Goal: Information Seeking & Learning: Learn about a topic

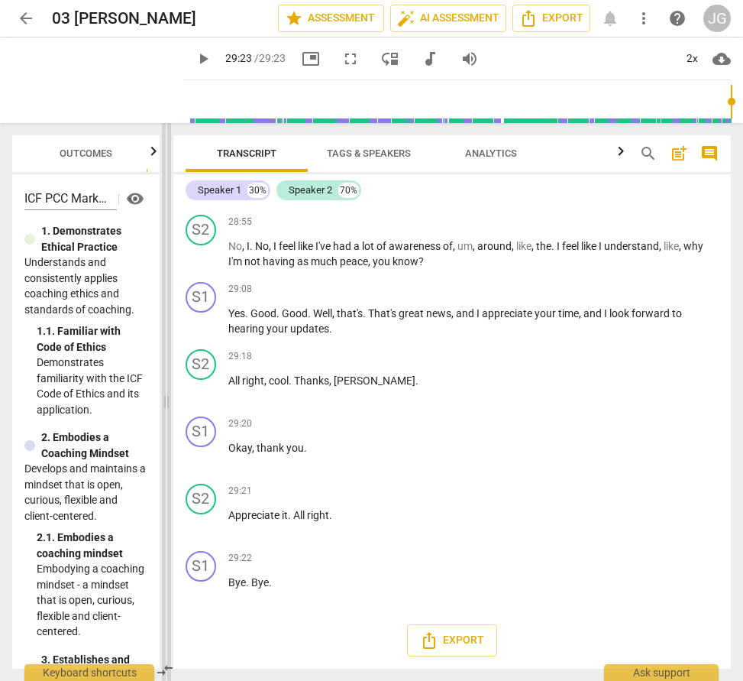
scroll to position [7146, 0]
drag, startPoint x: 372, startPoint y: 403, endPoint x: 166, endPoint y: 396, distance: 206.3
click at [166, 396] on span at bounding box center [166, 402] width 9 height 558
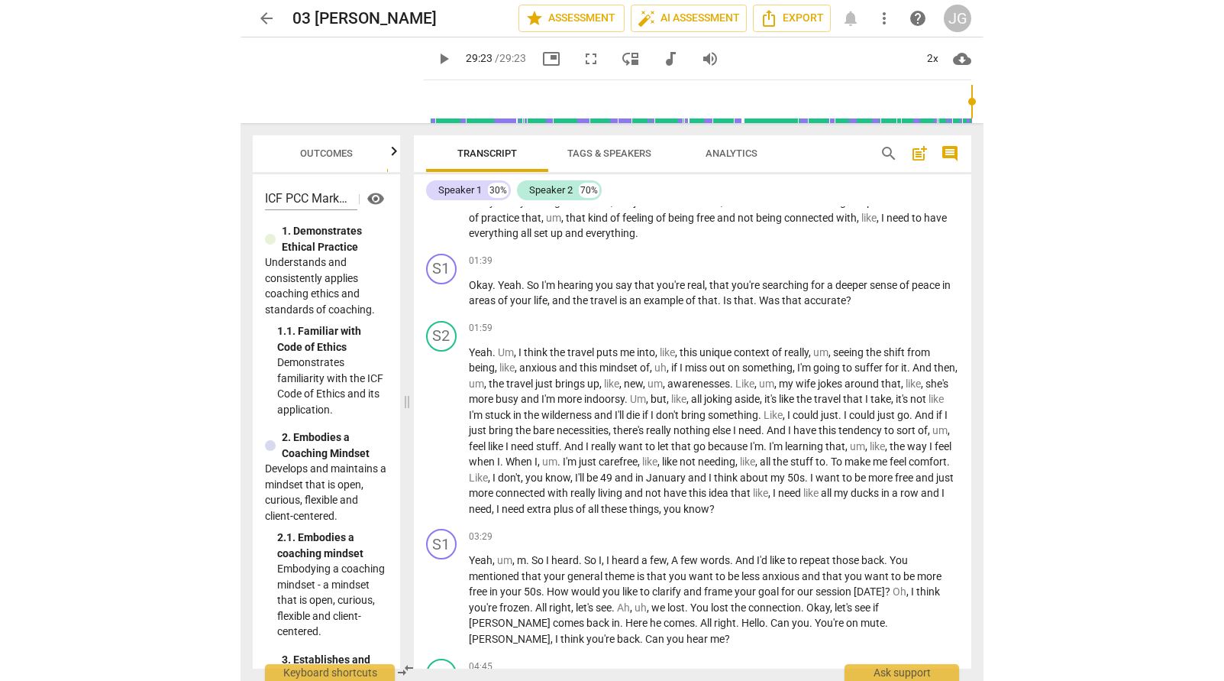
scroll to position [0, 0]
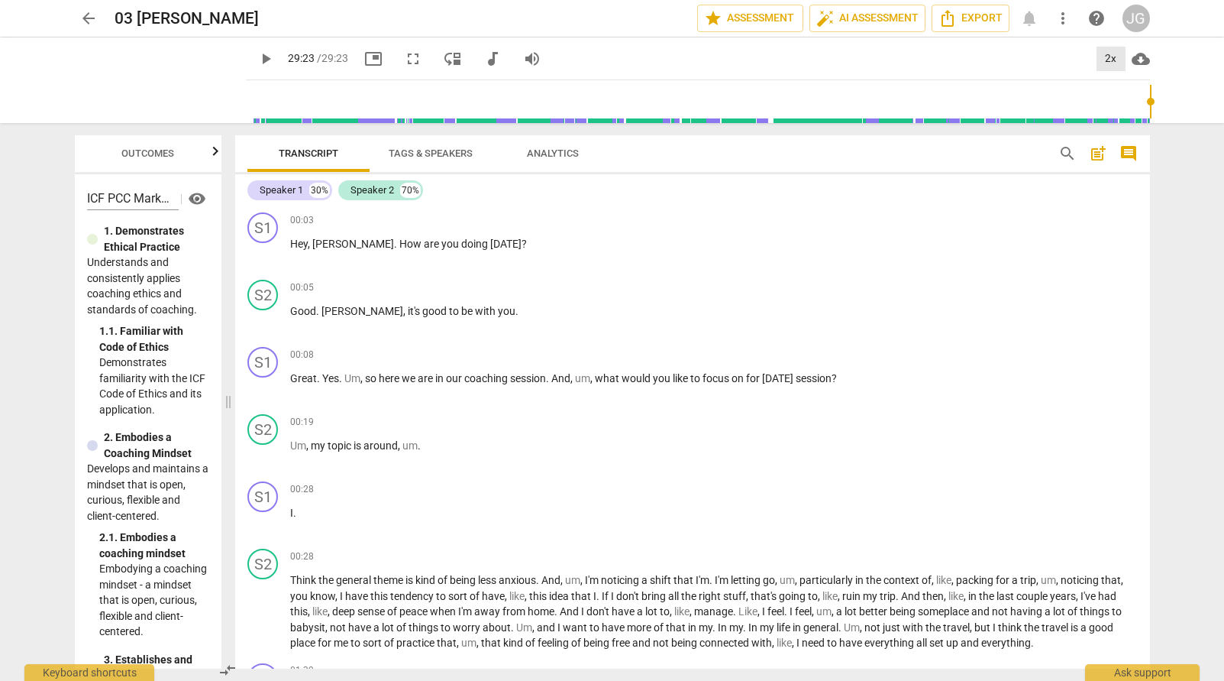
click at [742, 53] on div "2x" at bounding box center [1111, 59] width 29 height 24
click at [742, 138] on li "1.5x" at bounding box center [1122, 147] width 51 height 29
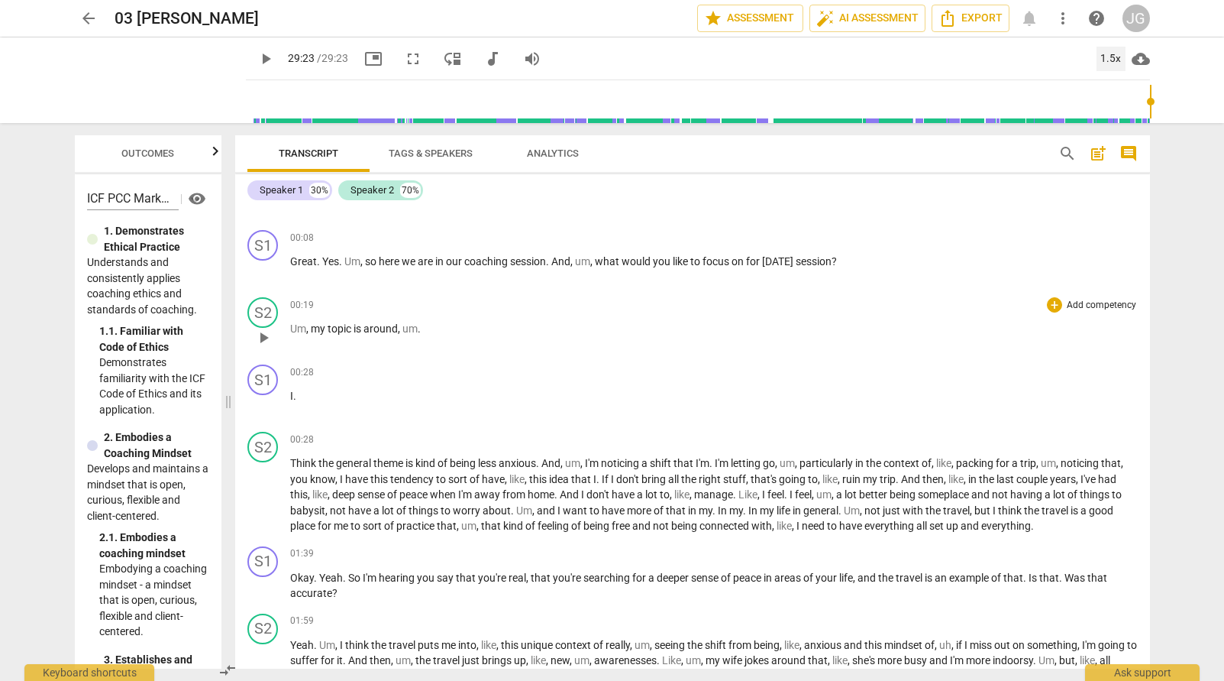
scroll to position [130, 0]
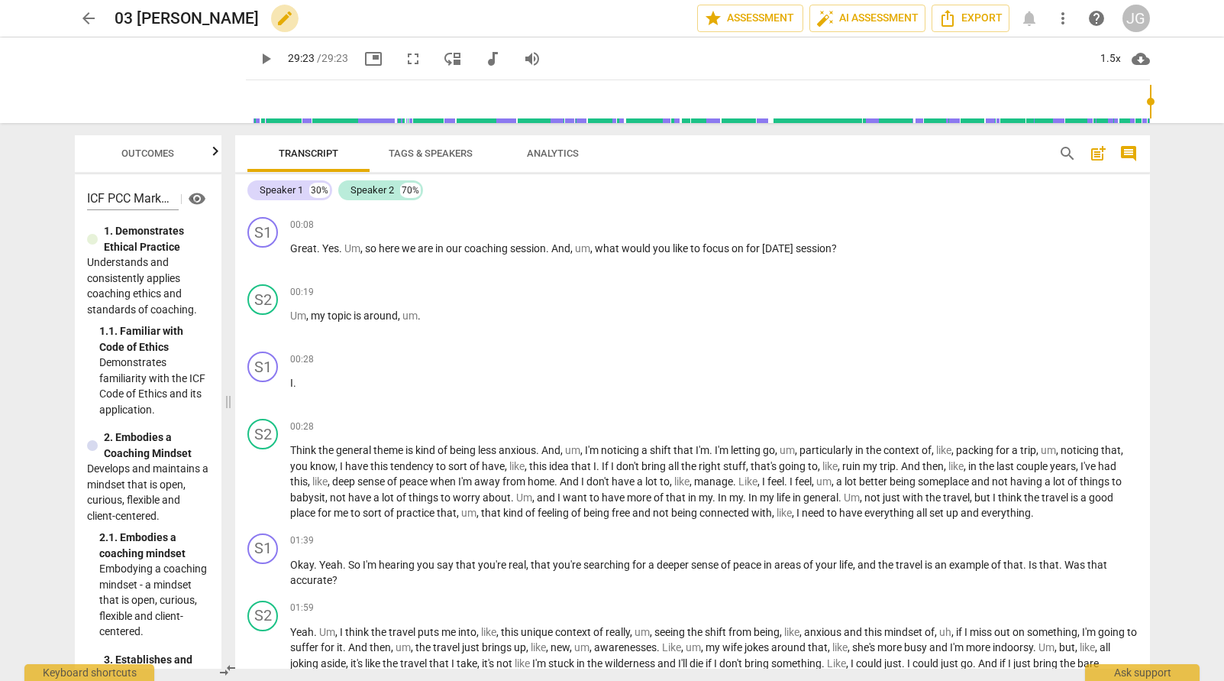
click at [276, 18] on span "edit" at bounding box center [285, 18] width 18 height 18
click at [438, 415] on div "S2 play_arrow pause 00:28 + Add competency keyboard_arrow_right Think the gener…" at bounding box center [692, 469] width 915 height 115
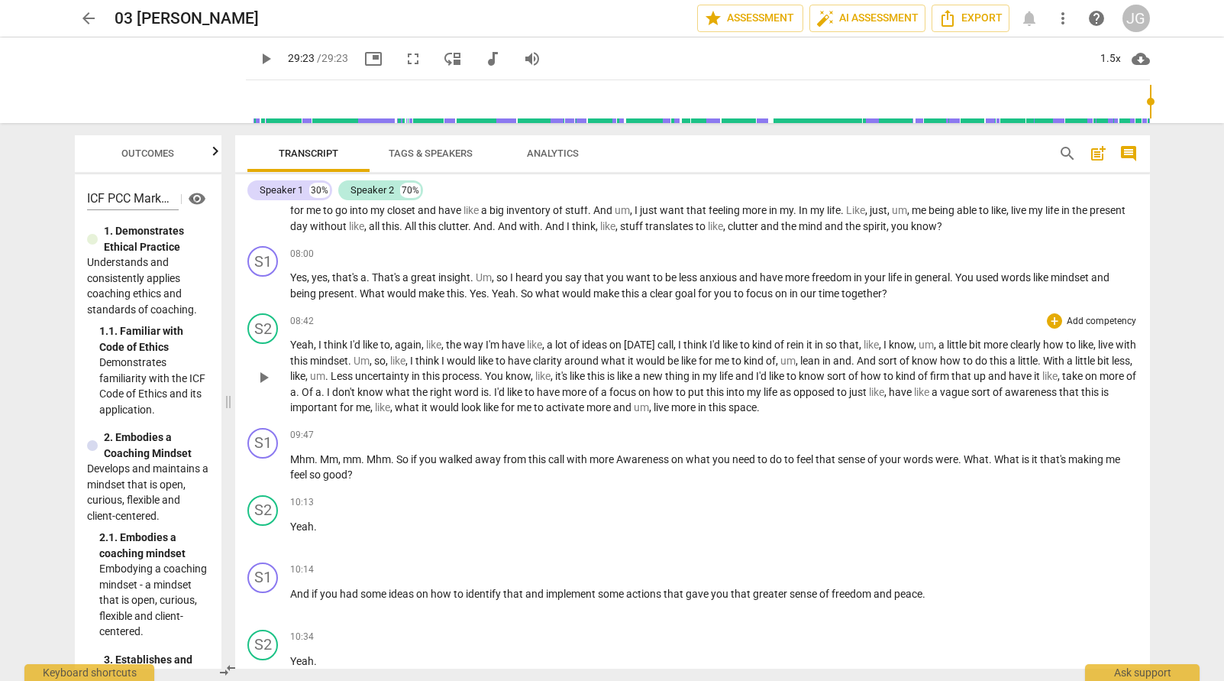
scroll to position [1562, 0]
drag, startPoint x: 373, startPoint y: 274, endPoint x: 526, endPoint y: 267, distance: 153.7
click at [526, 267] on div "08:00 + Add competency keyboard_arrow_right Yes , yes , that's a . That's a gre…" at bounding box center [714, 272] width 848 height 55
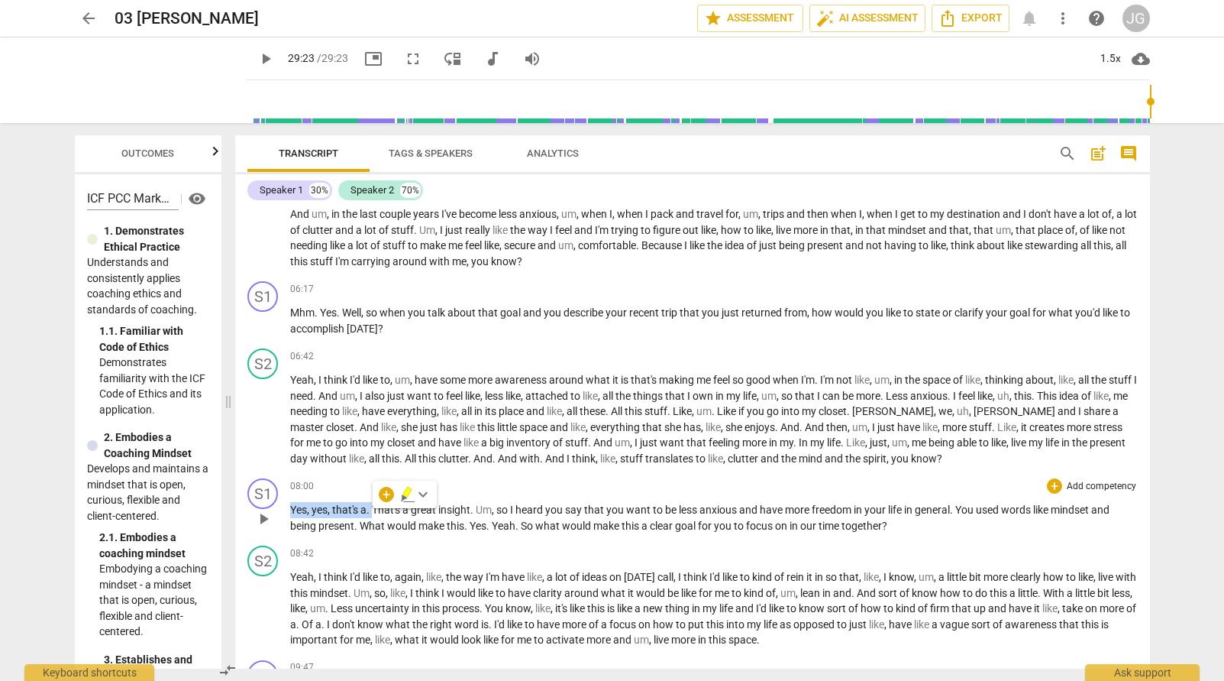
scroll to position [1324, 0]
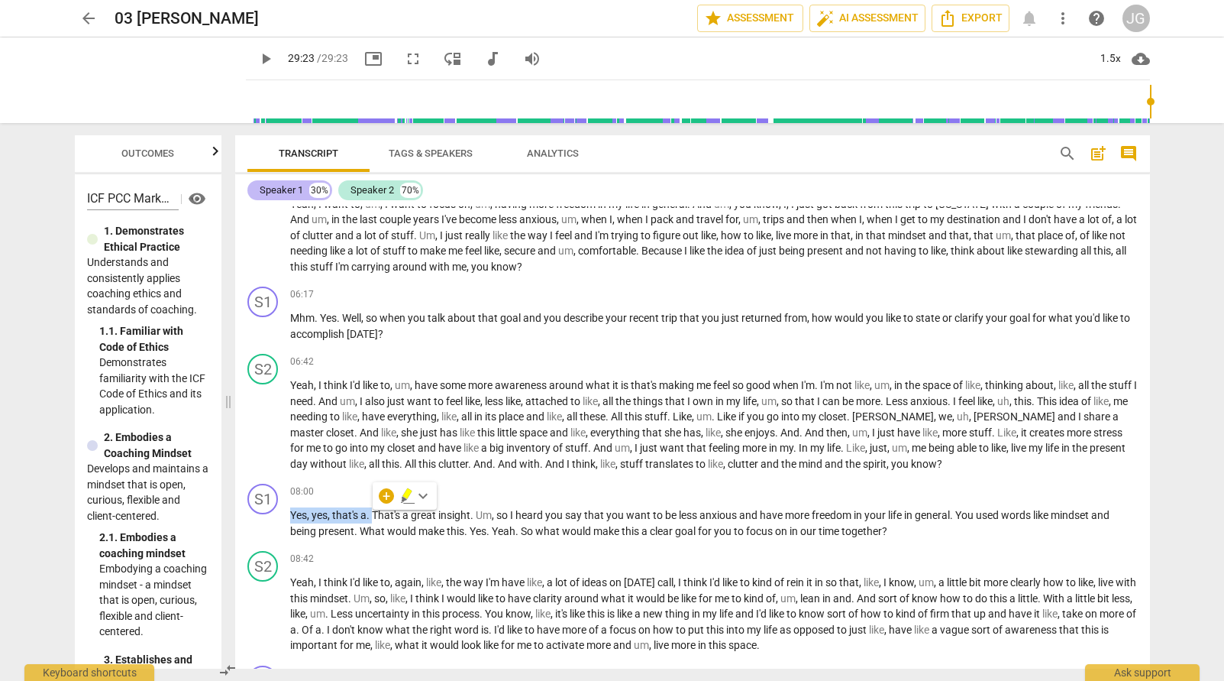
click at [293, 184] on div "Speaker 1" at bounding box center [282, 190] width 44 height 15
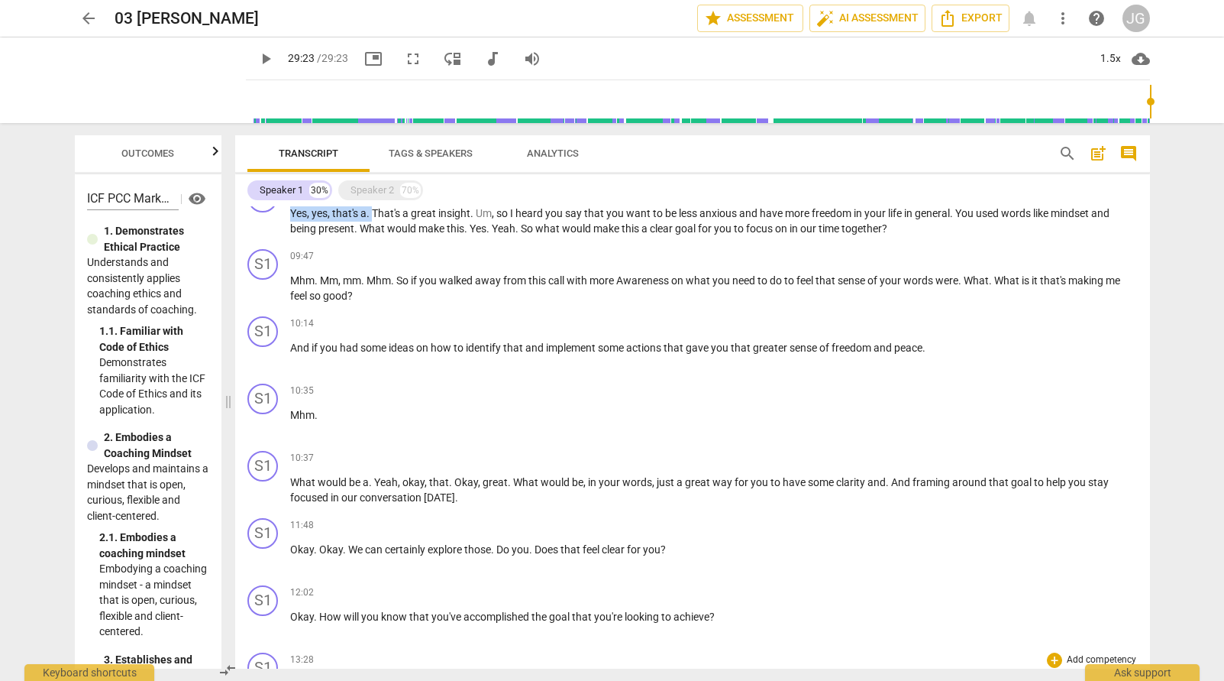
scroll to position [667, 0]
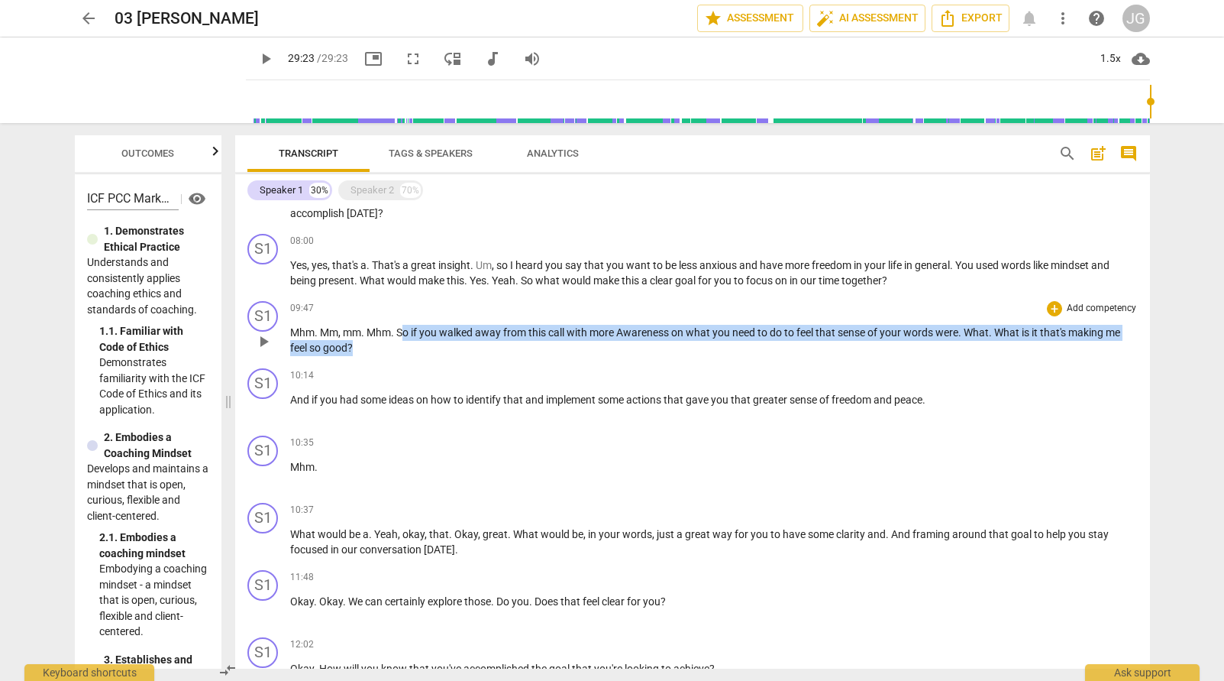
drag, startPoint x: 404, startPoint y: 331, endPoint x: 791, endPoint y: 342, distance: 386.6
click at [742, 342] on p "Mhm . Mm , mm . Mhm . So if you walked away from this call with more Awareness …" at bounding box center [714, 340] width 848 height 31
click at [261, 340] on span "play_arrow" at bounding box center [263, 341] width 18 height 18
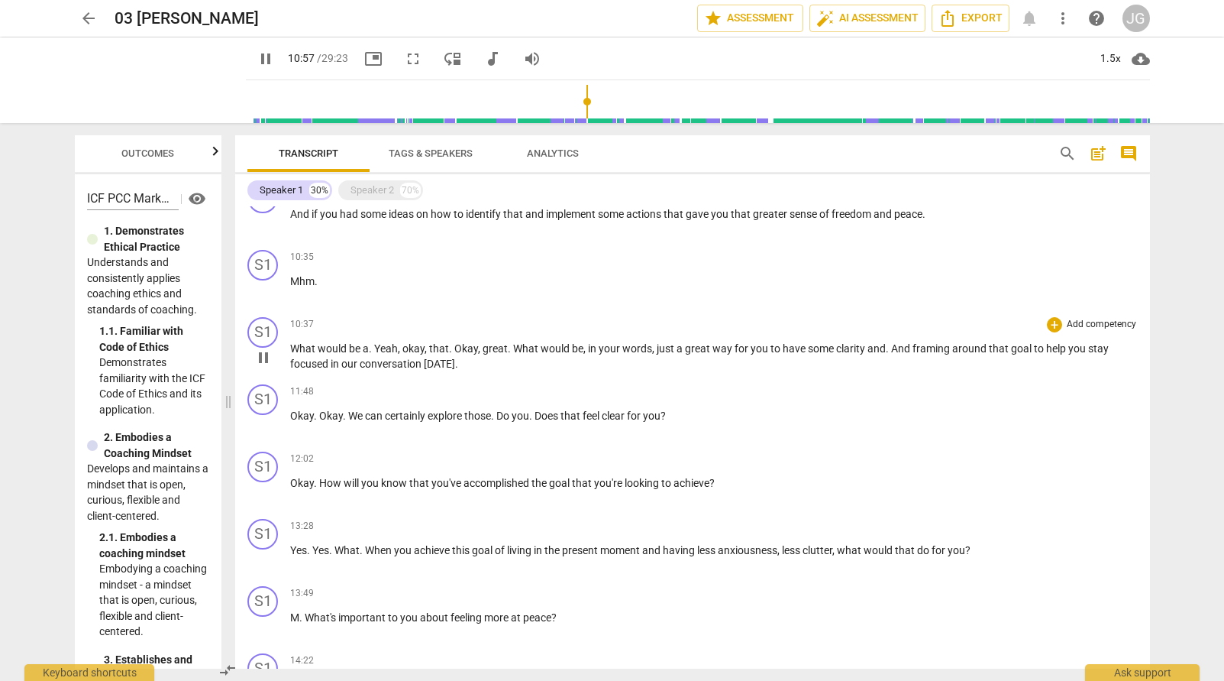
scroll to position [856, 0]
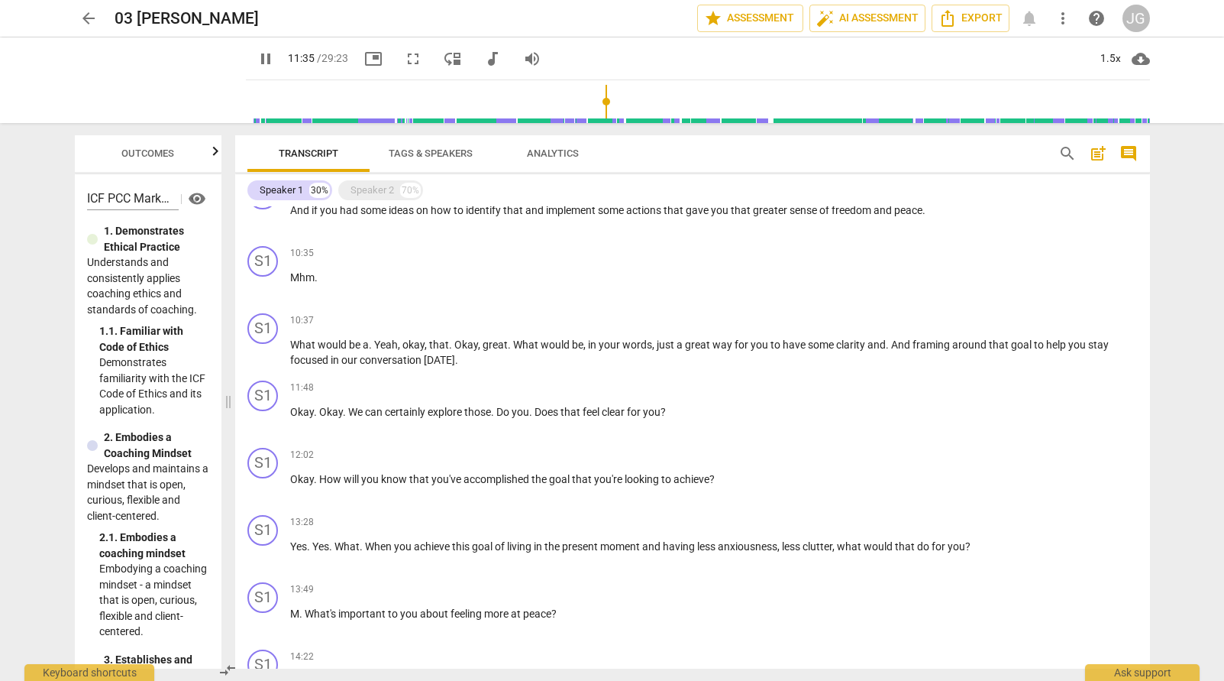
click at [257, 61] on span "pause" at bounding box center [266, 59] width 18 height 18
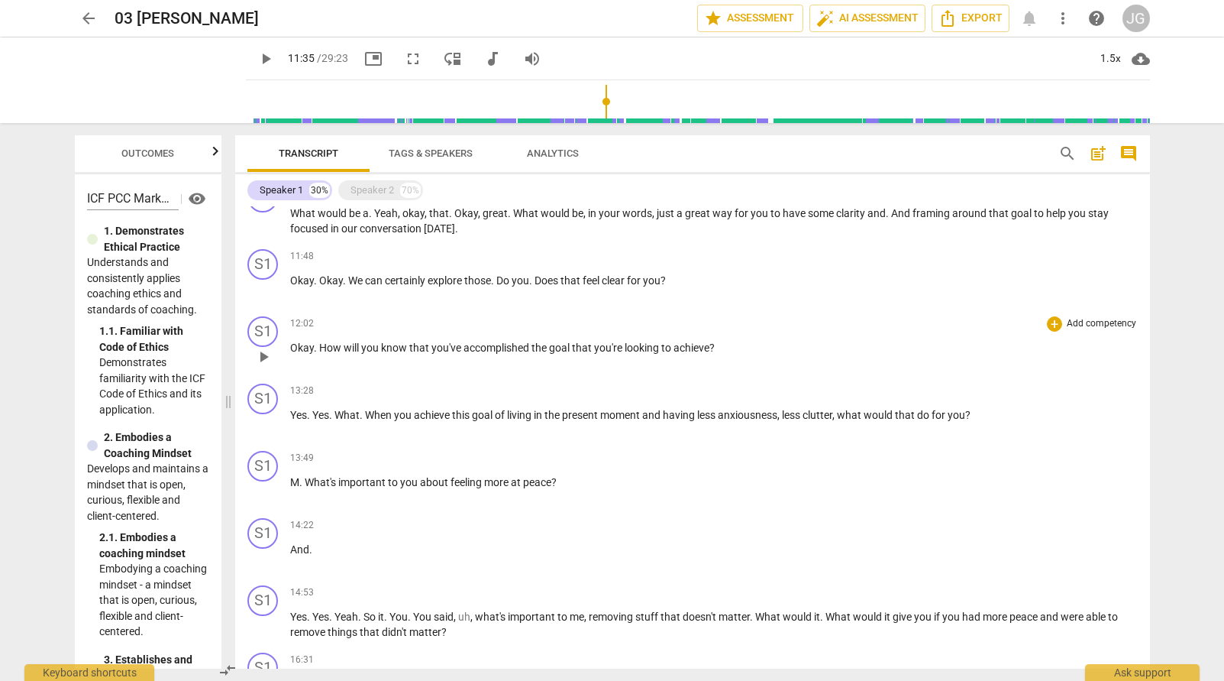
scroll to position [995, 0]
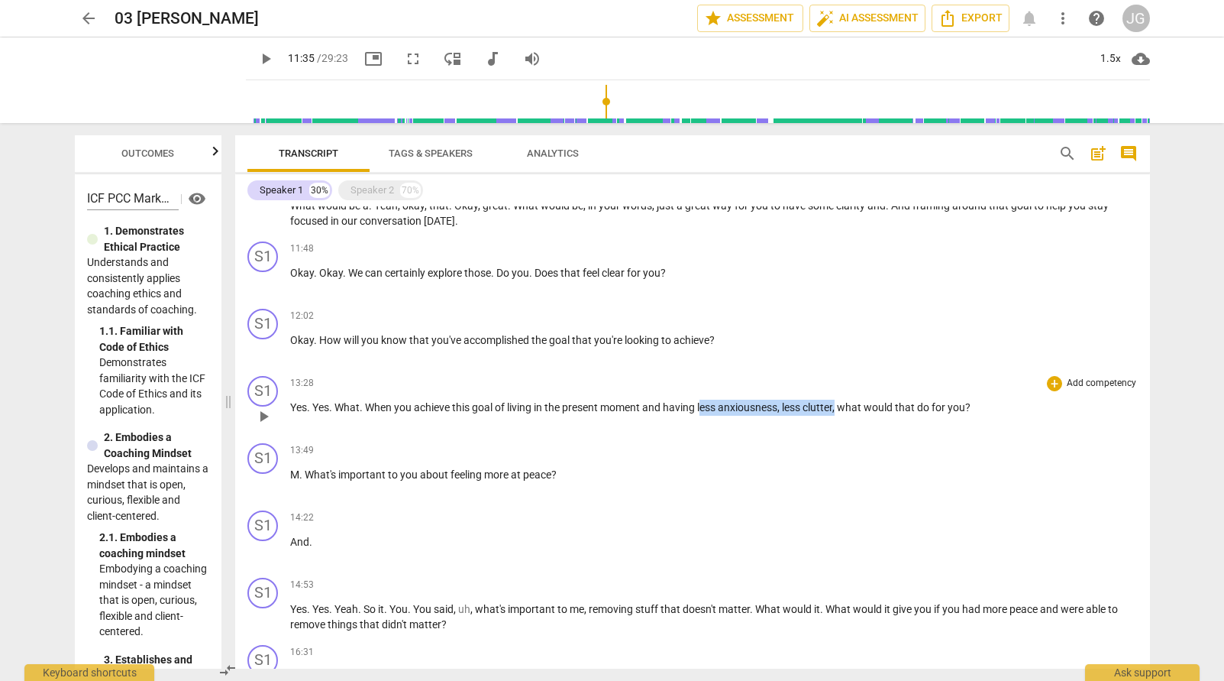
drag, startPoint x: 705, startPoint y: 405, endPoint x: 842, endPoint y: 409, distance: 136.8
click at [742, 409] on p "Yes . Yes . What . When you achieve this goal of living in the present moment a…" at bounding box center [714, 407] width 848 height 16
drag, startPoint x: 510, startPoint y: 406, endPoint x: 847, endPoint y: 406, distance: 336.8
click at [742, 406] on p "Yes . Yes . What . When you achieve this goal of living in the present moment a…" at bounding box center [714, 407] width 848 height 16
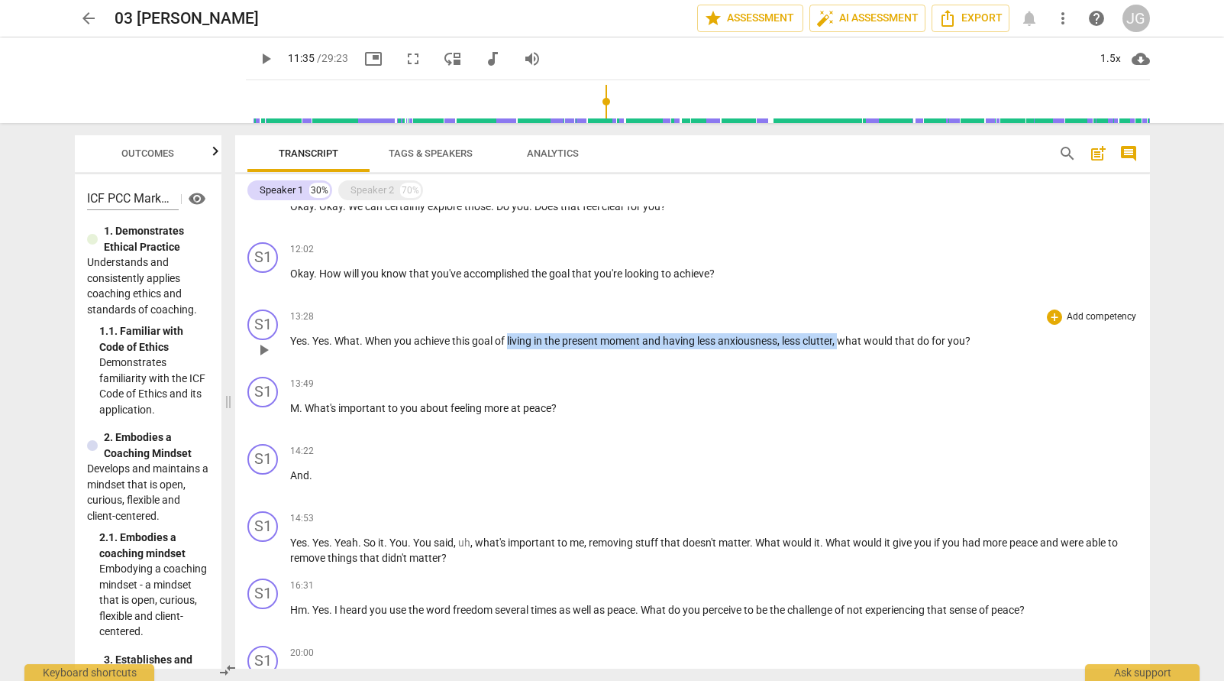
scroll to position [1078, 0]
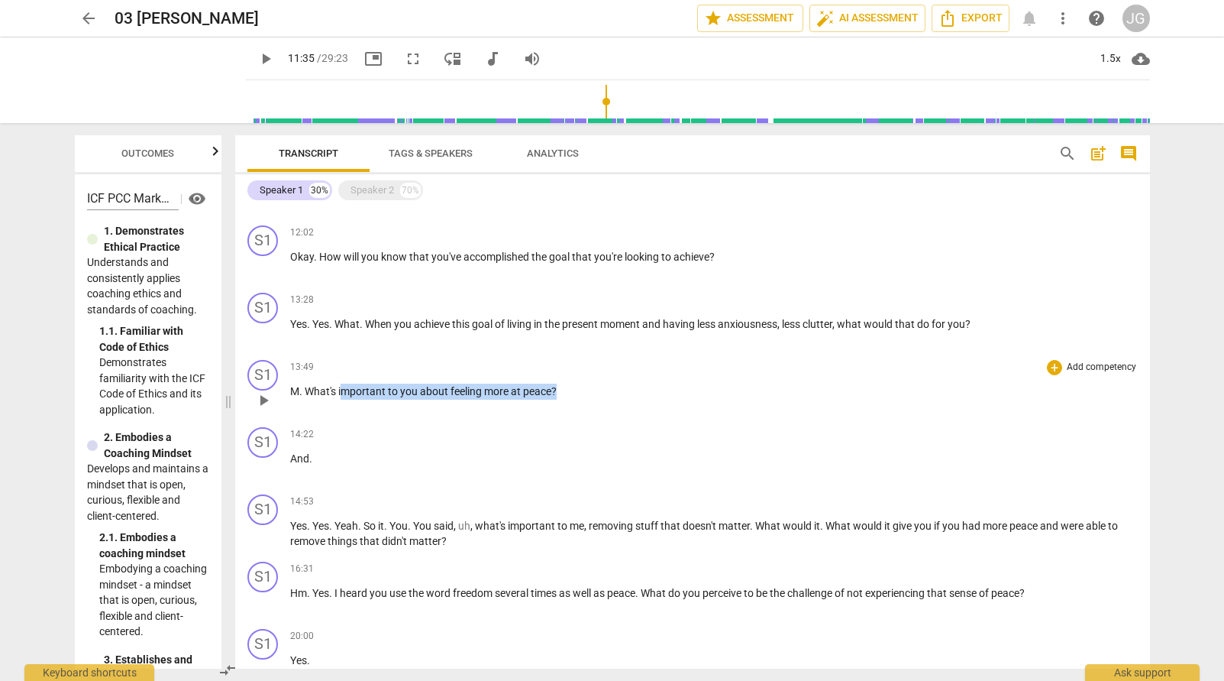
drag, startPoint x: 344, startPoint y: 392, endPoint x: 554, endPoint y: 403, distance: 210.3
click at [554, 403] on div "13:49 + Add competency keyboard_arrow_right M . What's important to you about f…" at bounding box center [714, 387] width 848 height 55
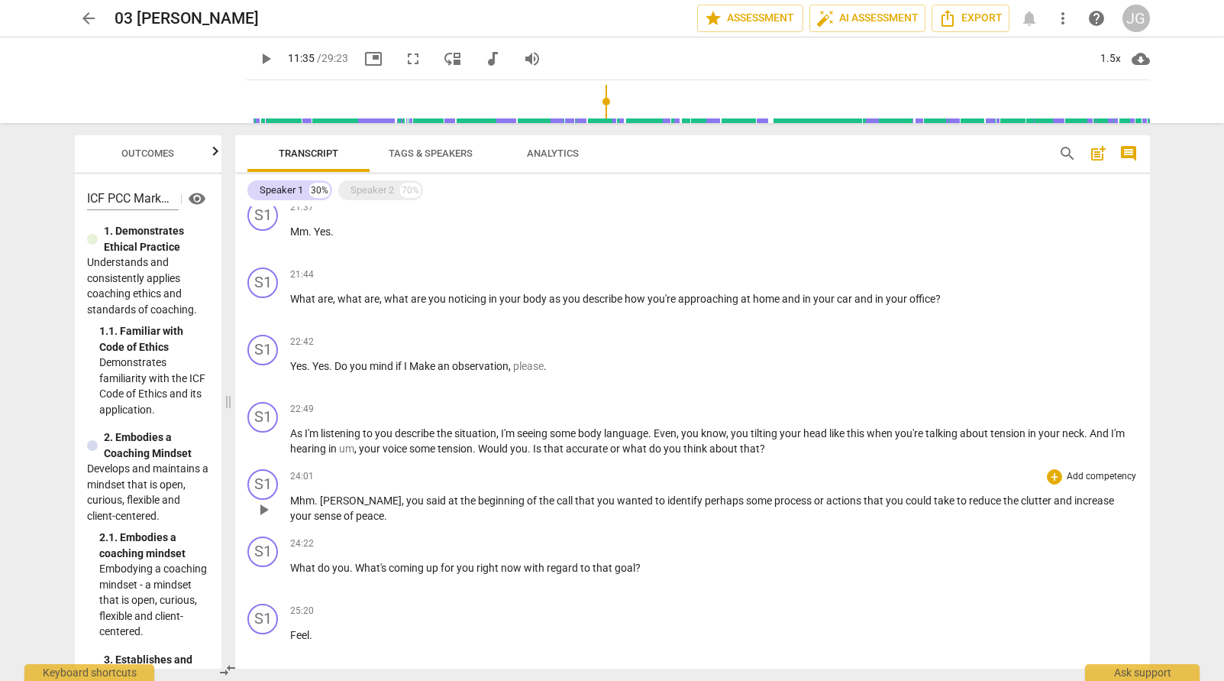
scroll to position [1646, 0]
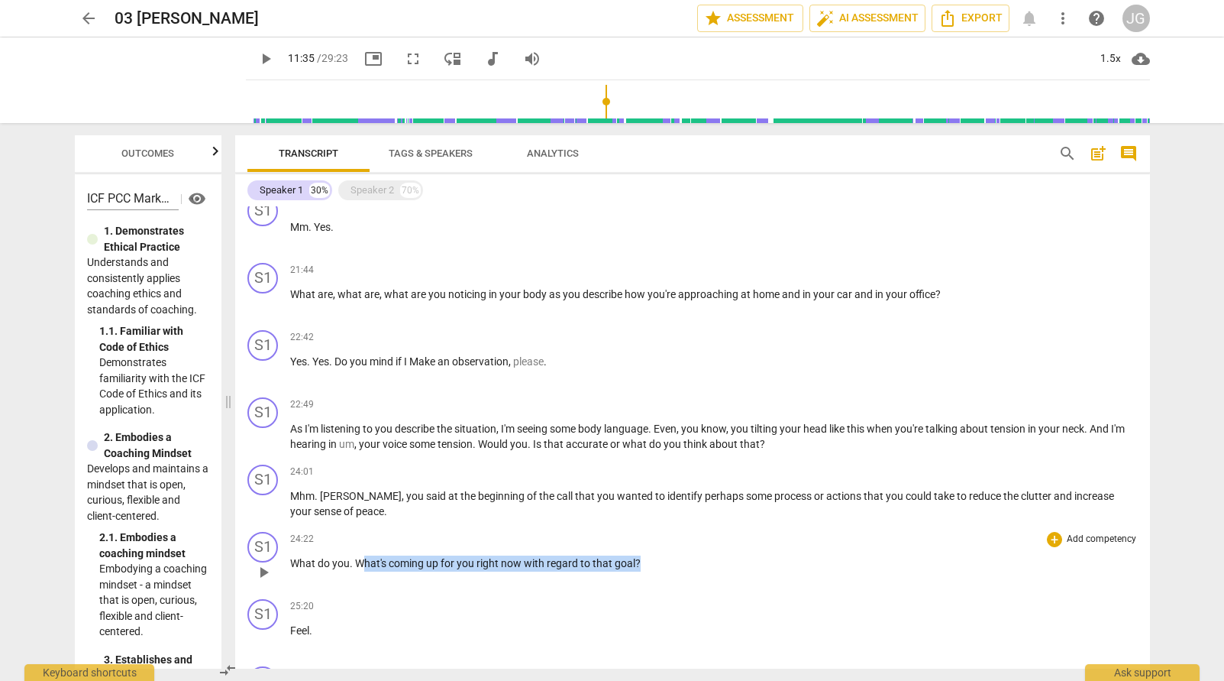
drag, startPoint x: 647, startPoint y: 561, endPoint x: 364, endPoint y: 560, distance: 283.4
click at [364, 560] on p "What do you . What's coming up for you right now with regard to that goal ?" at bounding box center [714, 563] width 848 height 16
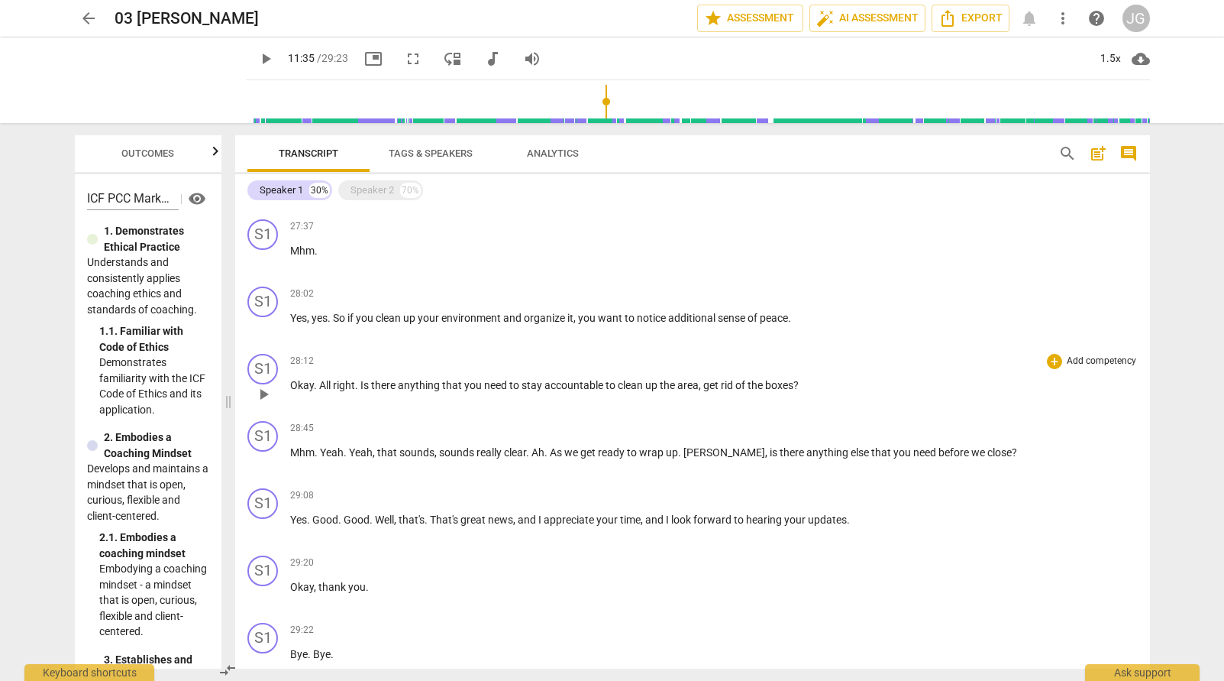
scroll to position [2369, 0]
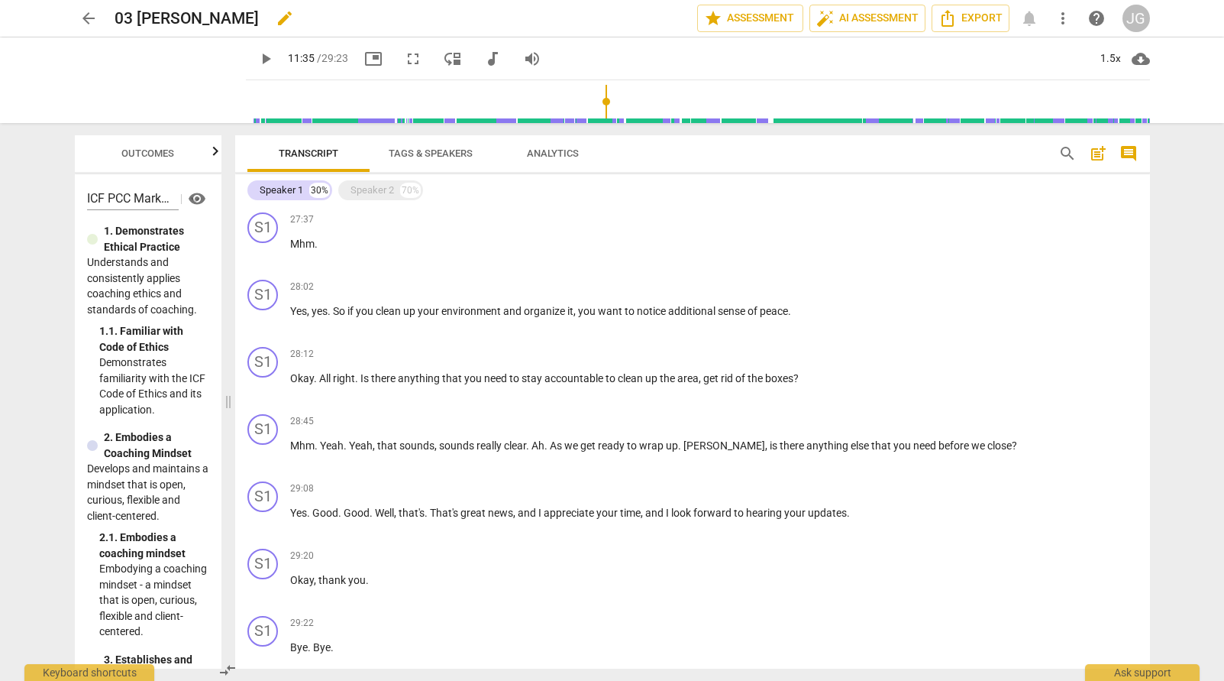
type input "695"
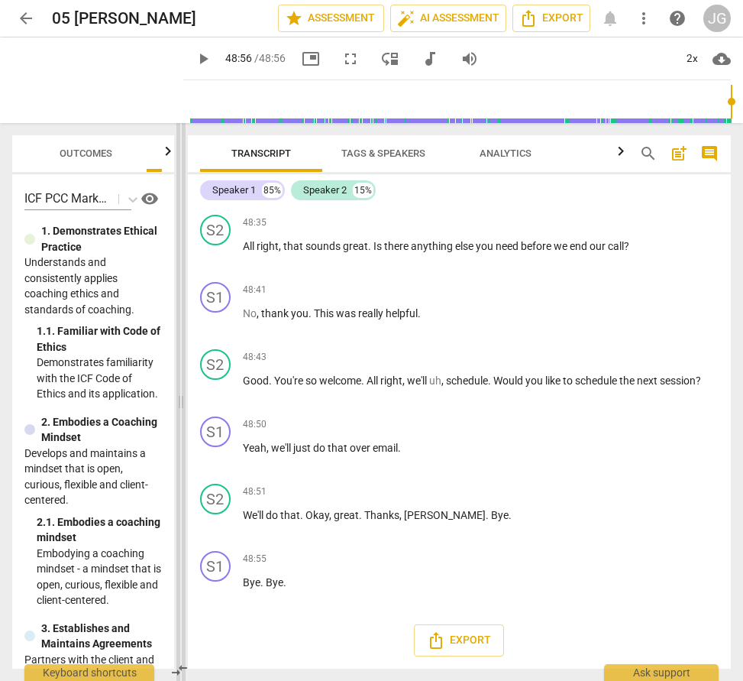
scroll to position [13891, 0]
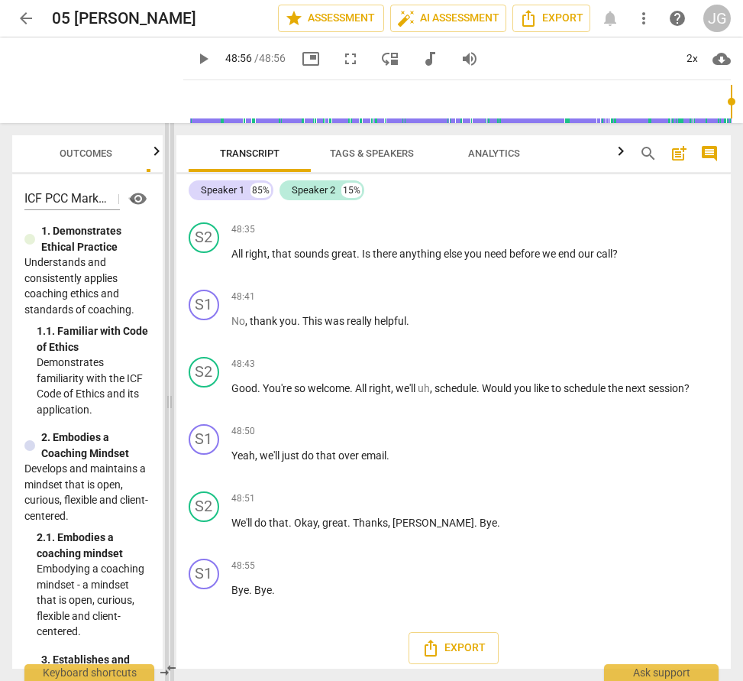
drag, startPoint x: 372, startPoint y: 405, endPoint x: 170, endPoint y: 380, distance: 204.0
click at [169, 379] on span at bounding box center [169, 402] width 9 height 558
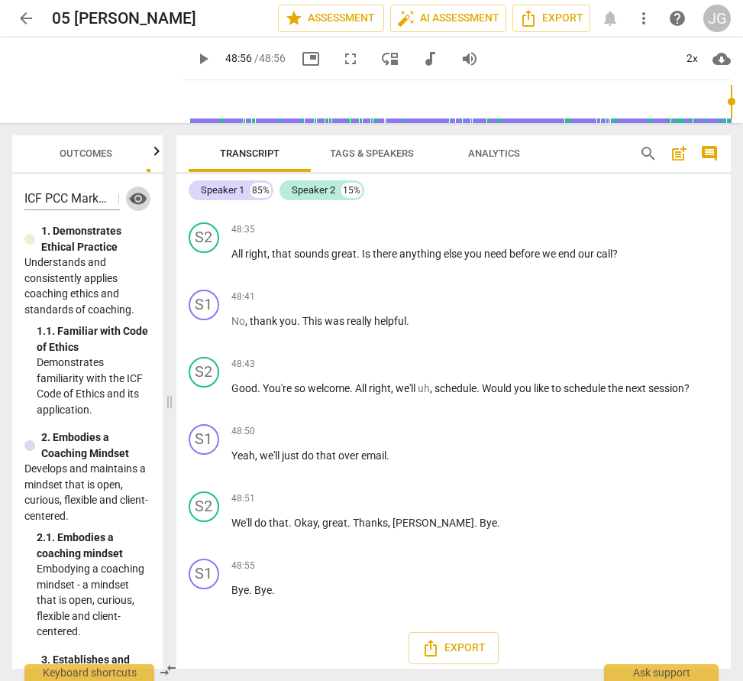
click at [134, 204] on span "visibility" at bounding box center [138, 198] width 18 height 18
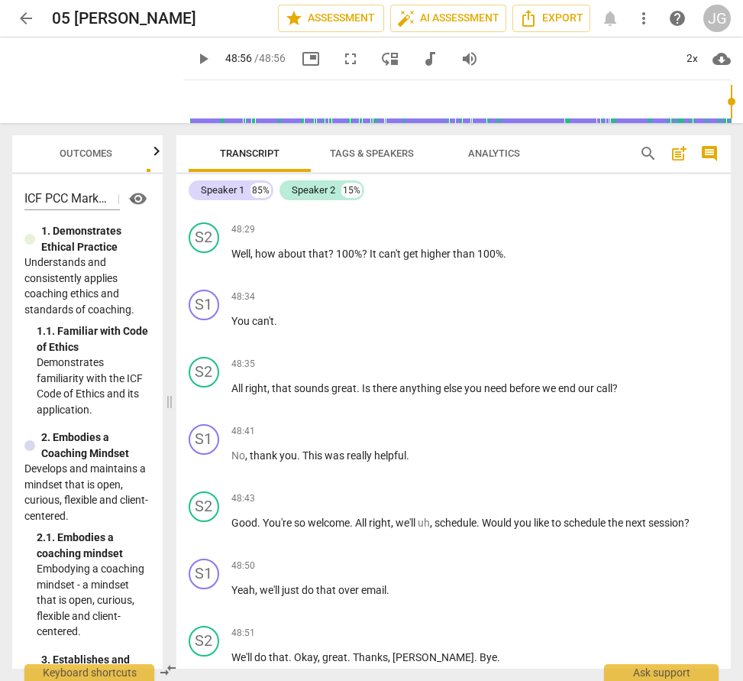
scroll to position [13724, 0]
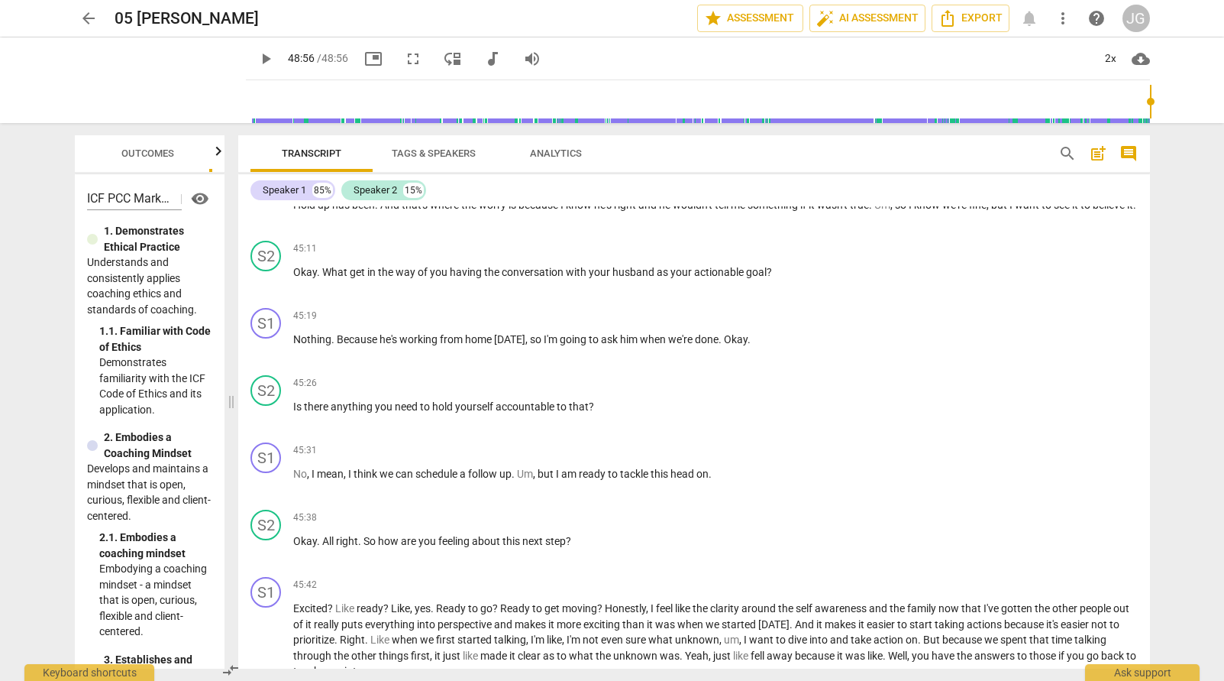
scroll to position [10439, 0]
click at [279, 105] on input "range" at bounding box center [701, 101] width 898 height 49
click at [257, 57] on span "play_arrow" at bounding box center [266, 59] width 18 height 18
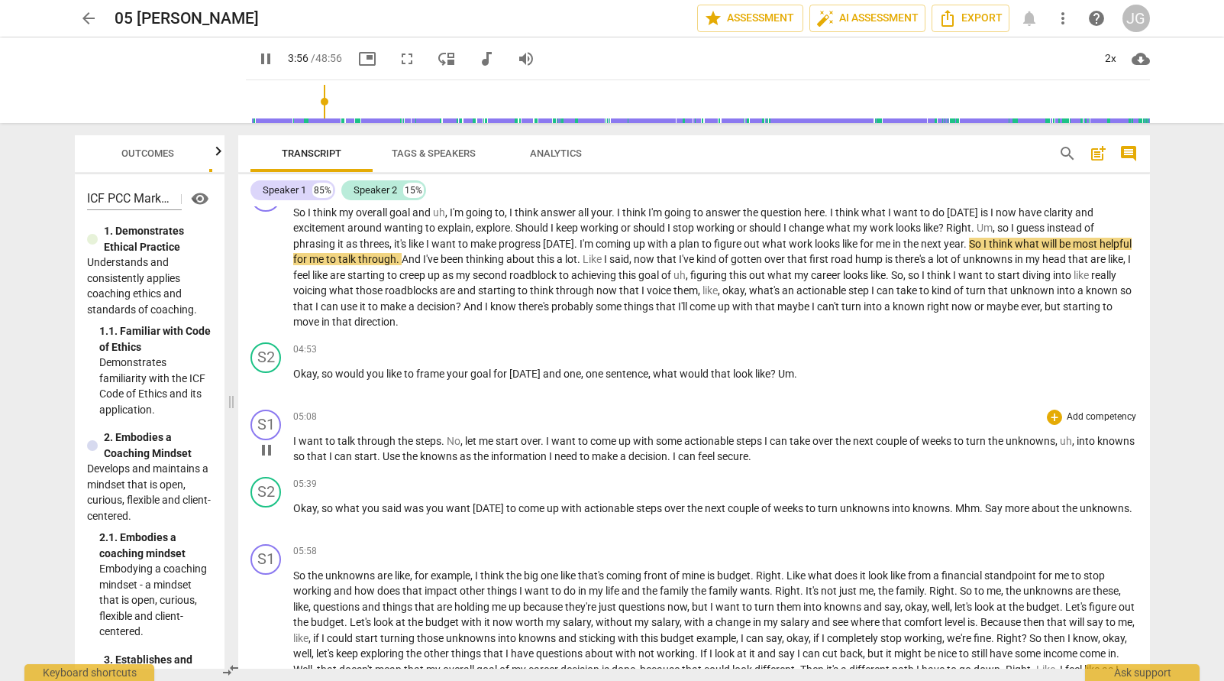
scroll to position [711, 0]
click at [257, 55] on span "pause" at bounding box center [266, 59] width 18 height 18
drag, startPoint x: 700, startPoint y: 241, endPoint x: 674, endPoint y: 244, distance: 26.2
click at [674, 244] on p "So I think my overall goal and uh , I'm going to , I think answer all your . I …" at bounding box center [715, 266] width 845 height 125
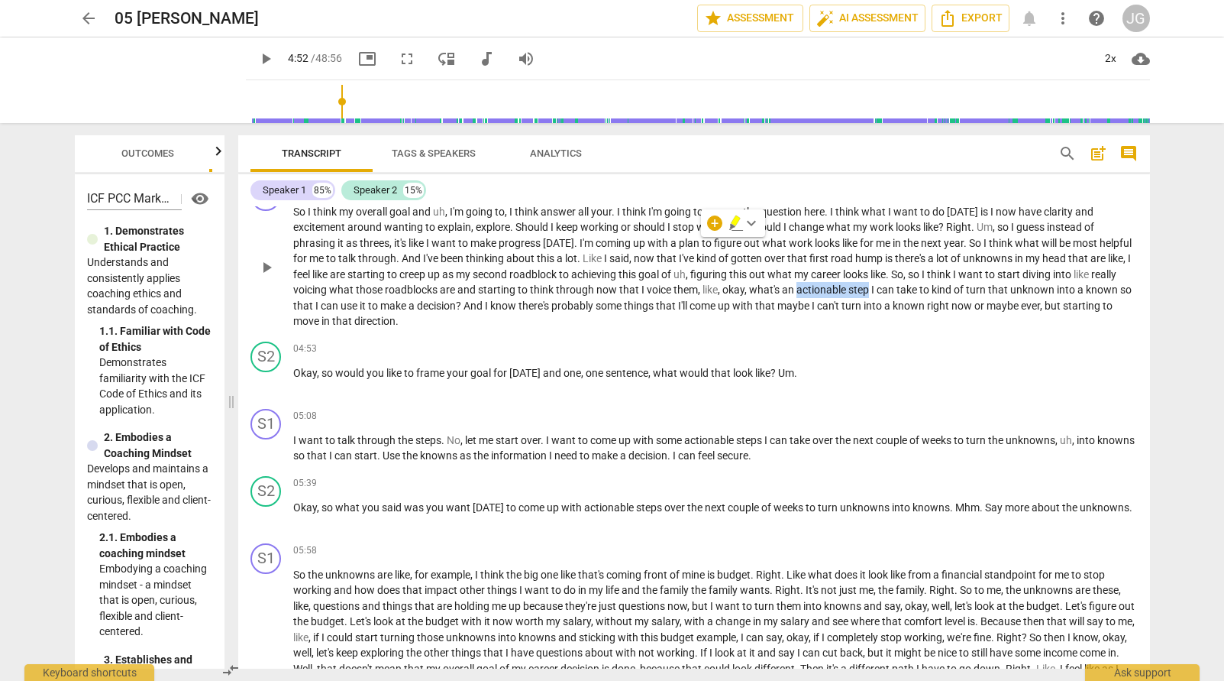
drag, startPoint x: 915, startPoint y: 290, endPoint x: 843, endPoint y: 290, distance: 71.8
click at [843, 290] on p "So I think my overall goal and uh , I'm going to , I think answer all your . I …" at bounding box center [715, 266] width 845 height 125
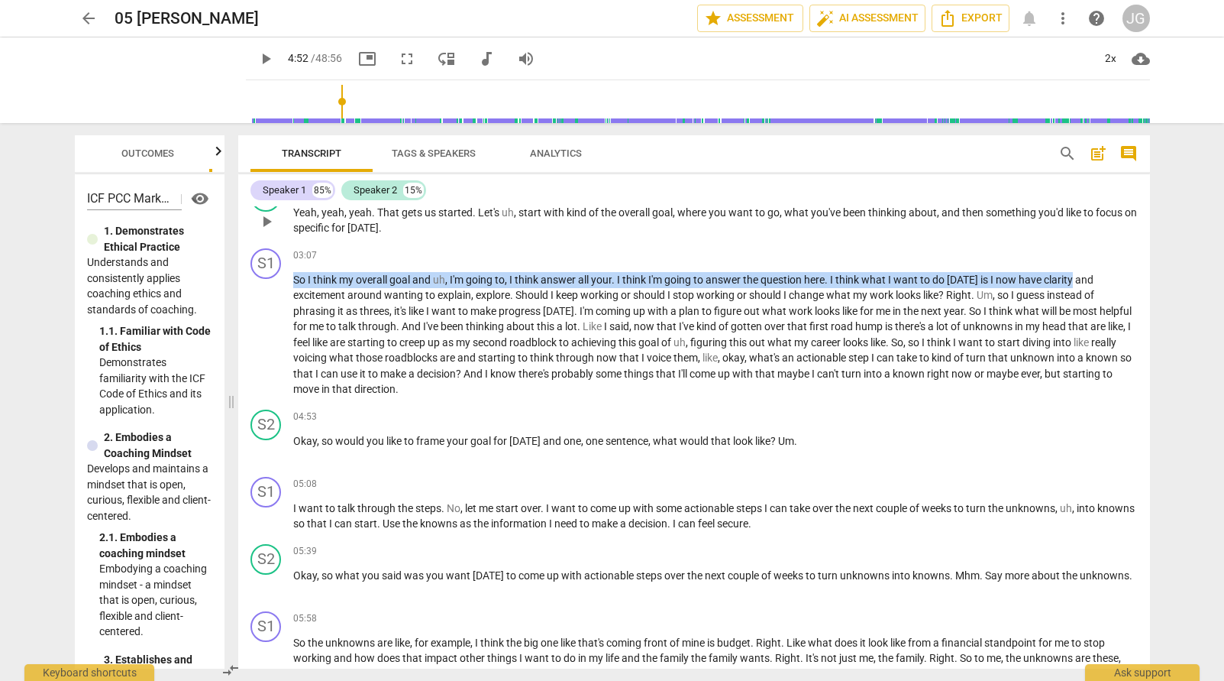
drag, startPoint x: 1071, startPoint y: 211, endPoint x: 1043, endPoint y: 214, distance: 27.7
click at [1043, 214] on div "S1 play_arrow pause 00:02 + Add competency keyboard_arrow_right All right . S2 …" at bounding box center [694, 437] width 912 height 462
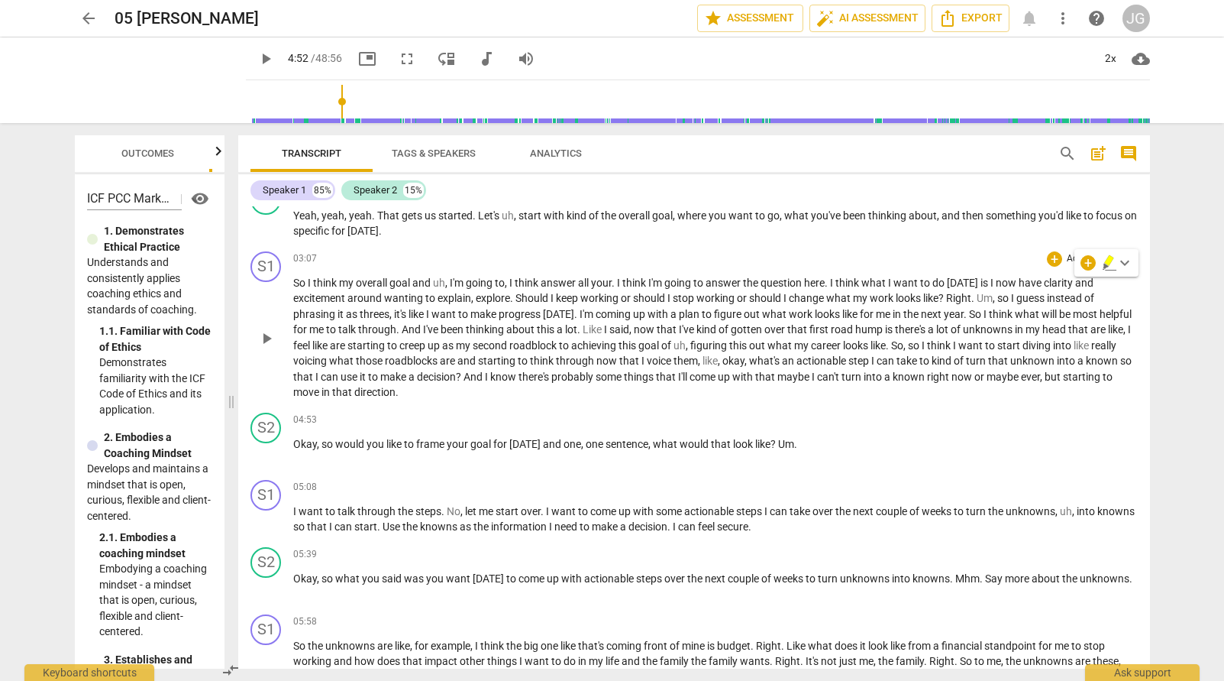
click at [953, 342] on span "think" at bounding box center [940, 345] width 26 height 12
type input "292"
drag, startPoint x: 846, startPoint y: 361, endPoint x: 919, endPoint y: 357, distance: 73.4
click at [919, 357] on p "So I think my overall goal and uh , I'm going to , I think answer all your . I …" at bounding box center [715, 337] width 845 height 125
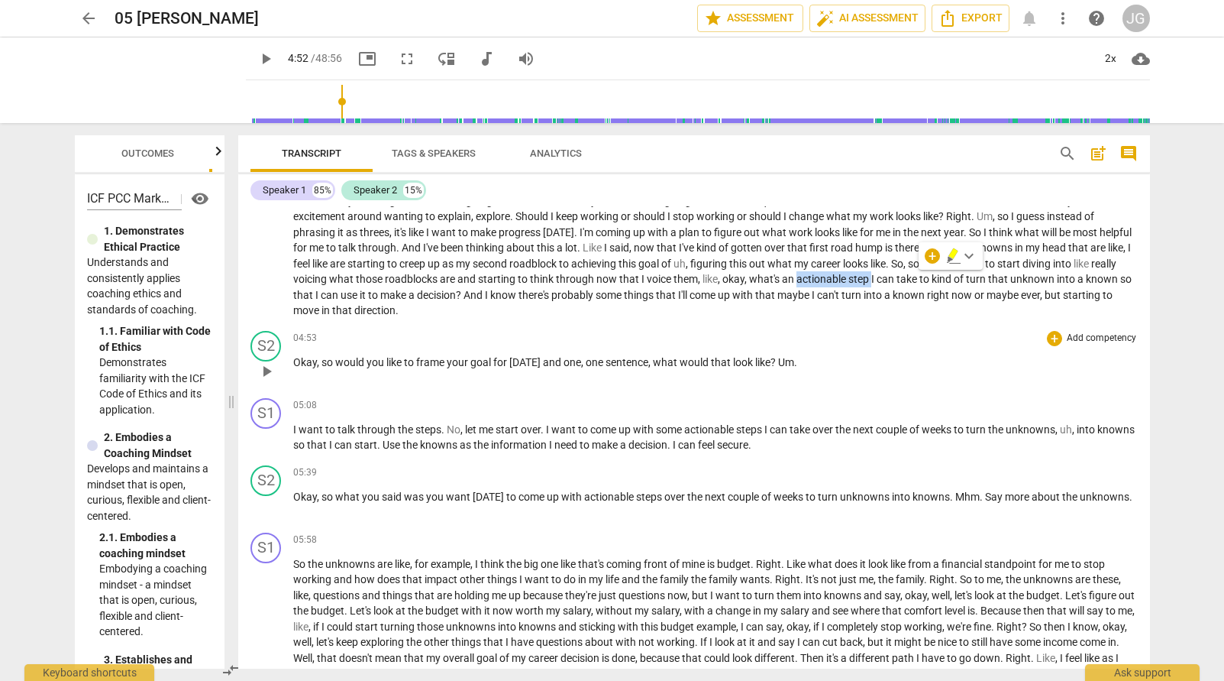
scroll to position [725, 0]
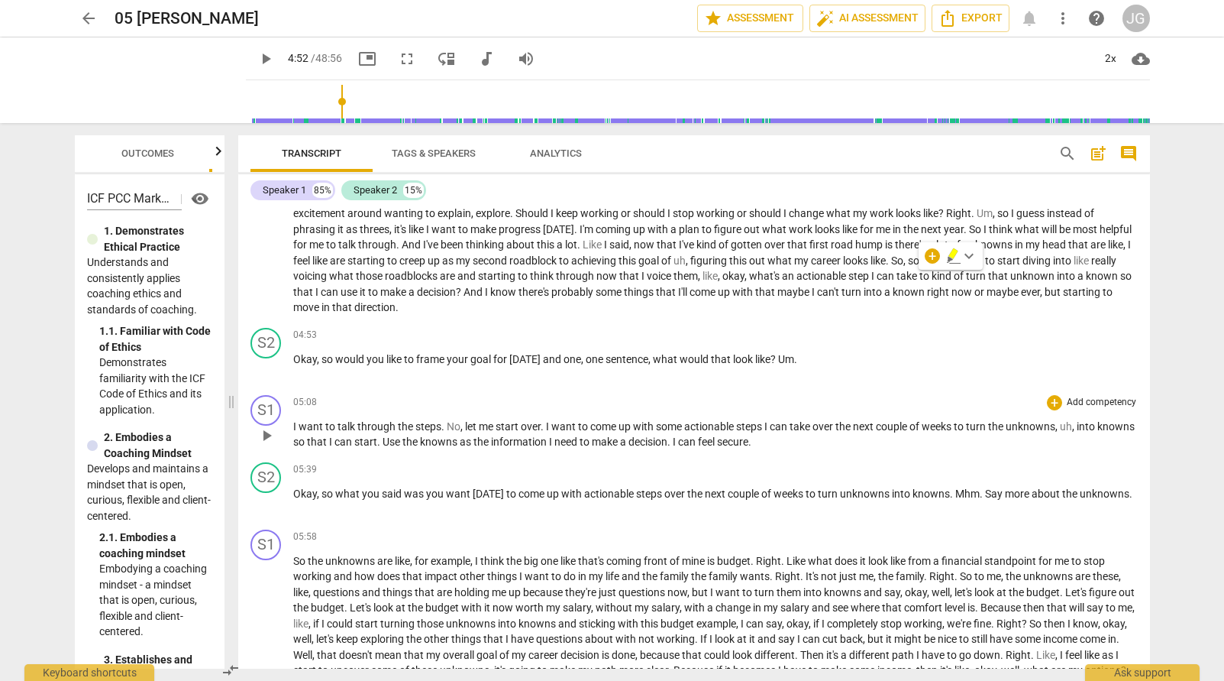
click at [479, 431] on span "me" at bounding box center [487, 426] width 17 height 12
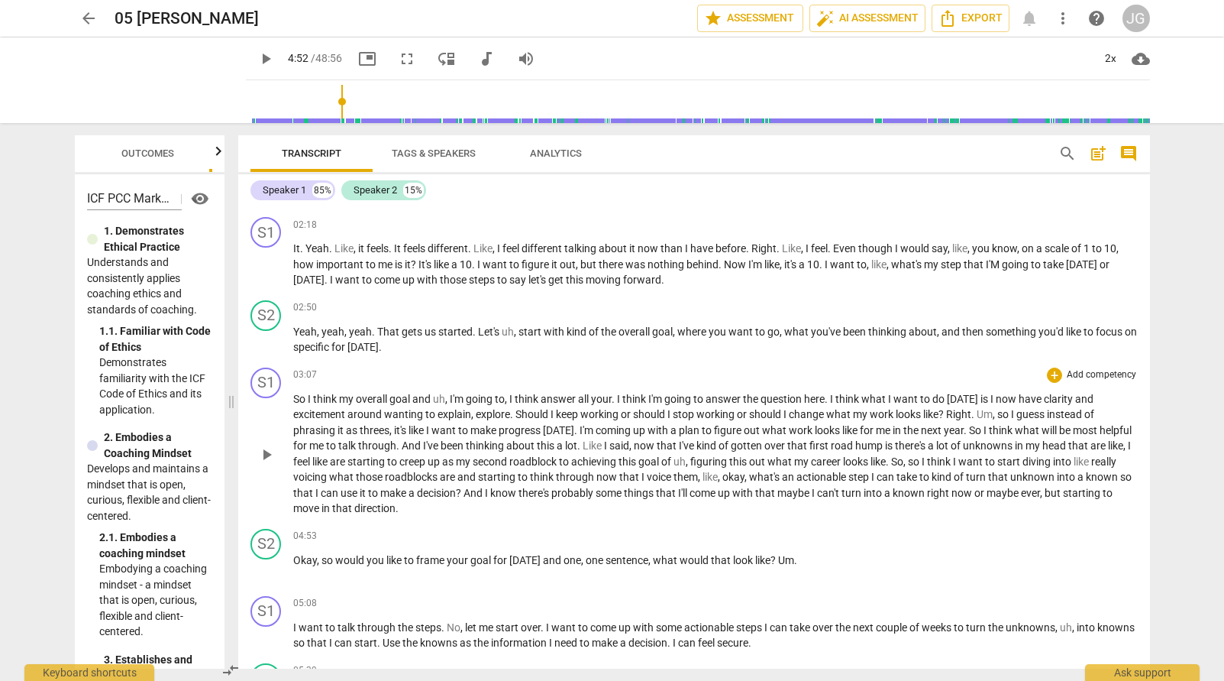
scroll to position [520, 0]
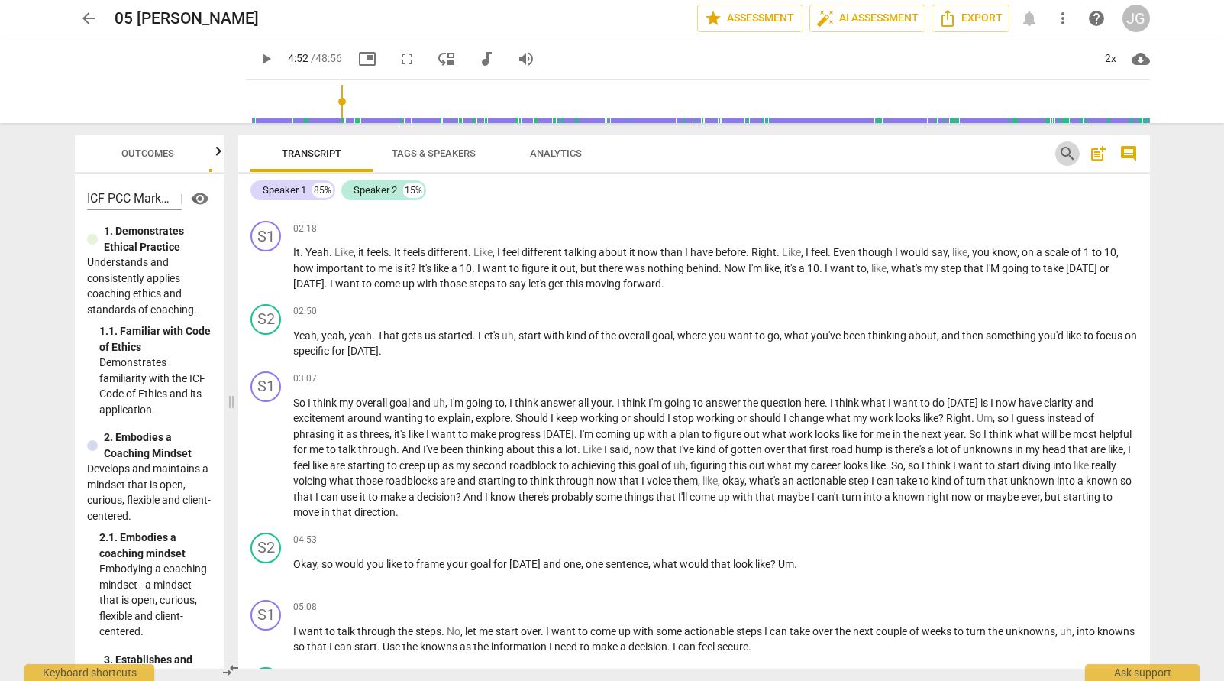
click at [1069, 150] on span "search" at bounding box center [1068, 153] width 18 height 18
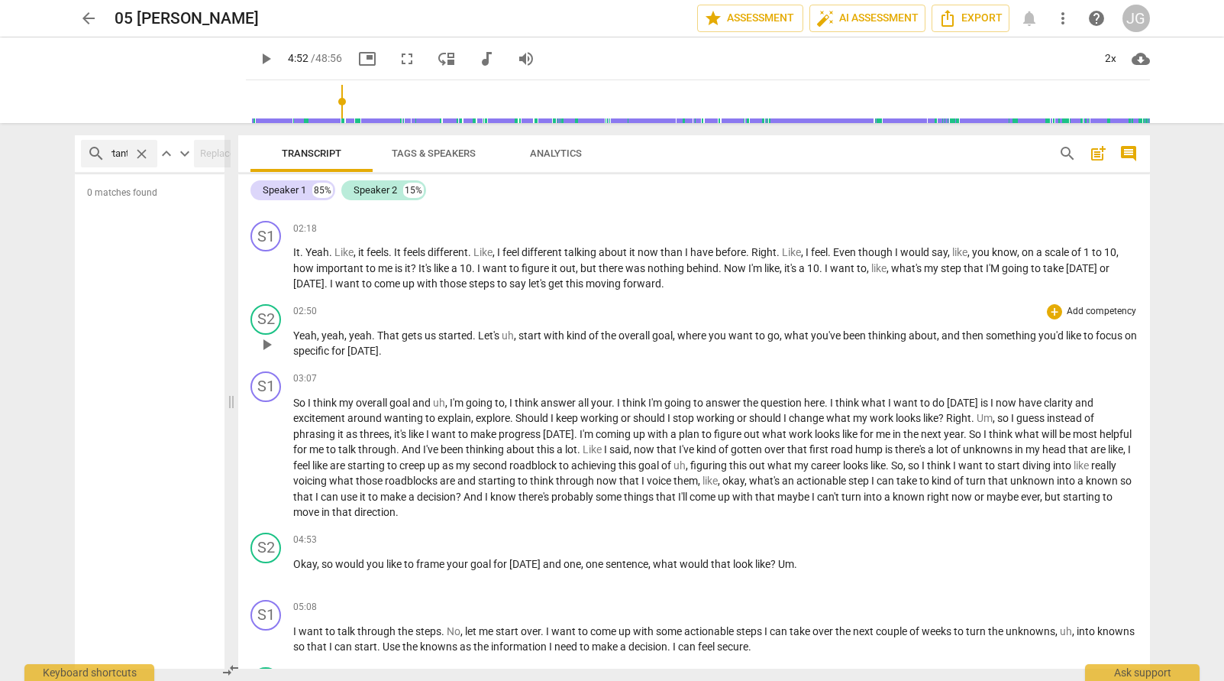
scroll to position [0, 27]
type input "important"
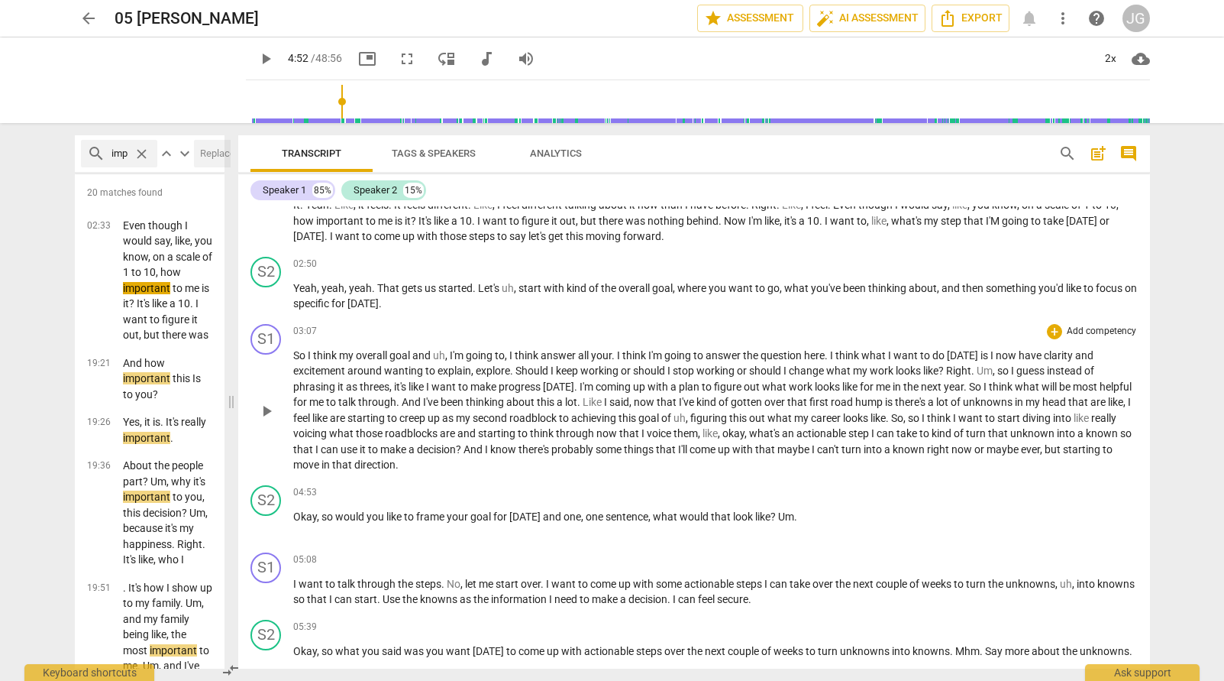
scroll to position [604, 0]
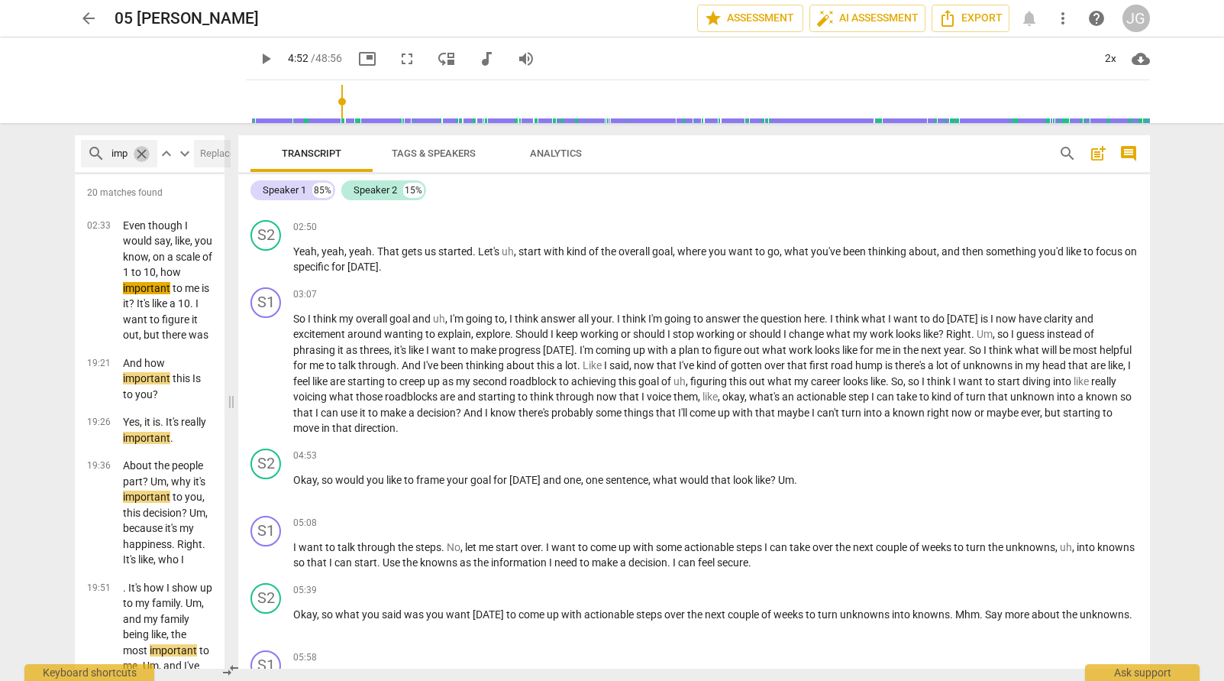
click at [141, 156] on span "close" at bounding box center [142, 154] width 16 height 16
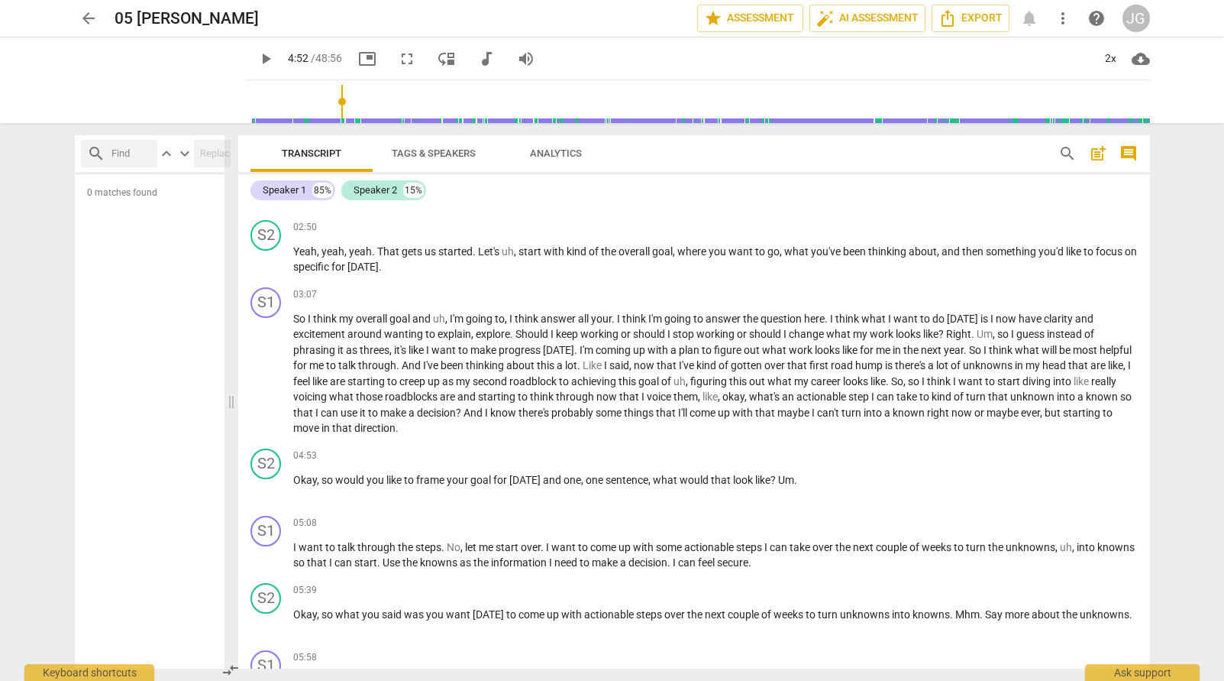
click at [131, 152] on input "text" at bounding box center [132, 153] width 40 height 24
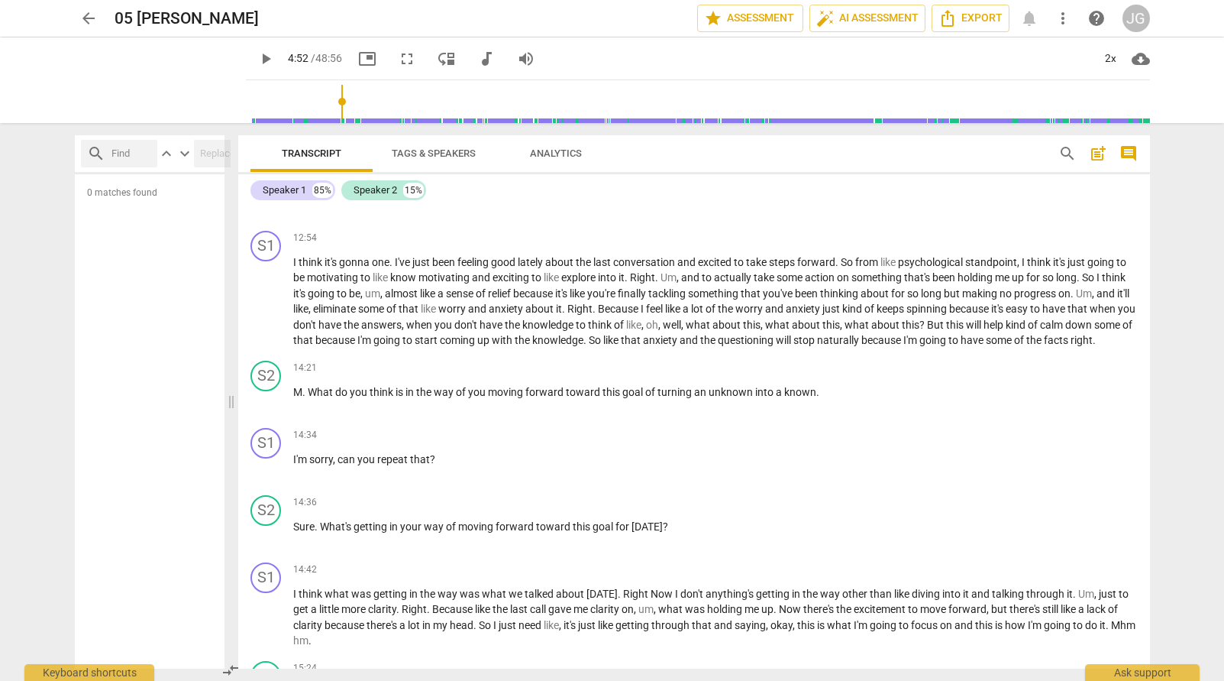
scroll to position [2991, 0]
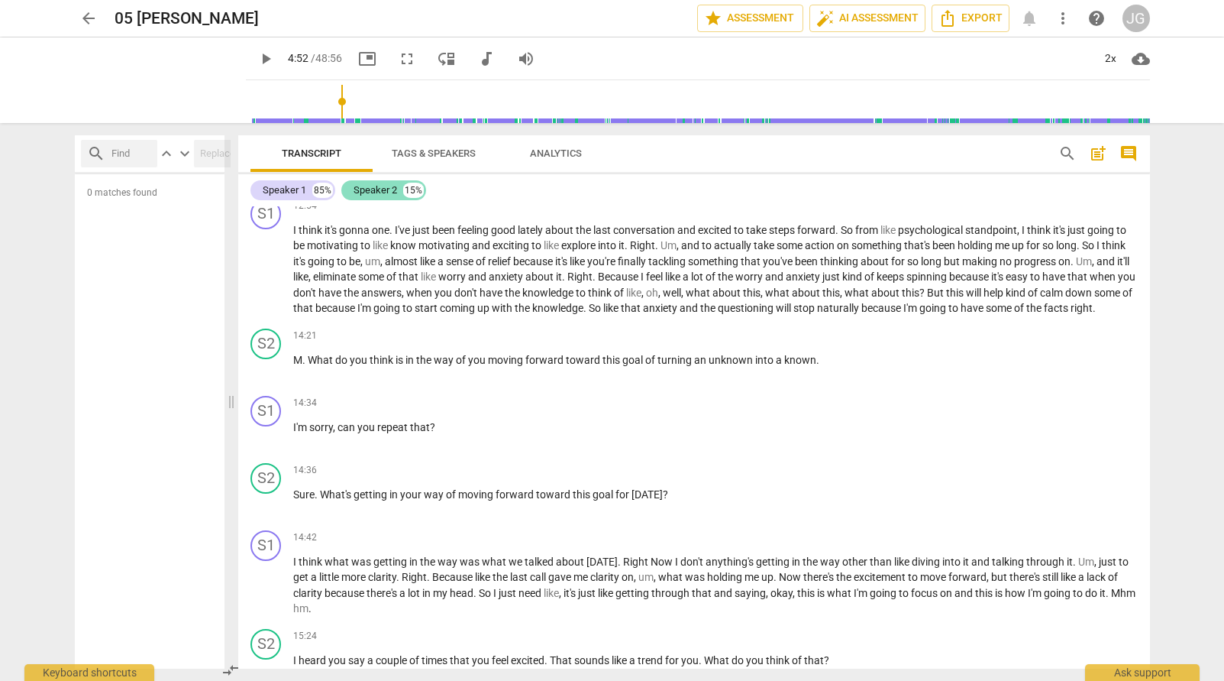
click at [389, 190] on div "Speaker 2" at bounding box center [376, 190] width 44 height 15
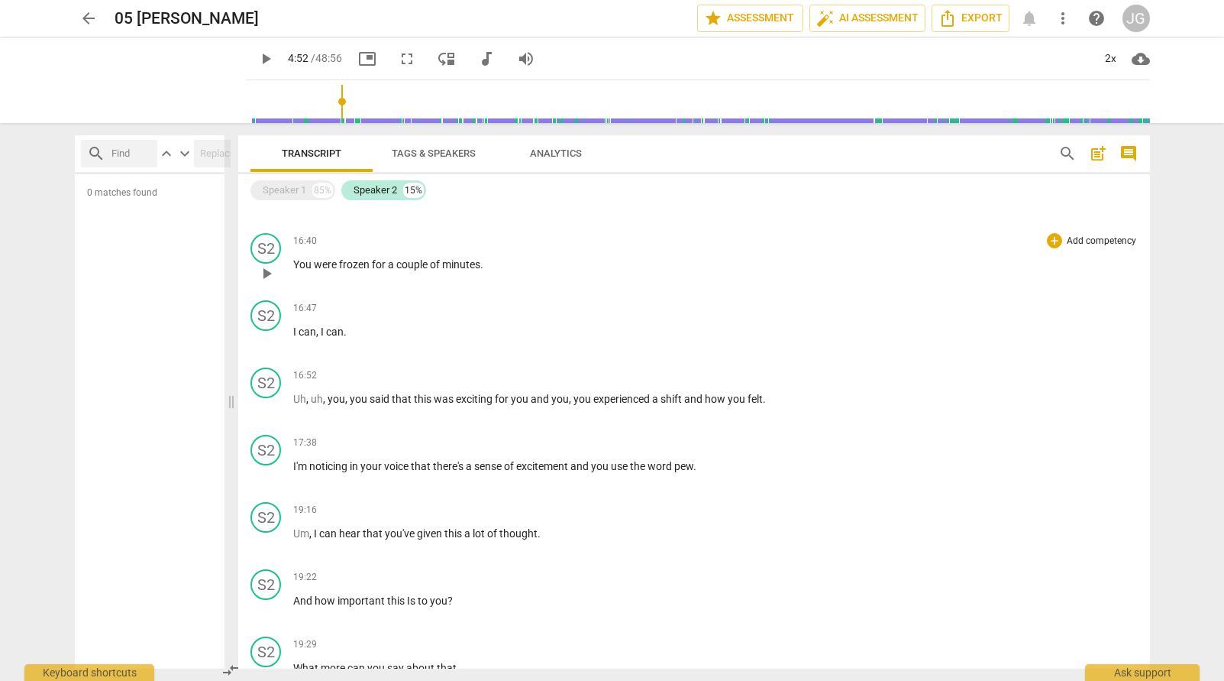
scroll to position [1534, 0]
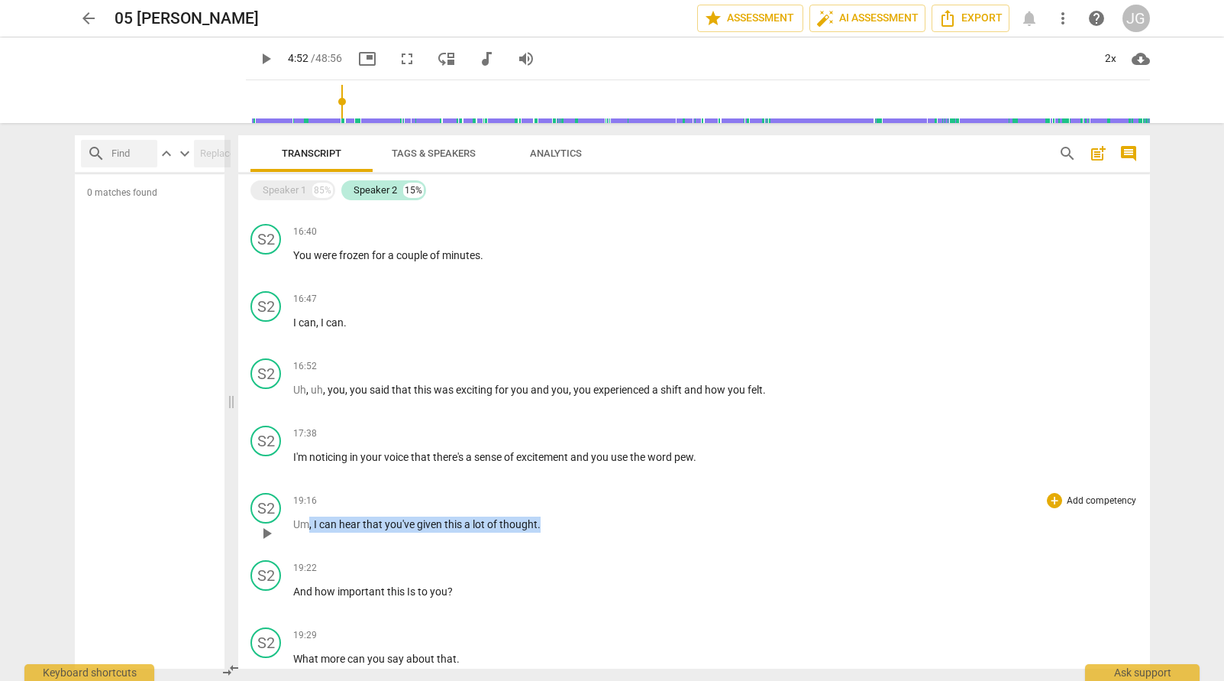
drag, startPoint x: 551, startPoint y: 519, endPoint x: 309, endPoint y: 525, distance: 243.0
click at [309, 525] on p "Um , I can hear that you've given this a lot of thought ." at bounding box center [715, 524] width 845 height 16
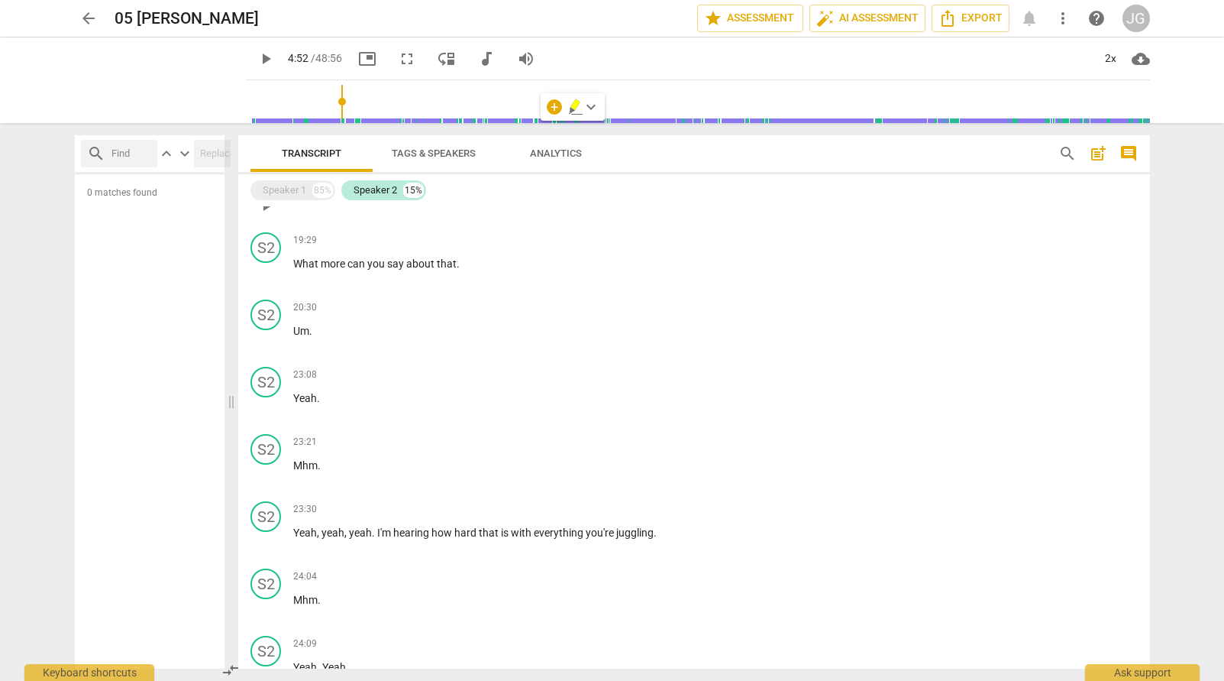
scroll to position [1935, 0]
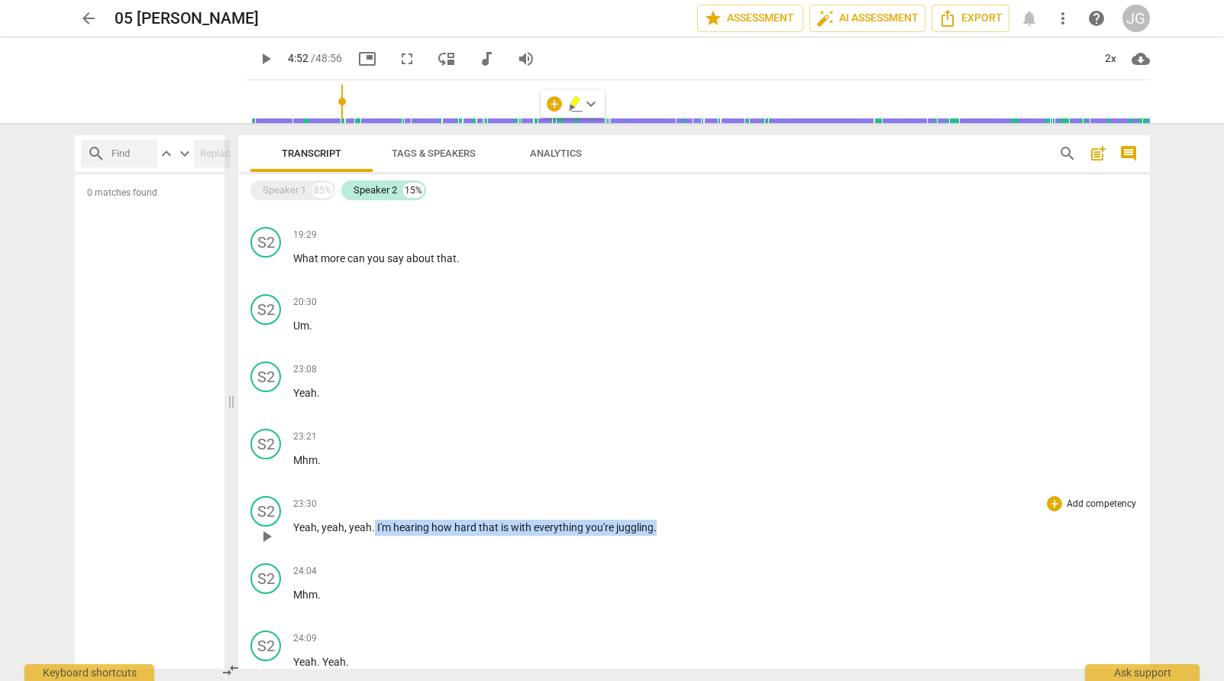
drag, startPoint x: 656, startPoint y: 525, endPoint x: 373, endPoint y: 523, distance: 282.6
click at [373, 523] on p "Yeah , yeah , yeah . I'm hearing how hard that is with everything you're juggli…" at bounding box center [715, 527] width 845 height 16
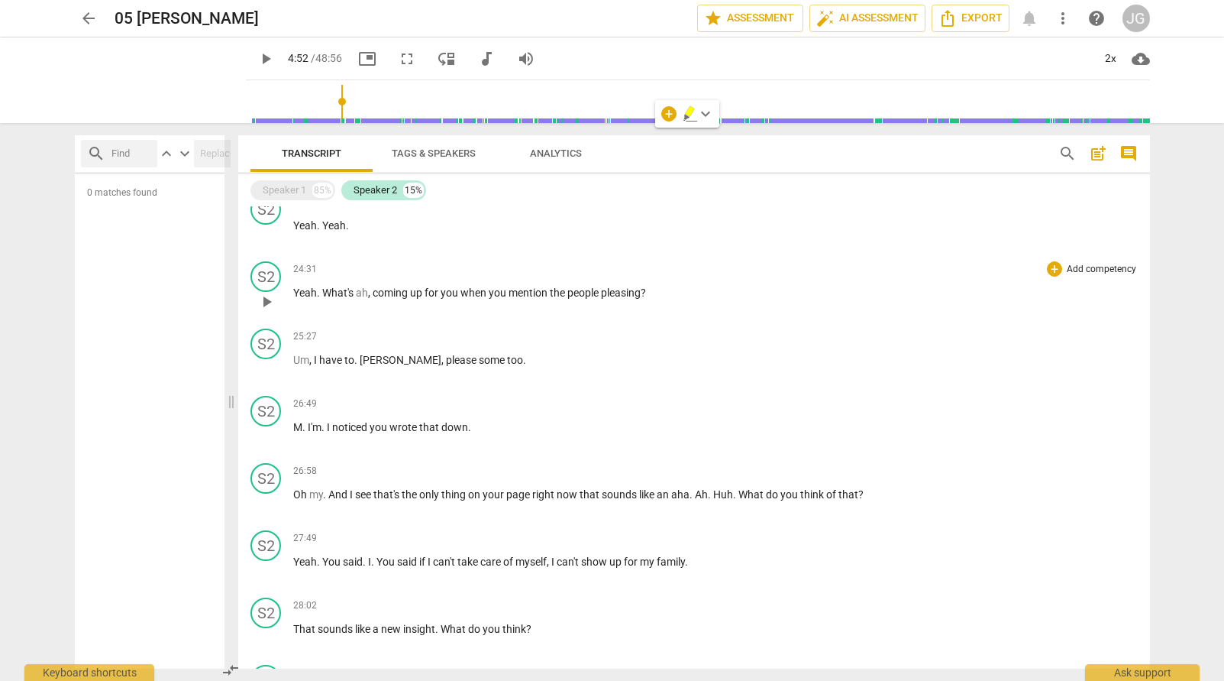
scroll to position [2392, 0]
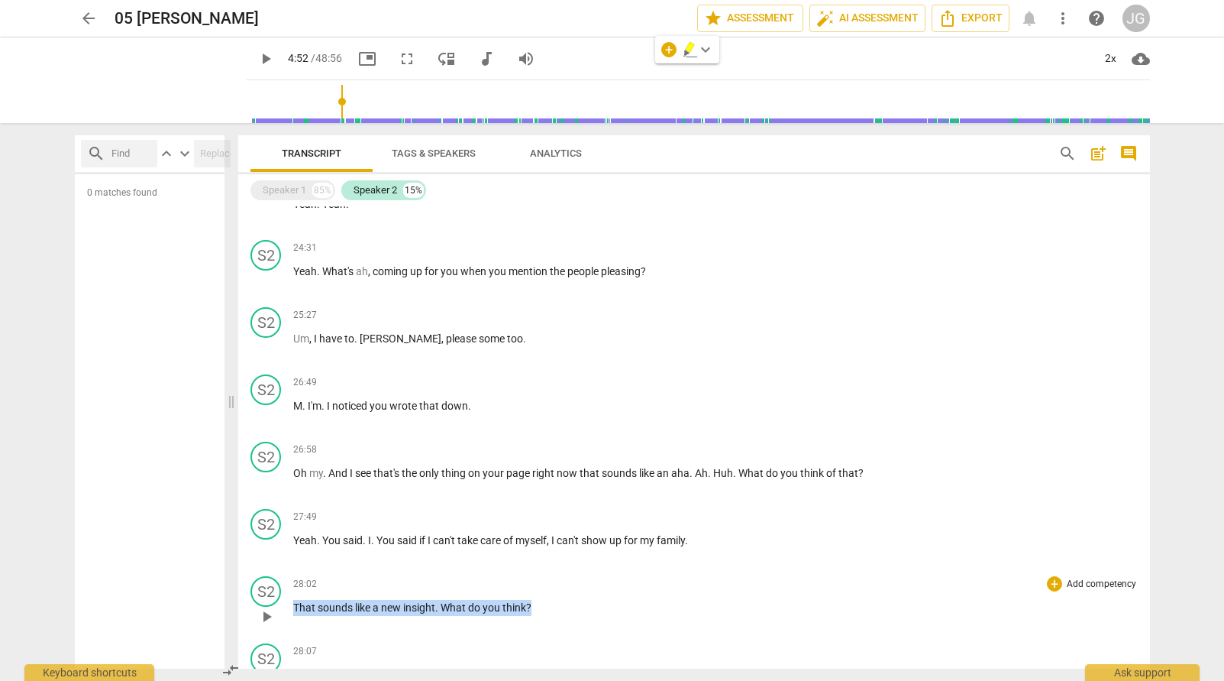
drag, startPoint x: 293, startPoint y: 605, endPoint x: 553, endPoint y: 611, distance: 259.8
click at [553, 611] on p "That sounds like a new insight . What do you think ?" at bounding box center [715, 608] width 845 height 16
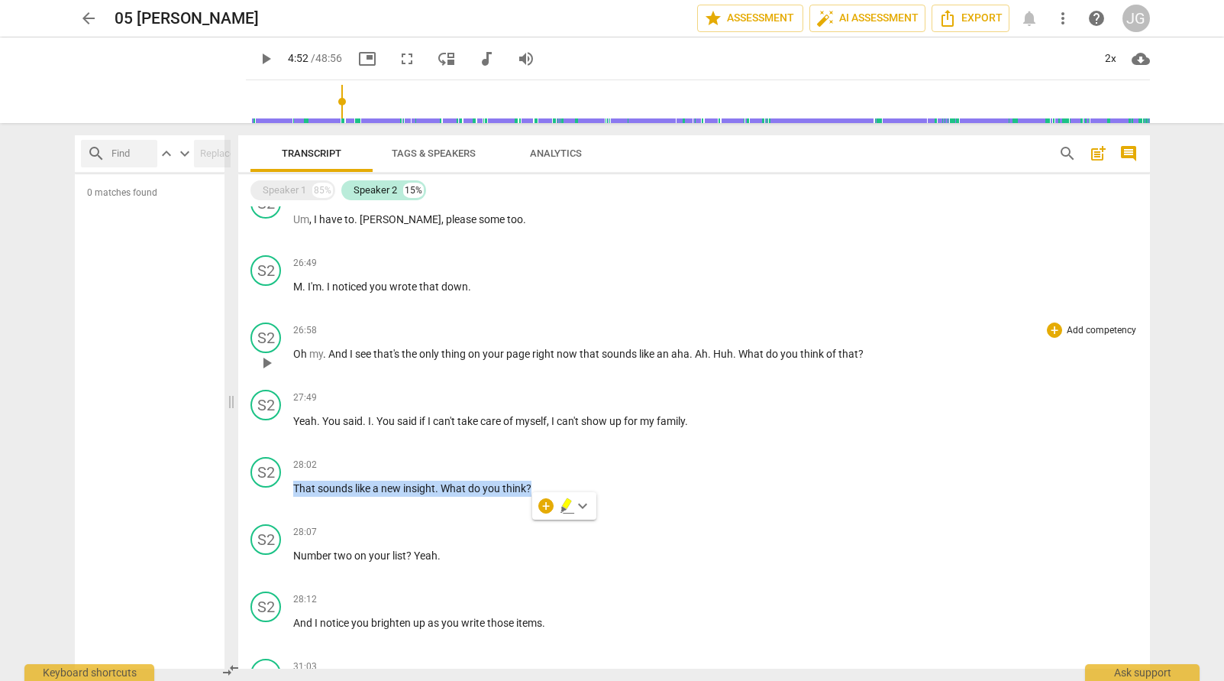
scroll to position [2517, 0]
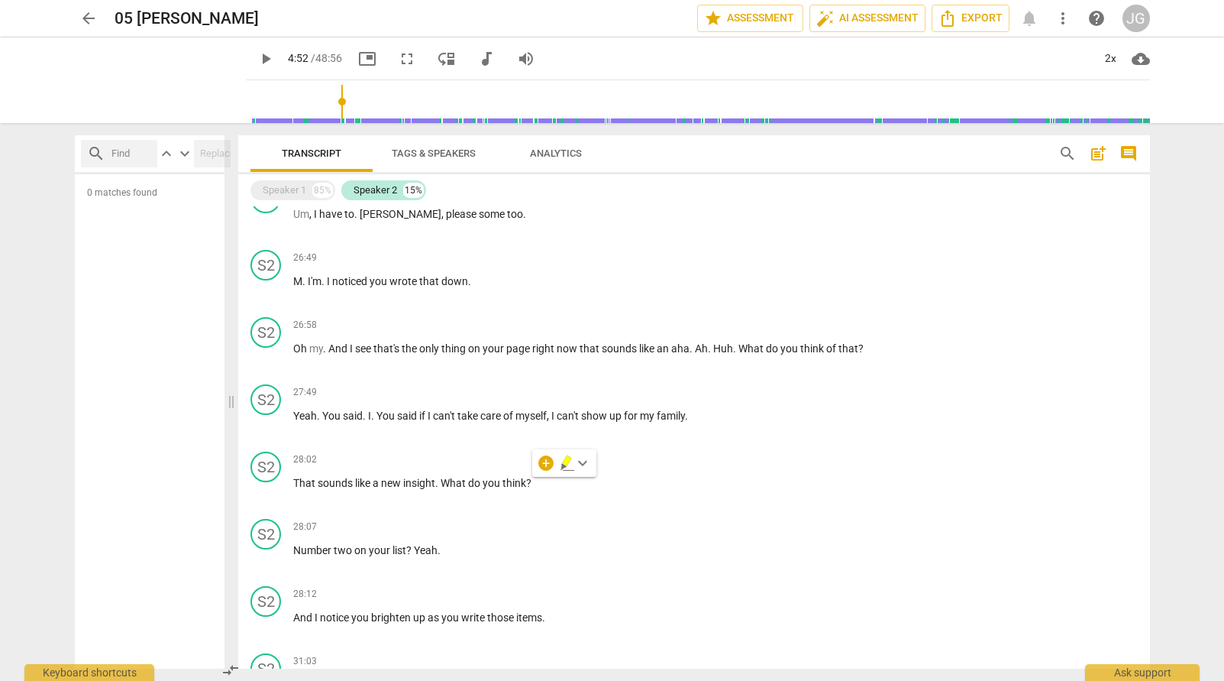
click at [121, 157] on input "text" at bounding box center [132, 153] width 40 height 24
type input "feel"
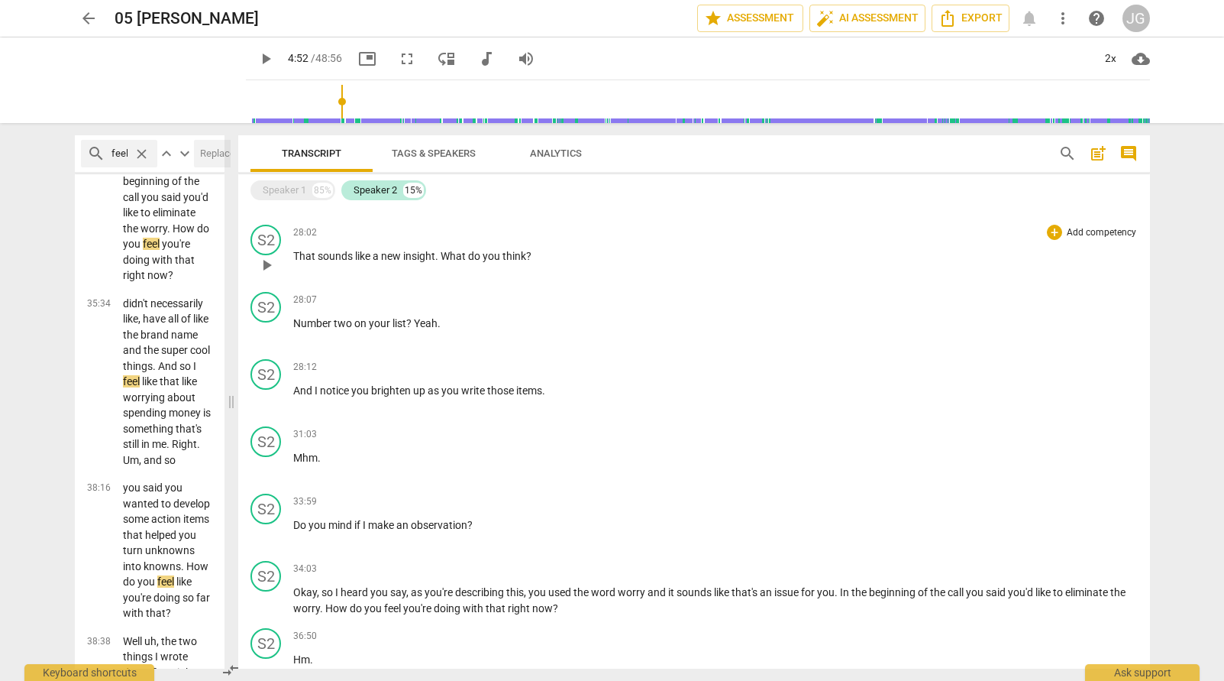
scroll to position [2753, 0]
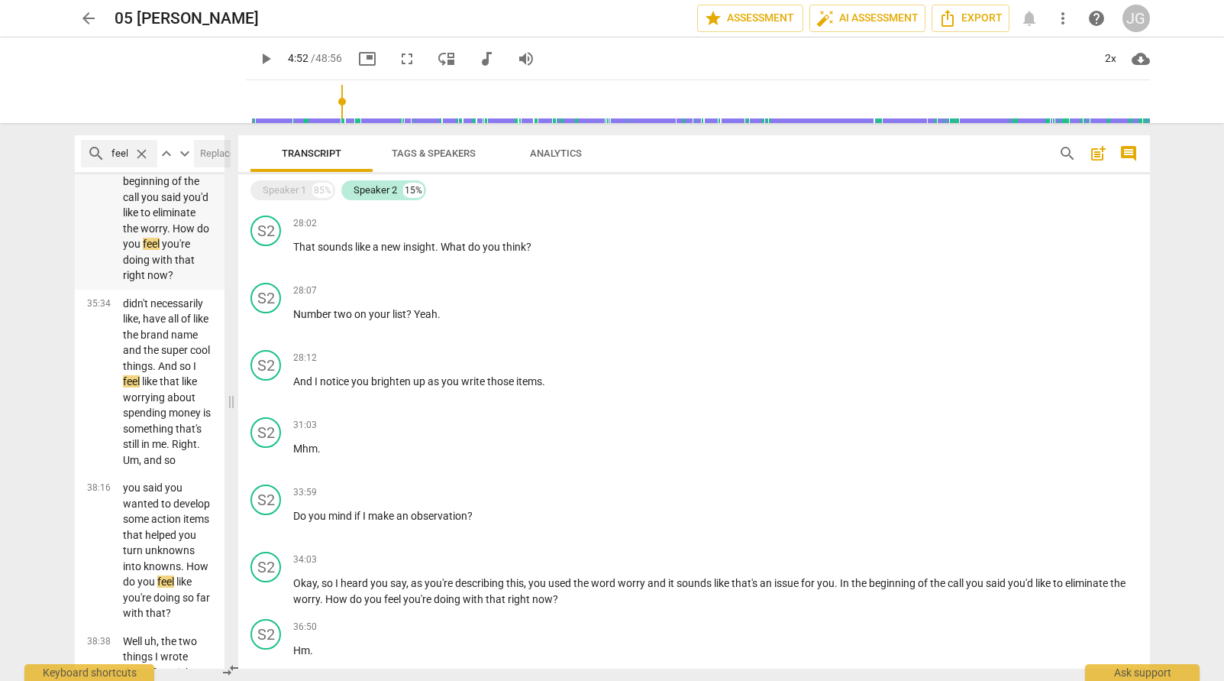
click at [137, 283] on p "you. In the beginning of the call you said you'd like to eliminate the worry. H…" at bounding box center [168, 220] width 90 height 125
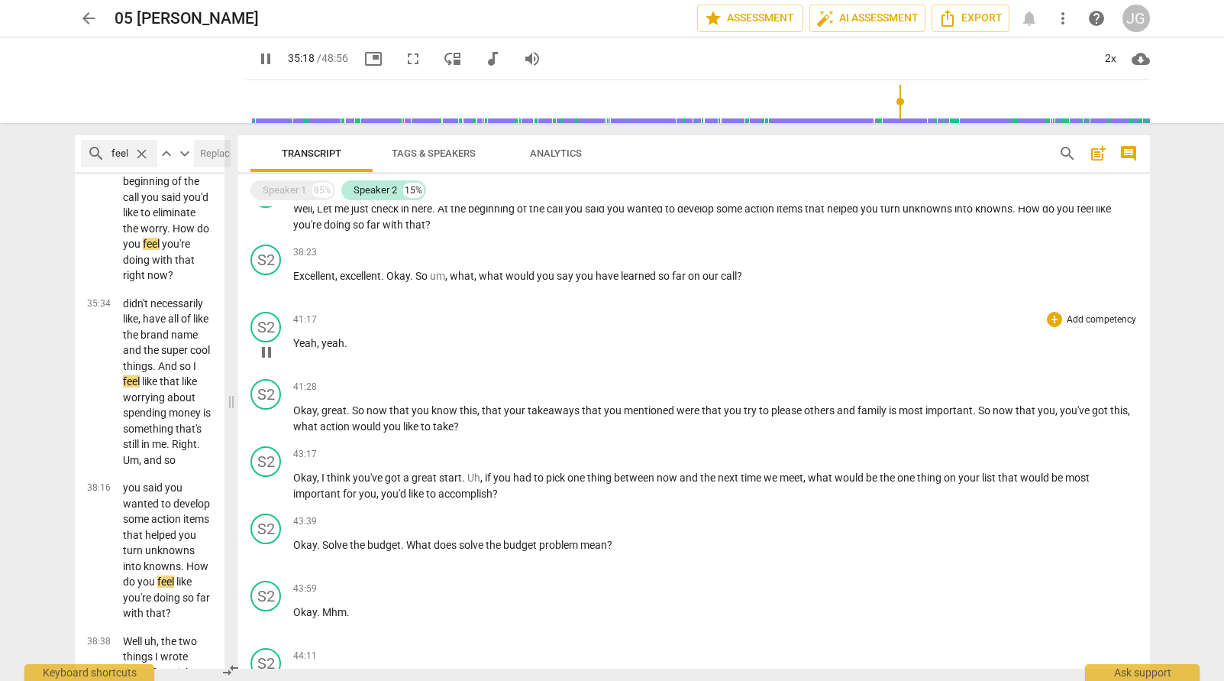
scroll to position [3784, 0]
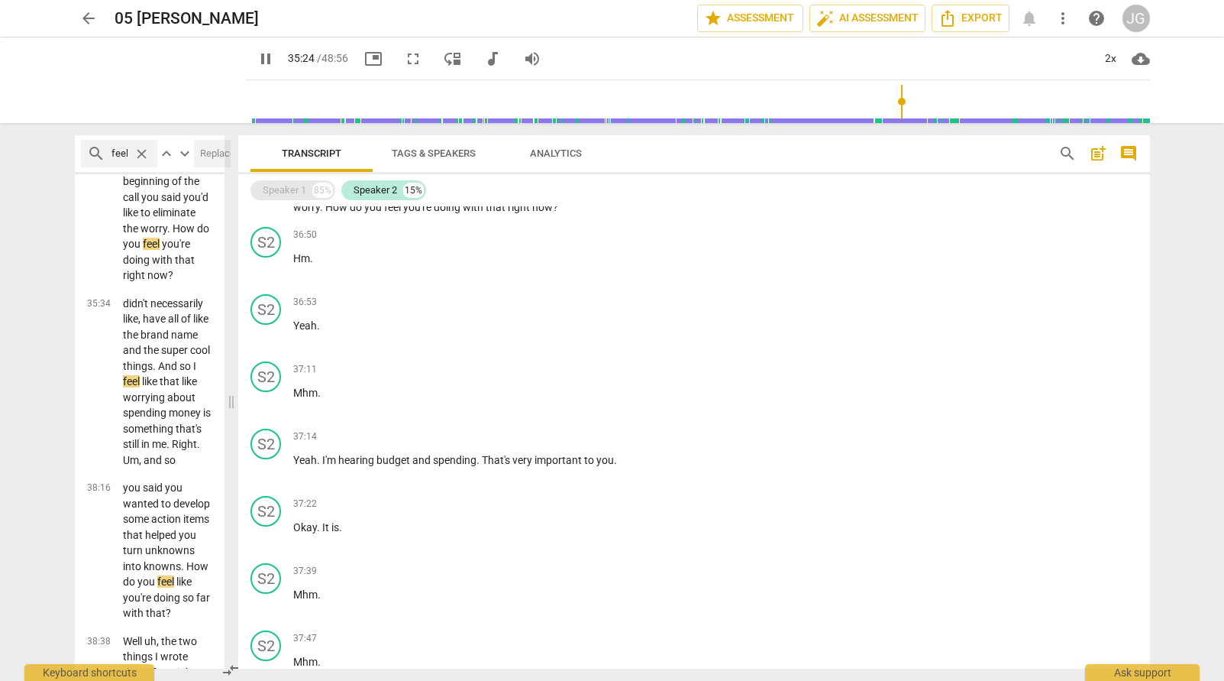
click at [292, 187] on div "Speaker 1" at bounding box center [285, 190] width 44 height 15
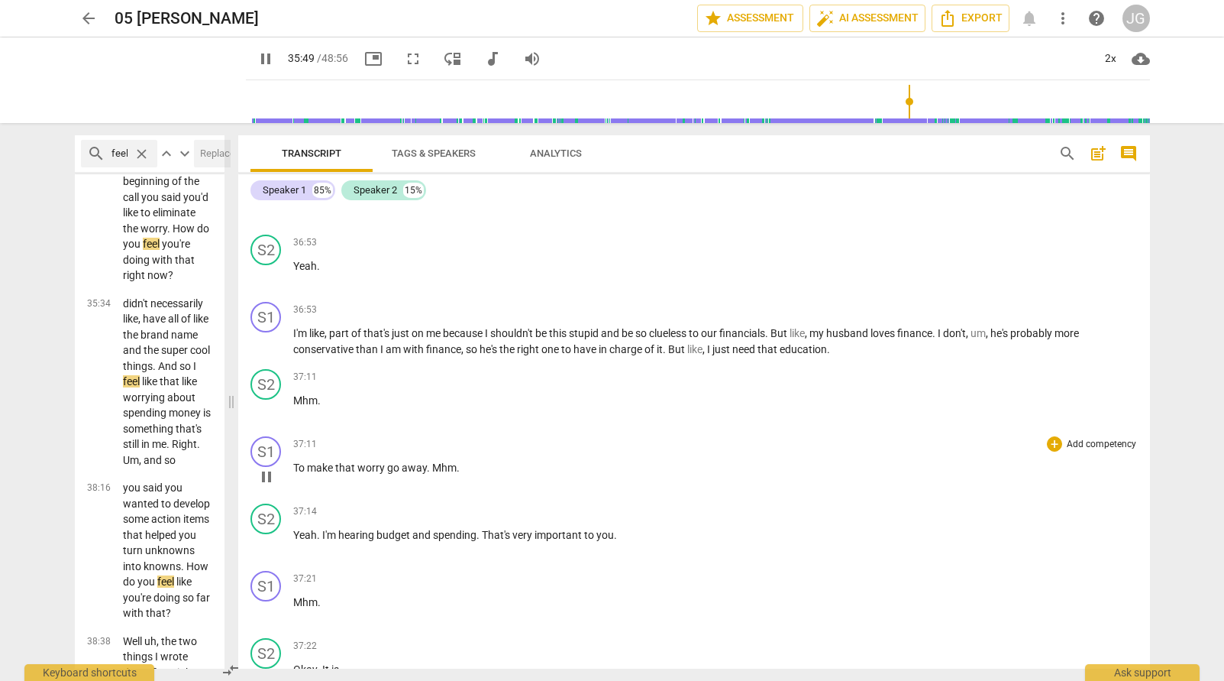
scroll to position [7917, 0]
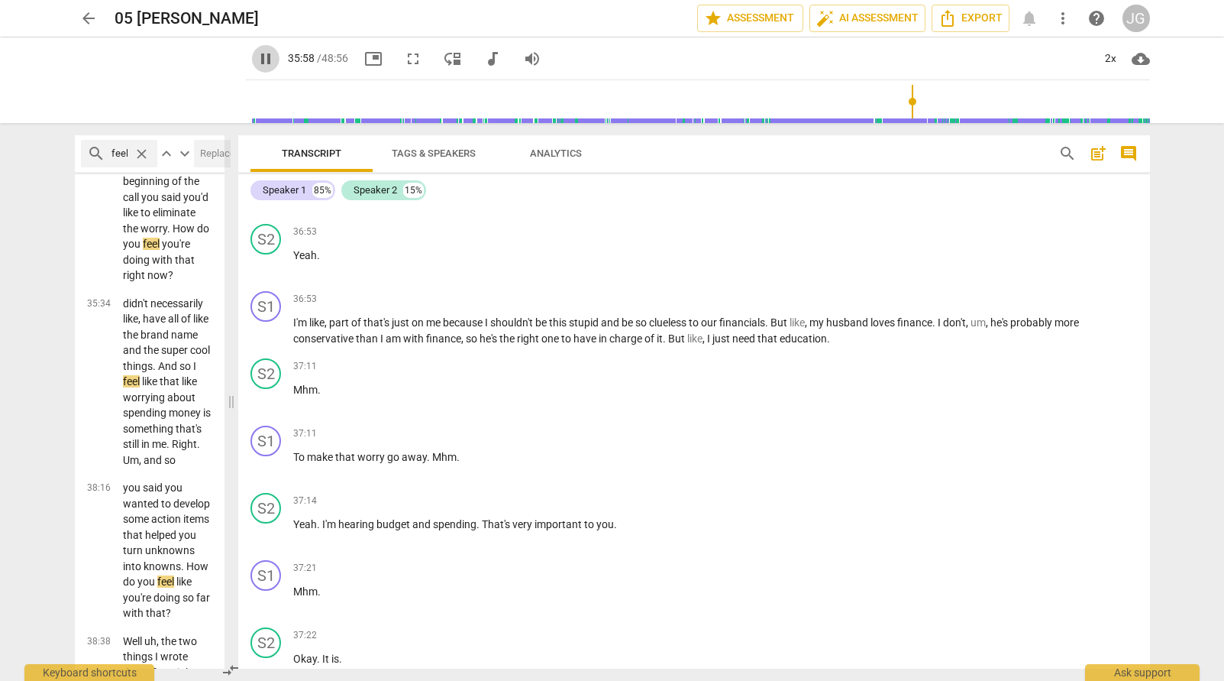
click at [257, 60] on span "pause" at bounding box center [266, 59] width 18 height 18
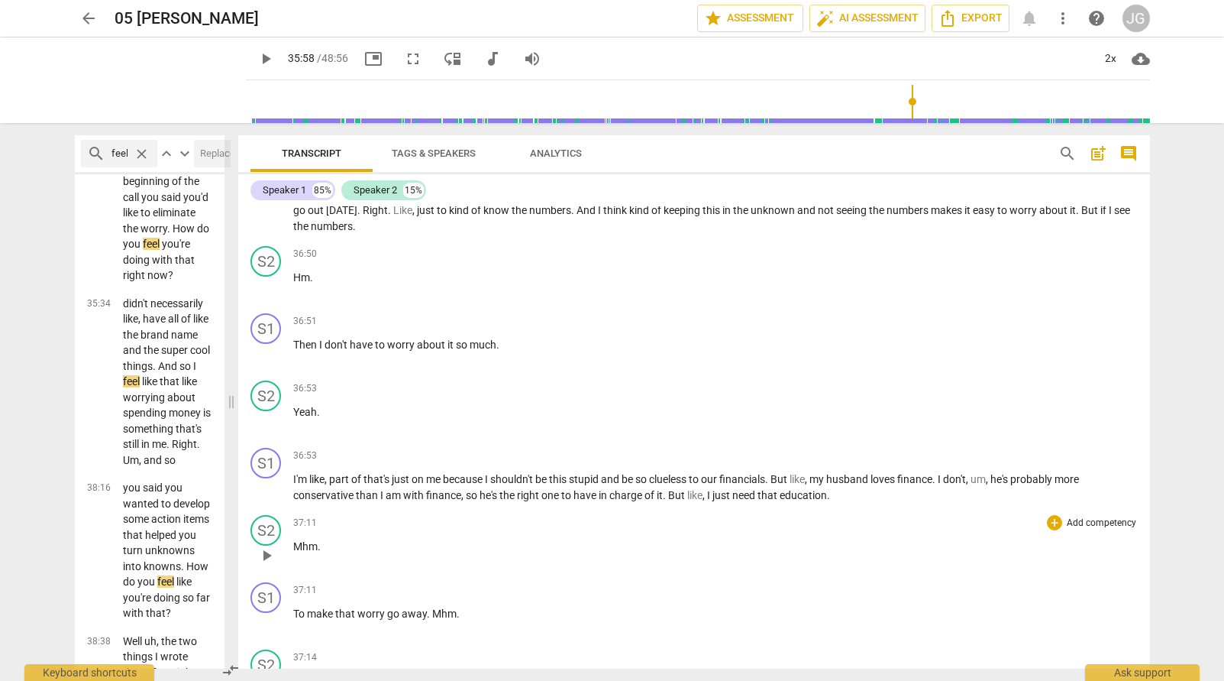
scroll to position [7756, 0]
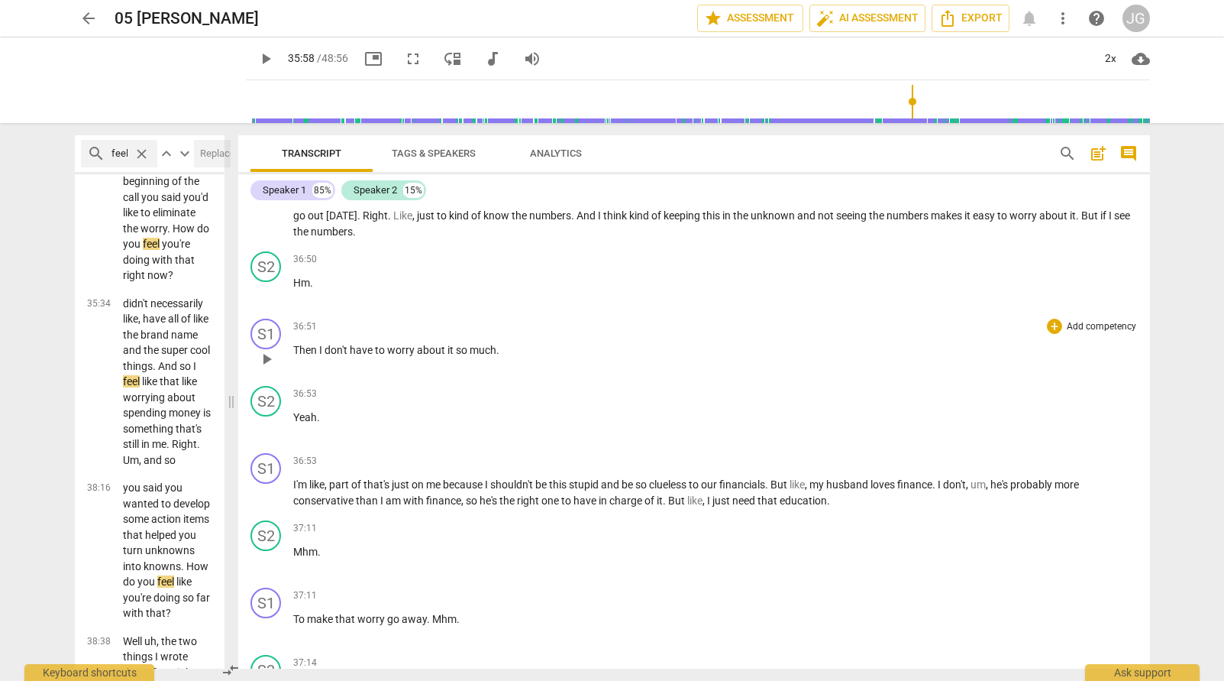
click at [267, 368] on span "play_arrow" at bounding box center [266, 359] width 18 height 18
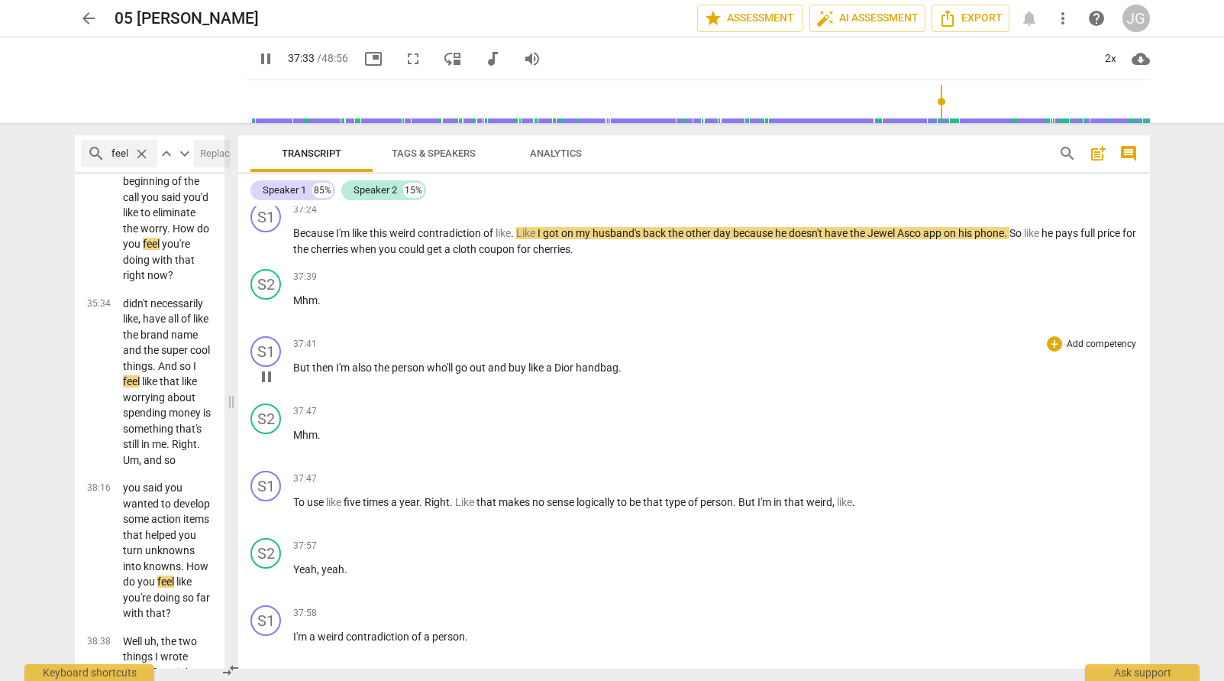
scroll to position [8412, 0]
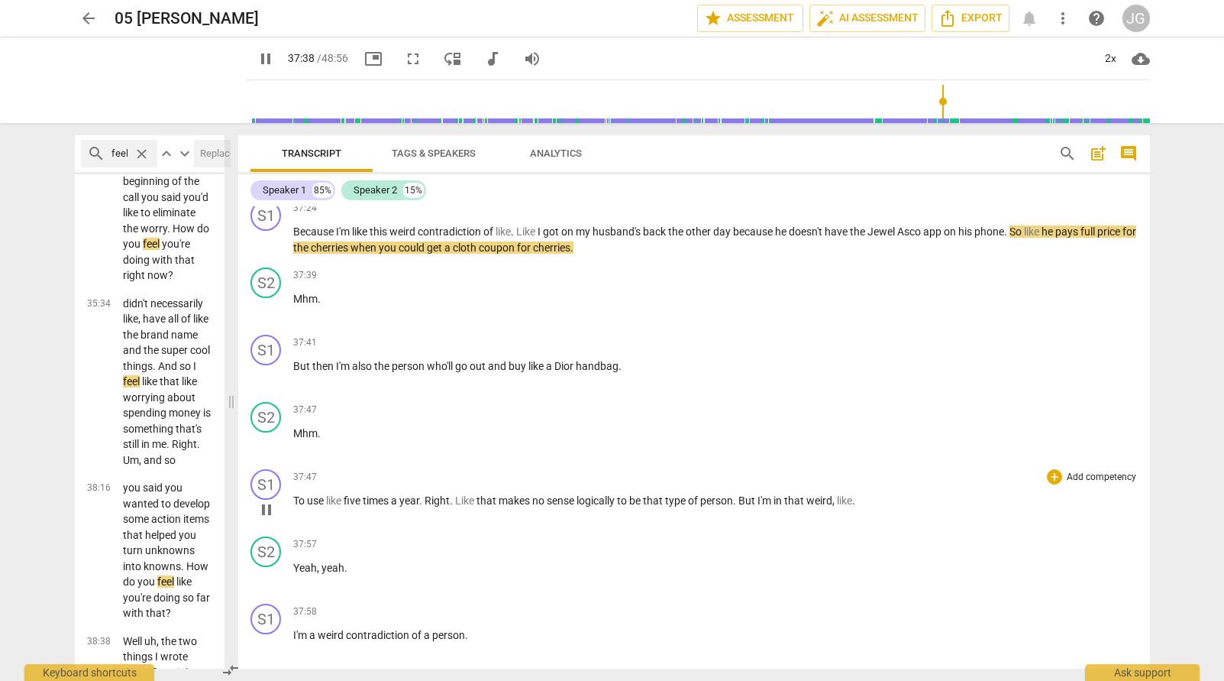
click at [267, 519] on span "pause" at bounding box center [266, 509] width 18 height 18
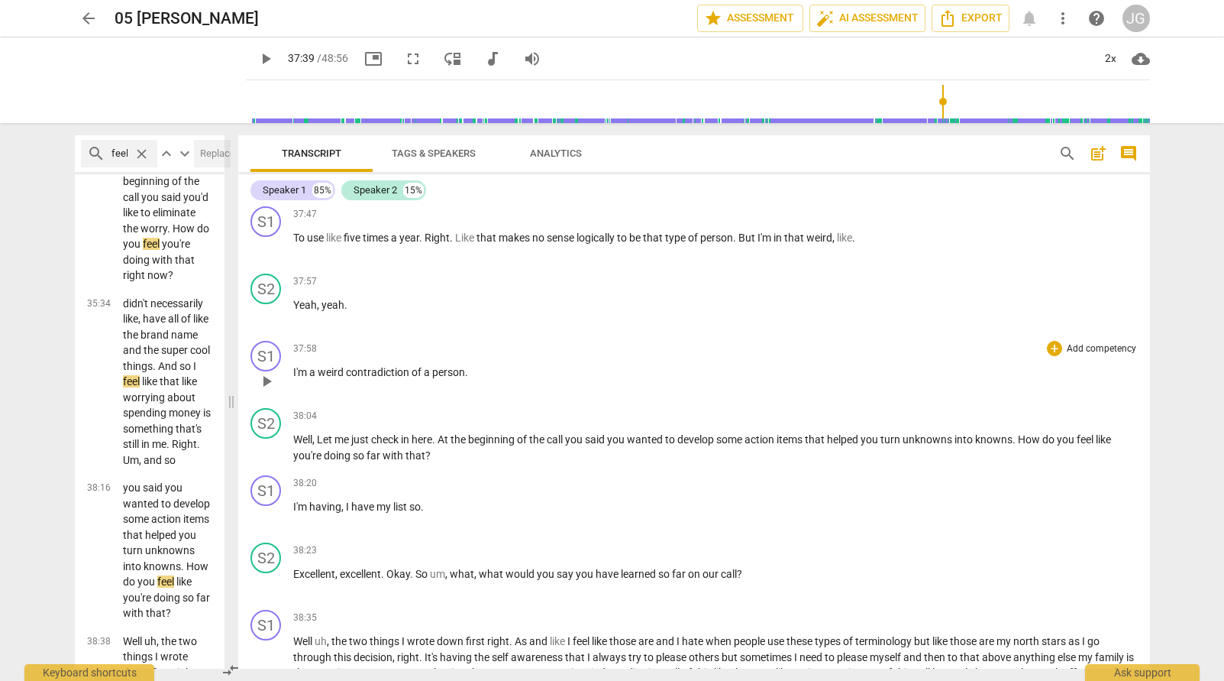
scroll to position [8676, 0]
click at [269, 456] on span "play_arrow" at bounding box center [266, 447] width 18 height 18
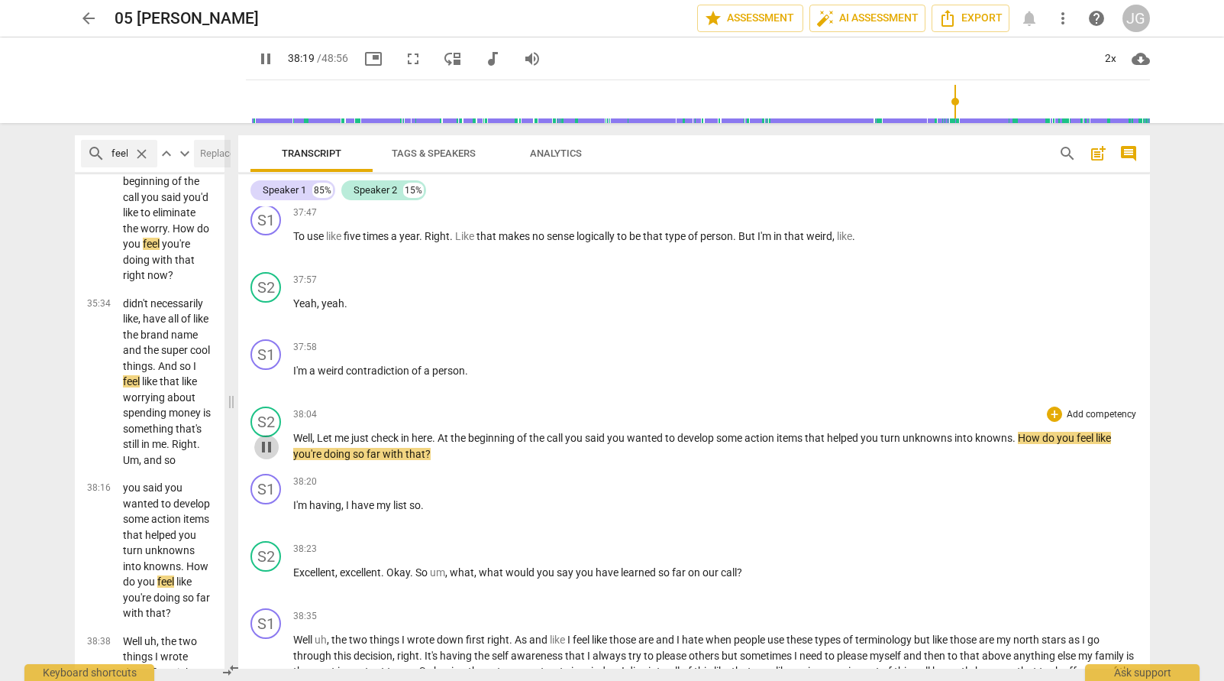
click at [273, 456] on span "pause" at bounding box center [266, 447] width 18 height 18
type input "2300"
click at [377, 188] on div "Speaker 2" at bounding box center [376, 190] width 44 height 15
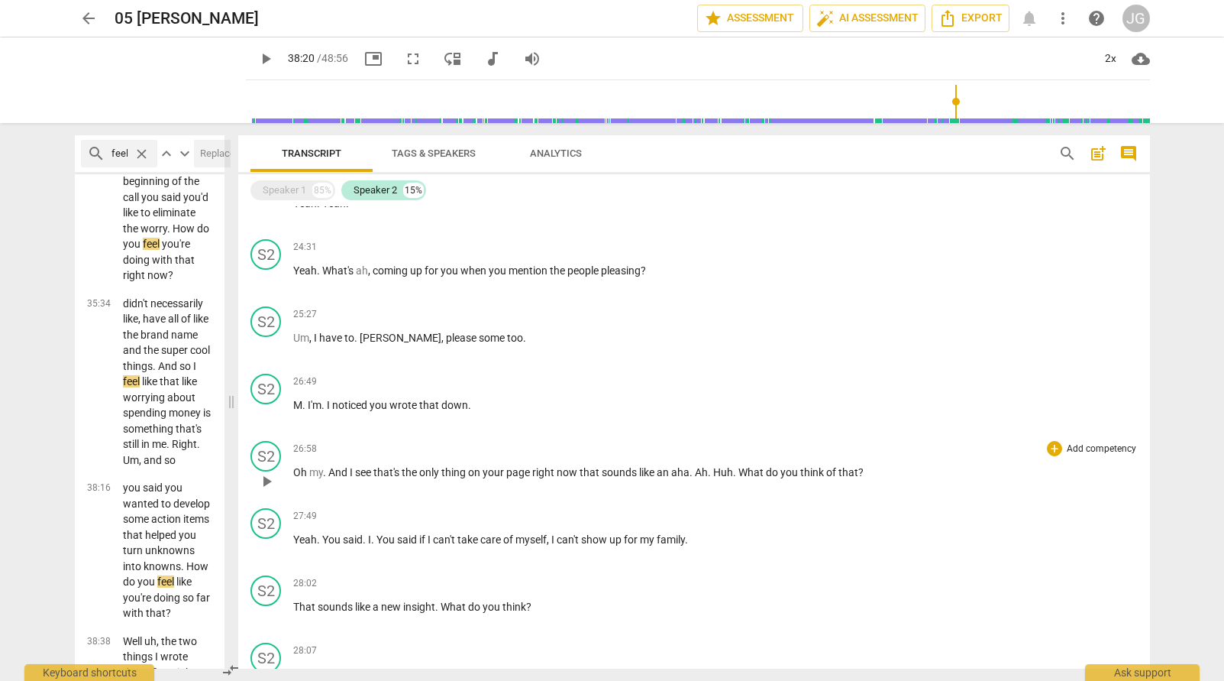
scroll to position [2385, 0]
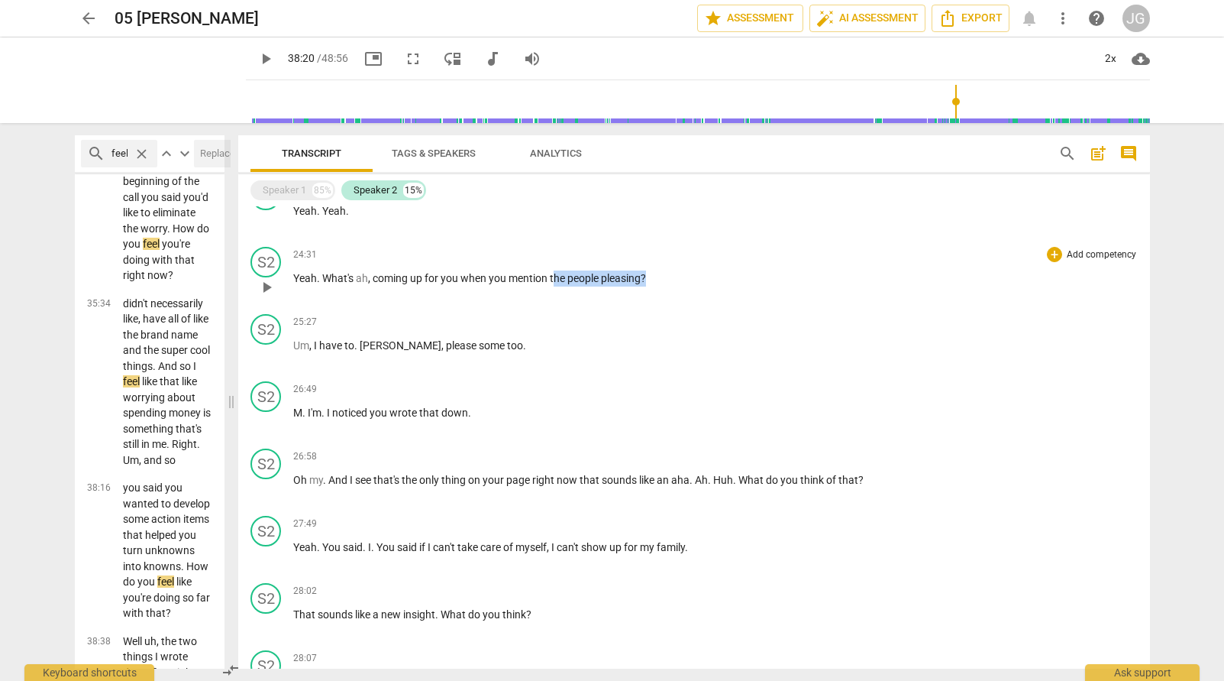
drag, startPoint x: 655, startPoint y: 283, endPoint x: 555, endPoint y: 282, distance: 100.1
click at [555, 282] on p "Yeah . What's ah , coming up for you when you mention the people pleasing ?" at bounding box center [715, 278] width 845 height 16
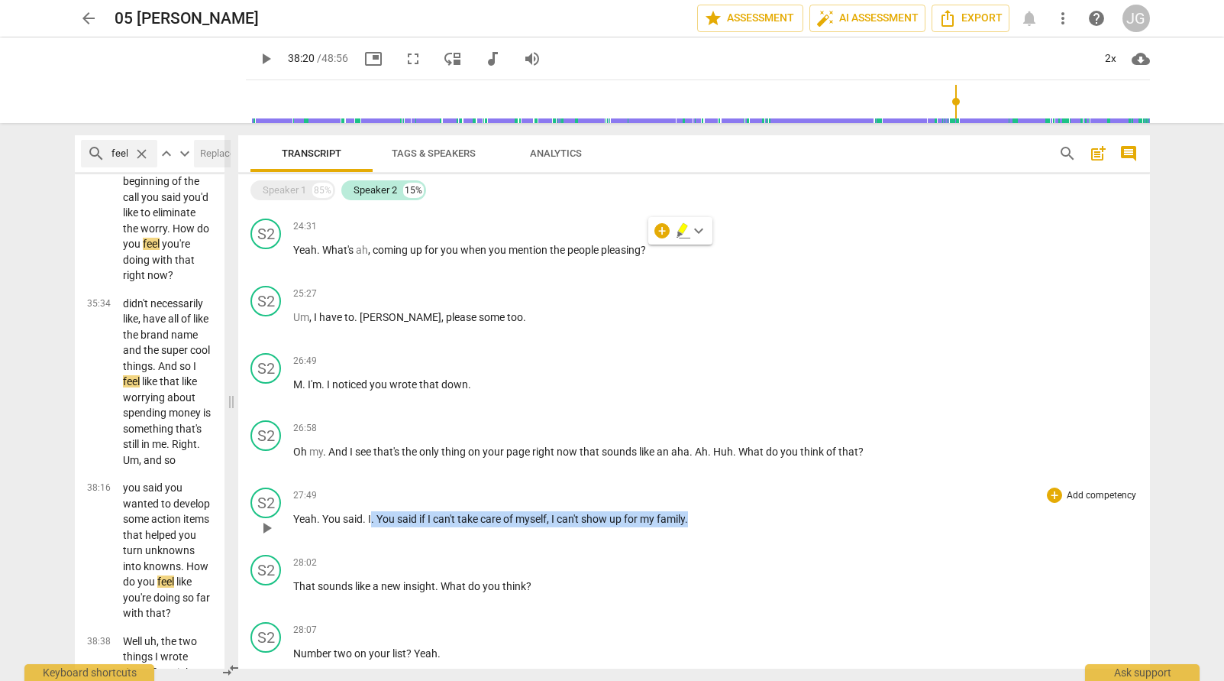
drag, startPoint x: 700, startPoint y: 521, endPoint x: 370, endPoint y: 518, distance: 330.0
click at [370, 518] on p "Yeah . You said . I . You said if I can't take care of myself , I can't show up…" at bounding box center [715, 519] width 845 height 16
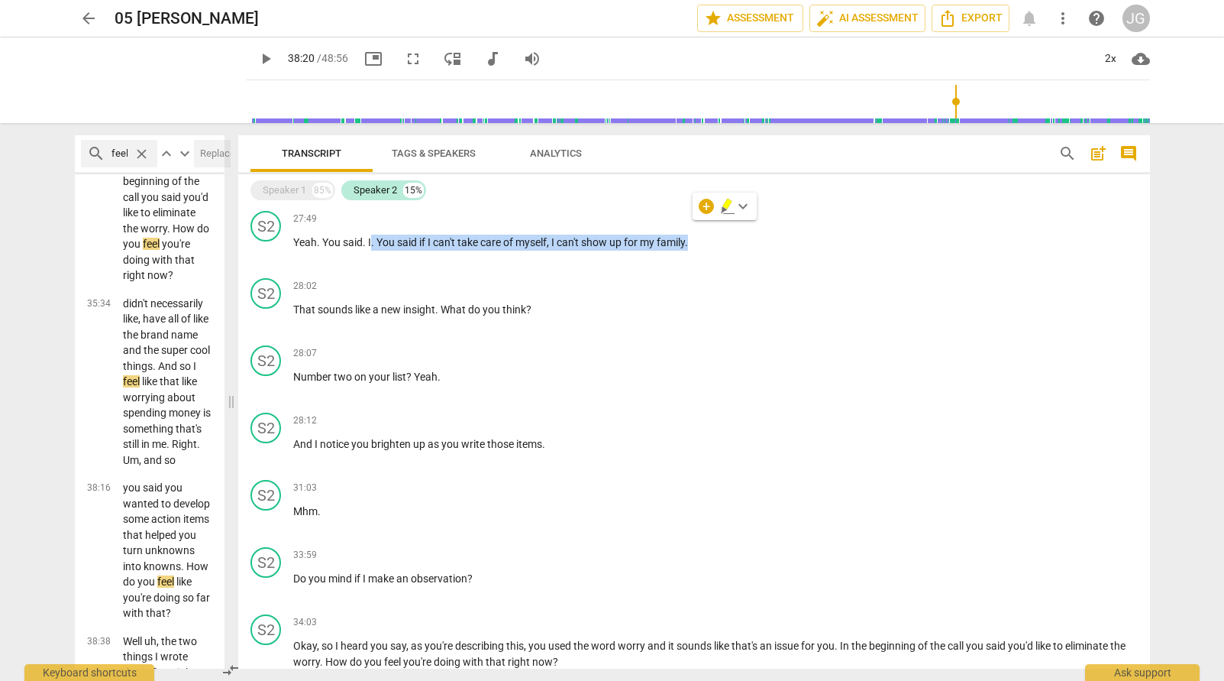
scroll to position [2710, 0]
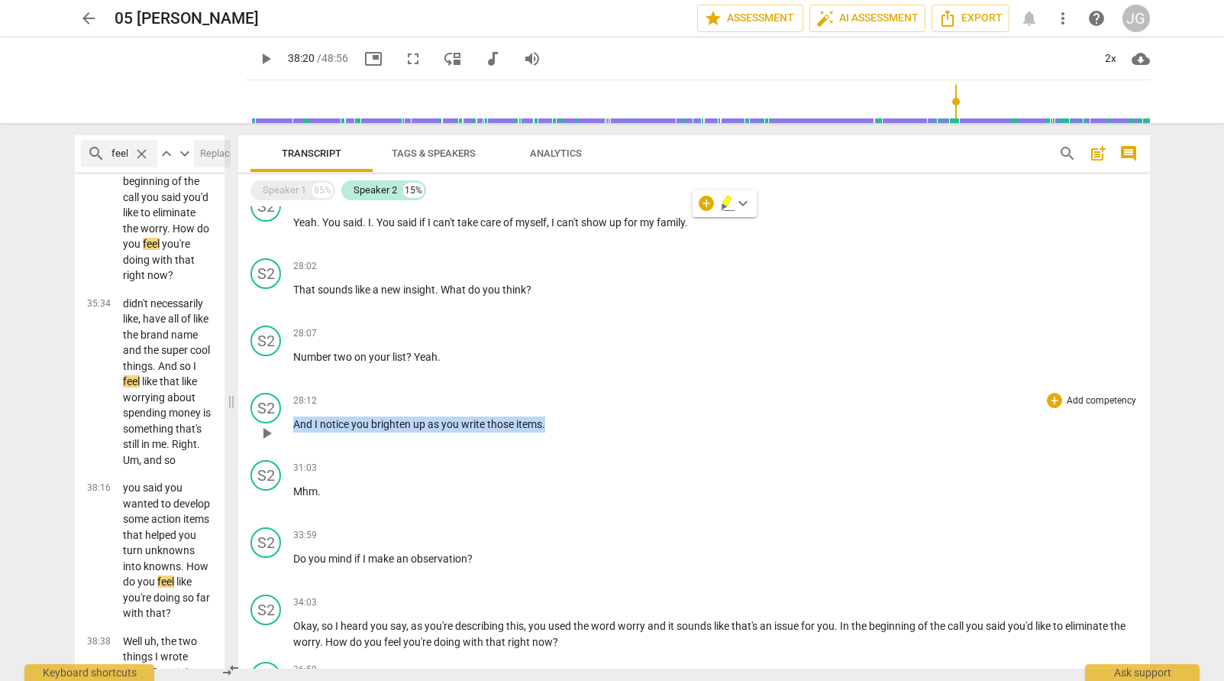
drag, startPoint x: 553, startPoint y: 425, endPoint x: 280, endPoint y: 425, distance: 273.4
click at [279, 424] on div "S2 play_arrow pause 28:12 + Add competency keyboard_arrow_right And I notice yo…" at bounding box center [694, 419] width 912 height 67
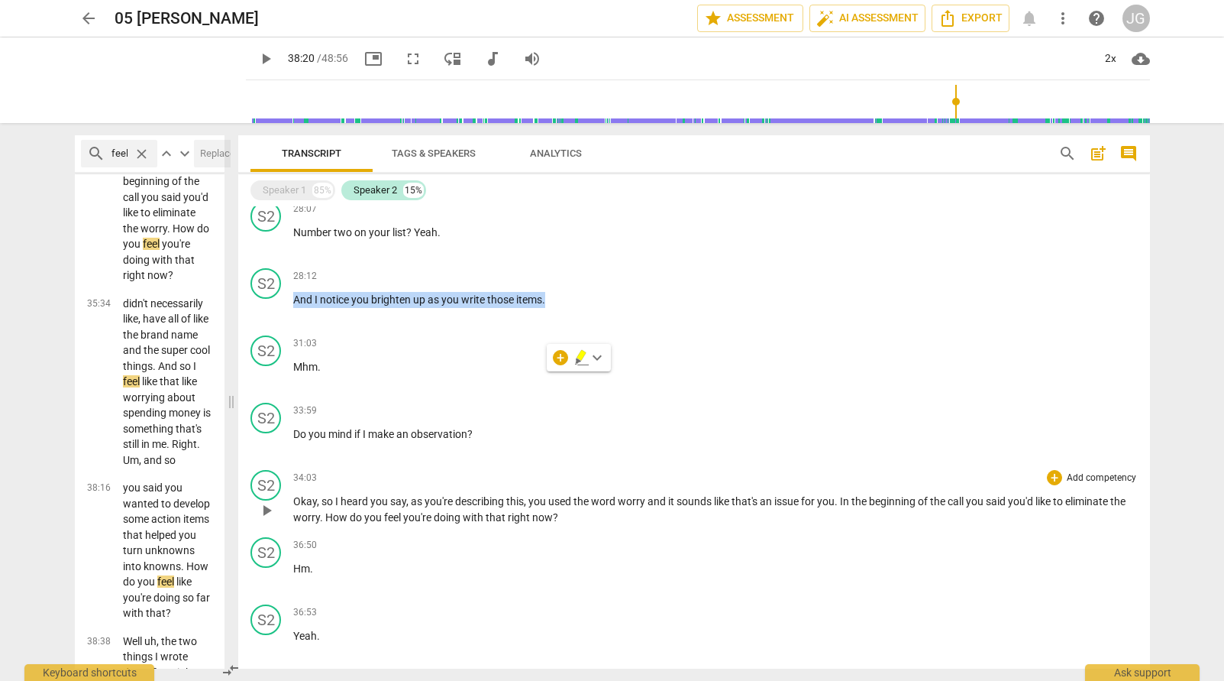
scroll to position [2844, 0]
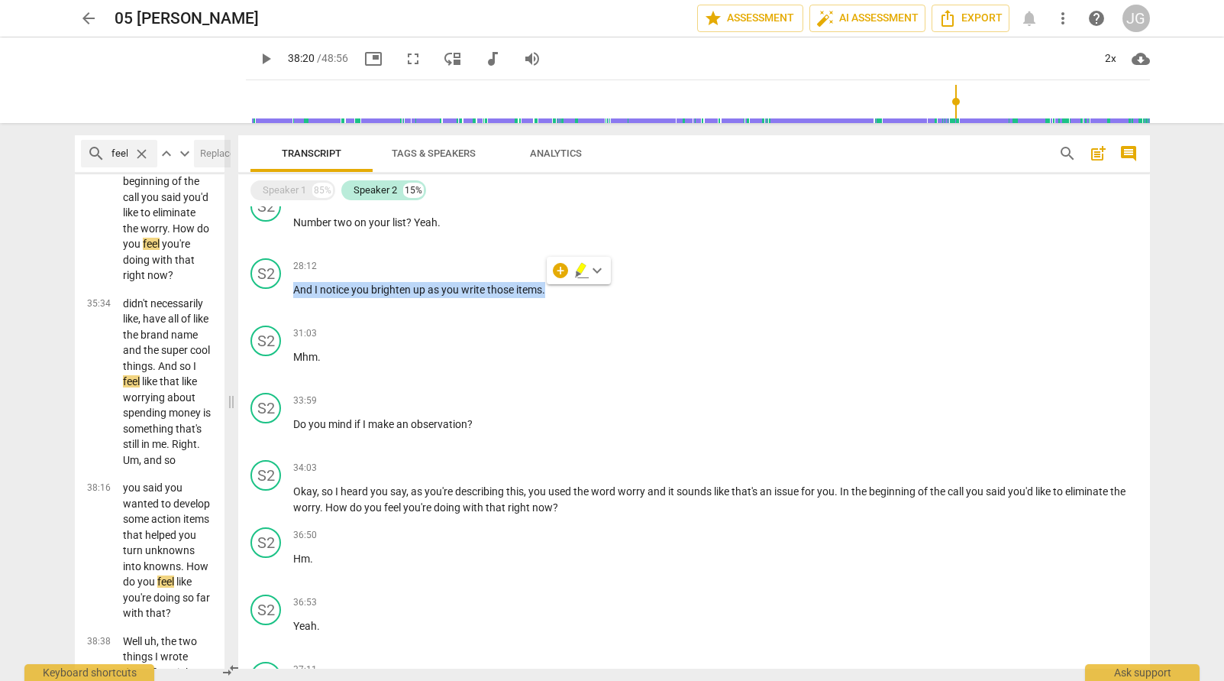
click at [137, 154] on span "close" at bounding box center [142, 154] width 16 height 16
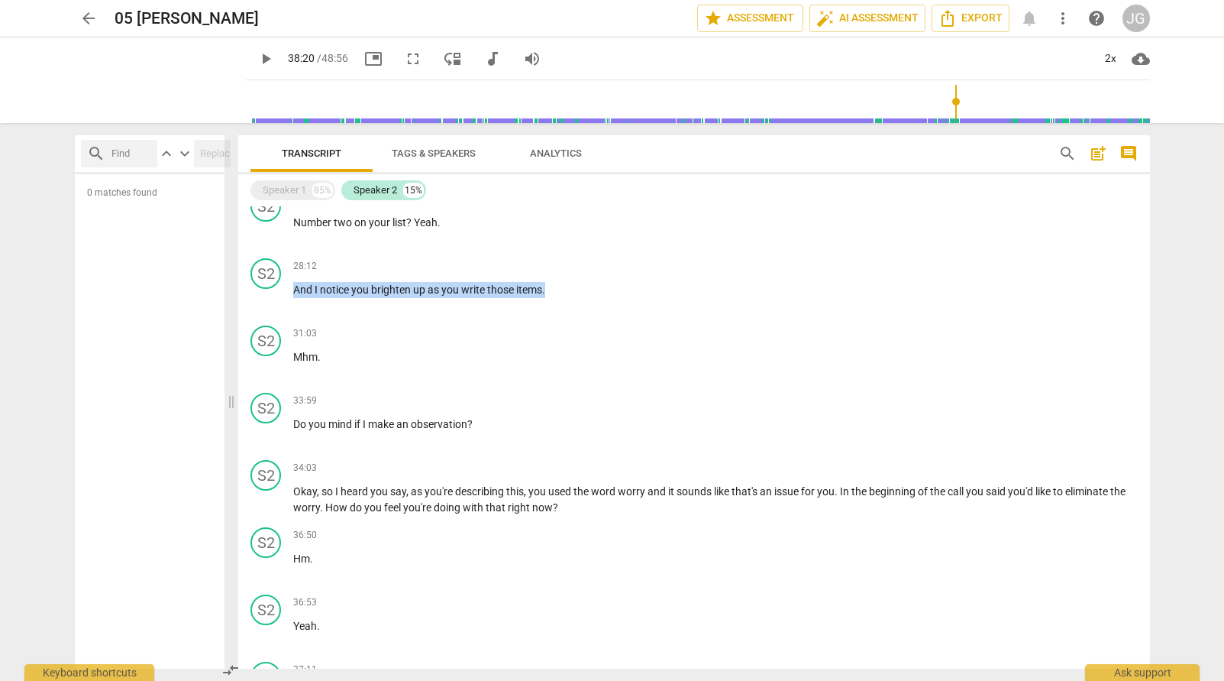
scroll to position [0, 0]
click at [121, 155] on input "text" at bounding box center [132, 153] width 40 height 24
type input "mean"
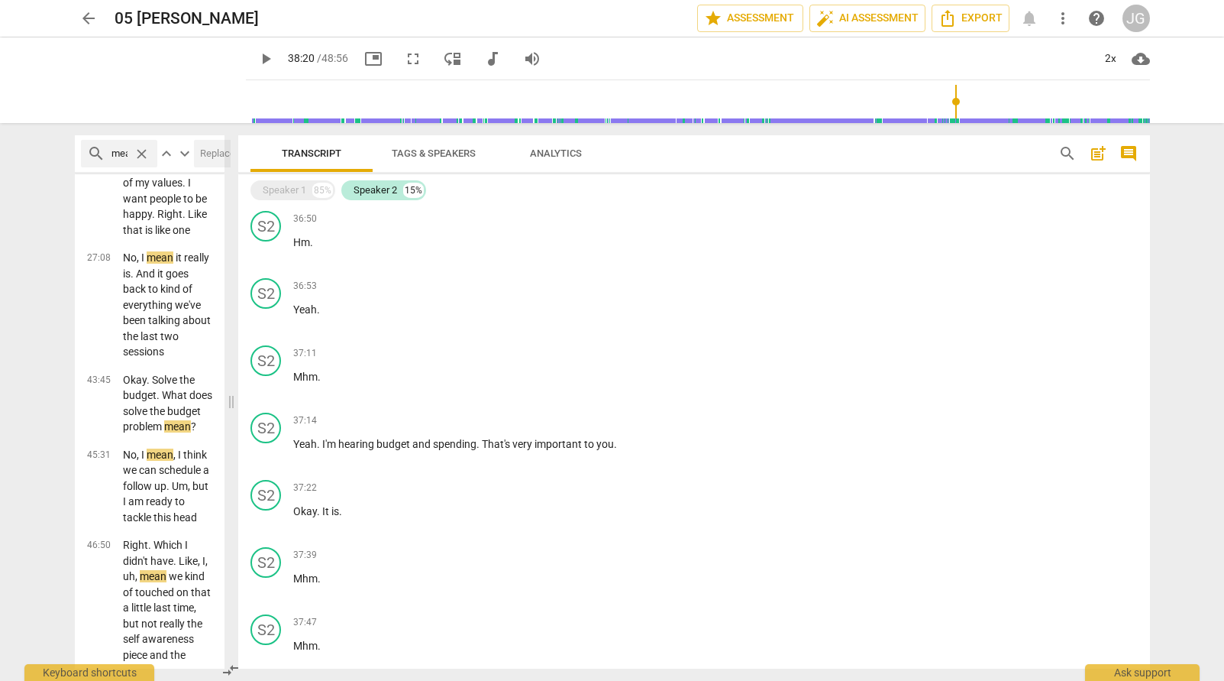
scroll to position [3164, 0]
drag, startPoint x: 619, startPoint y: 441, endPoint x: 482, endPoint y: 435, distance: 136.9
click at [482, 435] on p "Yeah . I'm hearing budget and spending . That's very important to you ." at bounding box center [715, 441] width 845 height 16
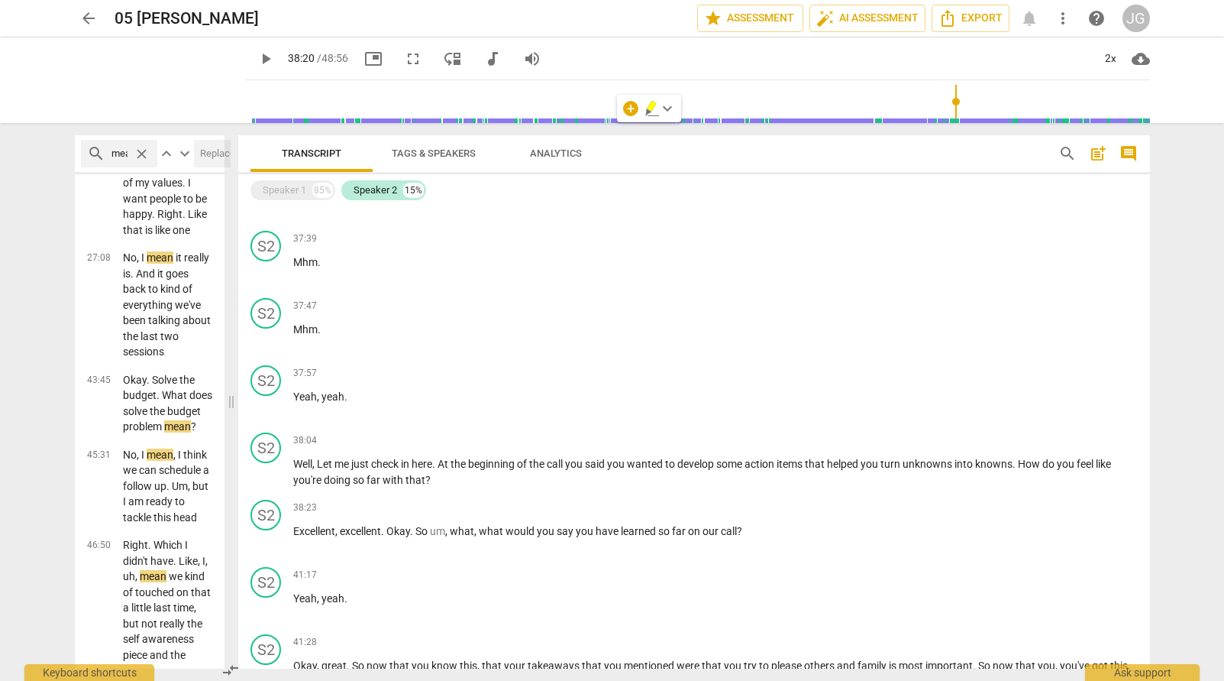
scroll to position [3478, 0]
click at [465, 483] on p "Well , Let me just check in here . At the beginning of the call you said you wa…" at bounding box center [715, 469] width 845 height 31
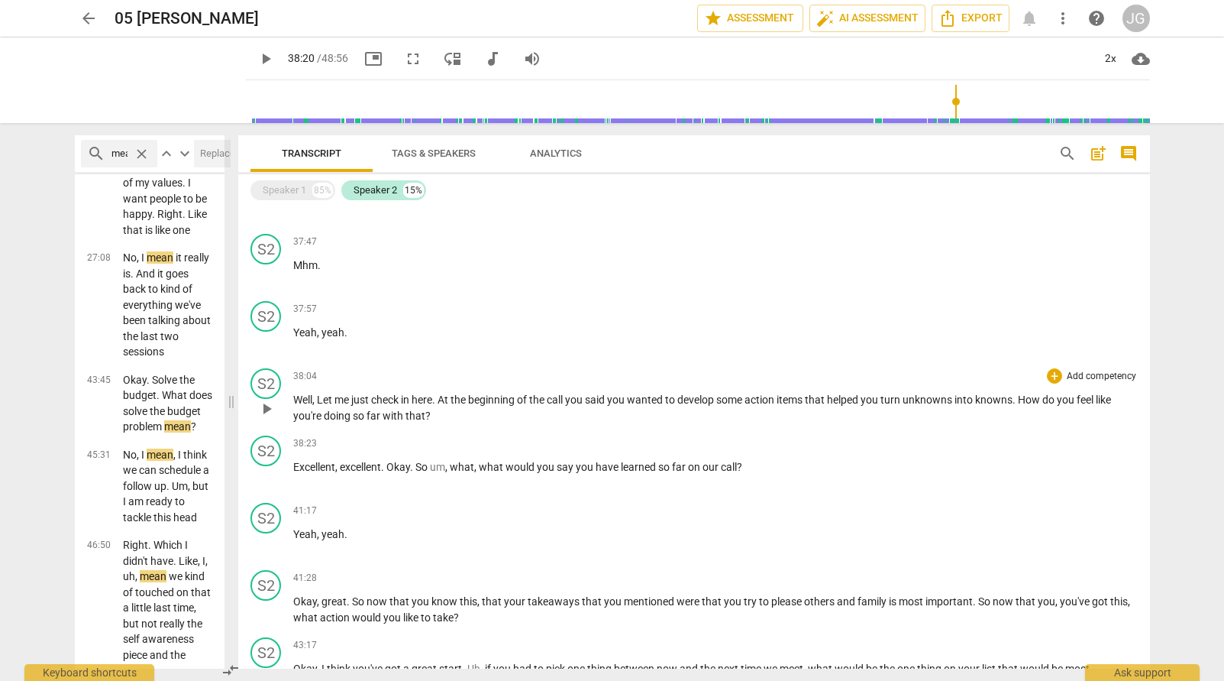
scroll to position [3542, 0]
drag, startPoint x: 752, startPoint y: 466, endPoint x: 498, endPoint y: 465, distance: 254.3
click at [498, 465] on p "Excellent , excellent . Okay . So um , what , what would you say you have learn…" at bounding box center [715, 466] width 845 height 16
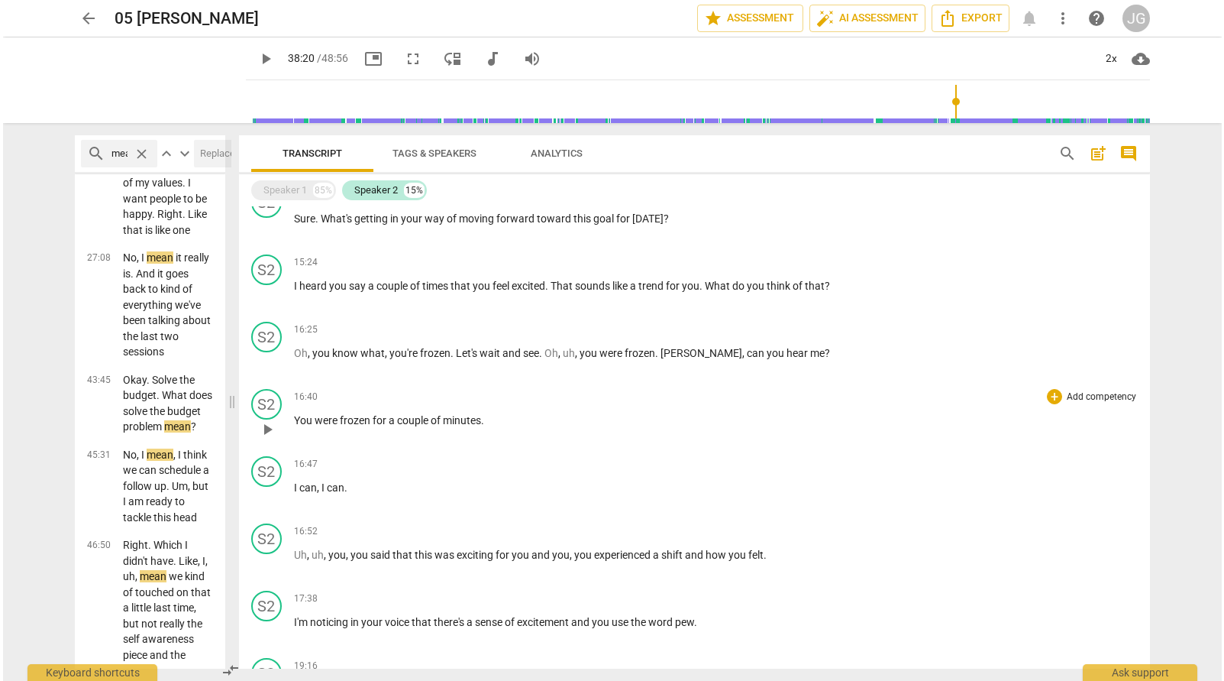
scroll to position [1353, 0]
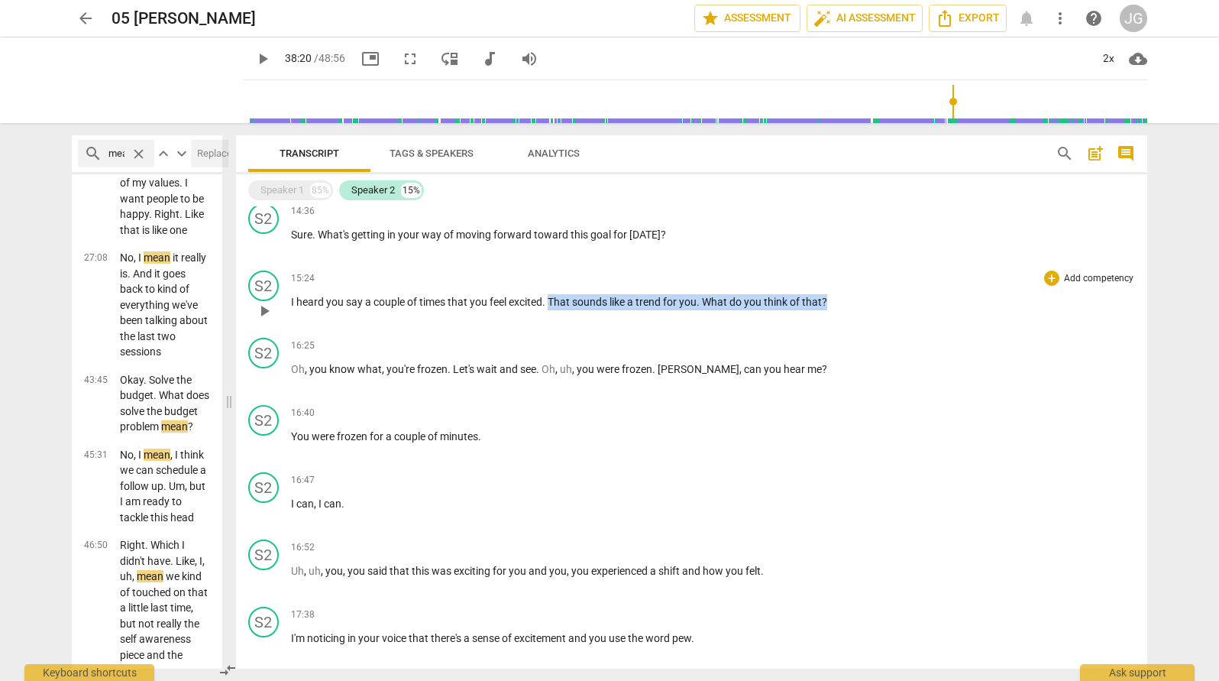
drag, startPoint x: 551, startPoint y: 299, endPoint x: 849, endPoint y: 298, distance: 298.6
click at [849, 298] on p "I heard you say a couple of times that you feel excited . That sounds like a tr…" at bounding box center [713, 302] width 845 height 16
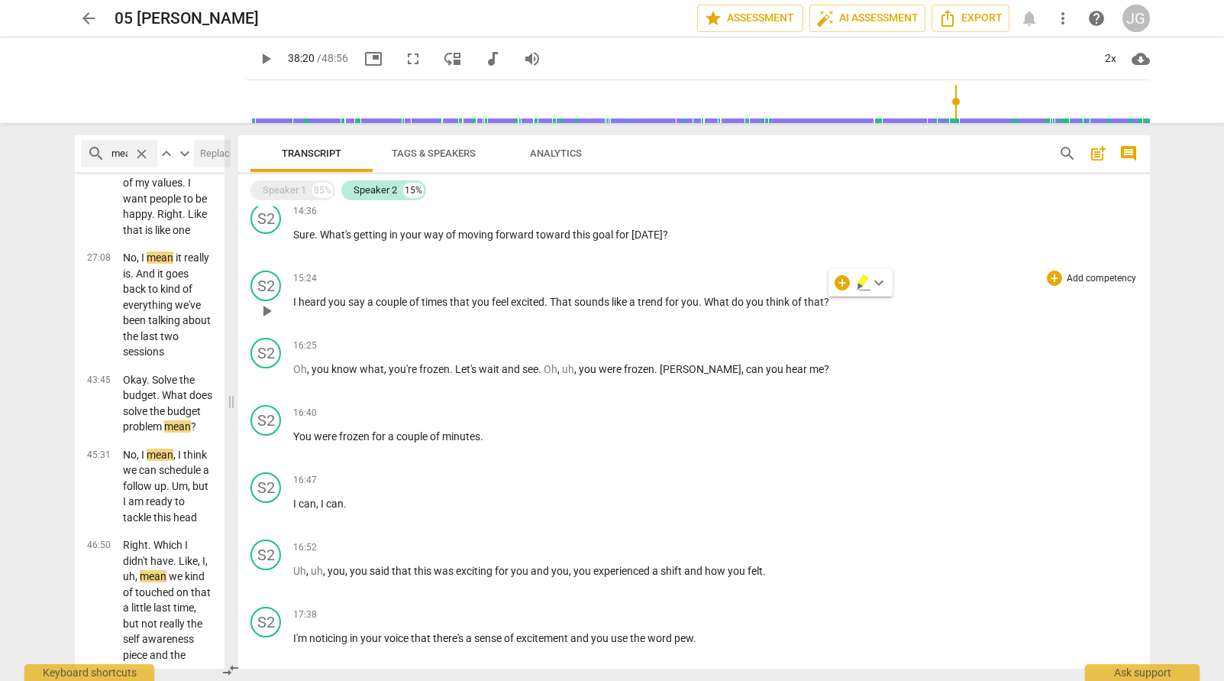
click at [295, 299] on span "I" at bounding box center [295, 302] width 5 height 12
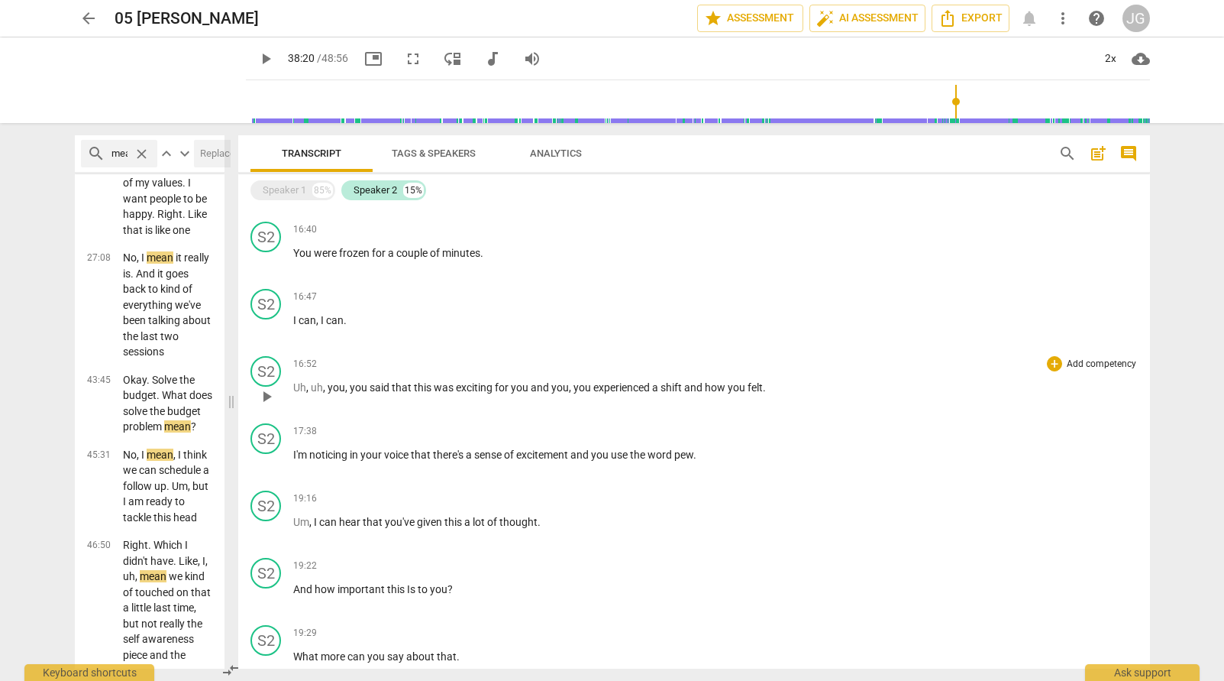
scroll to position [1550, 0]
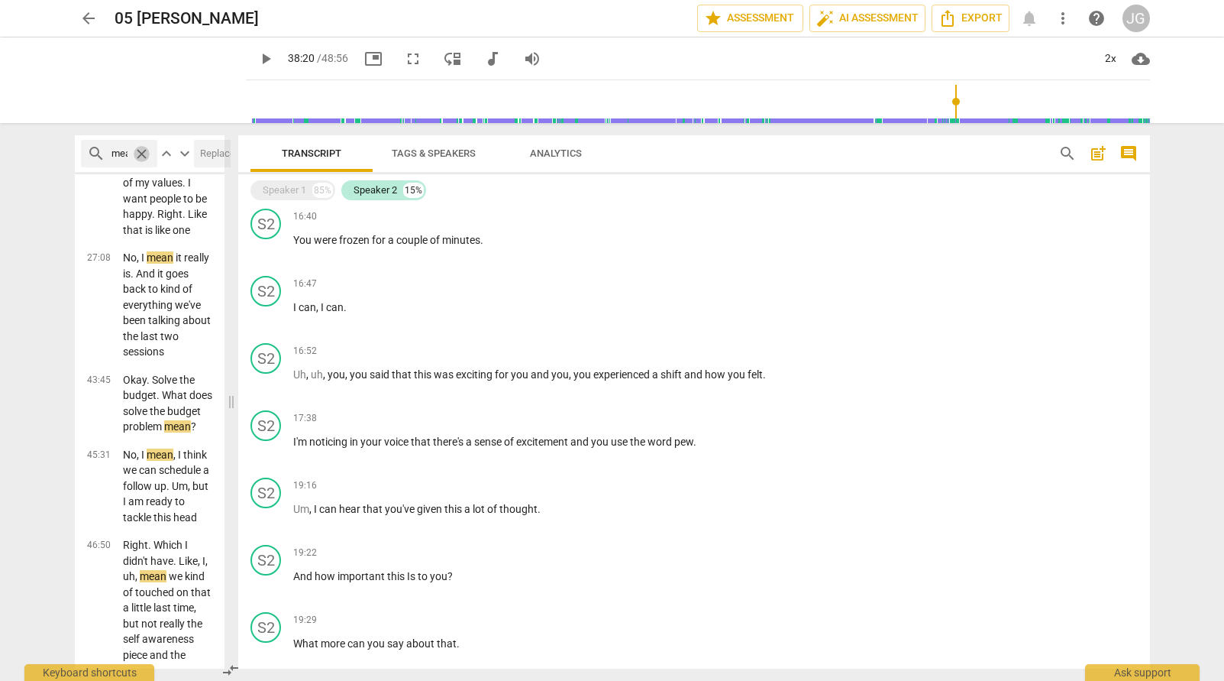
click at [141, 147] on span "close" at bounding box center [142, 154] width 16 height 16
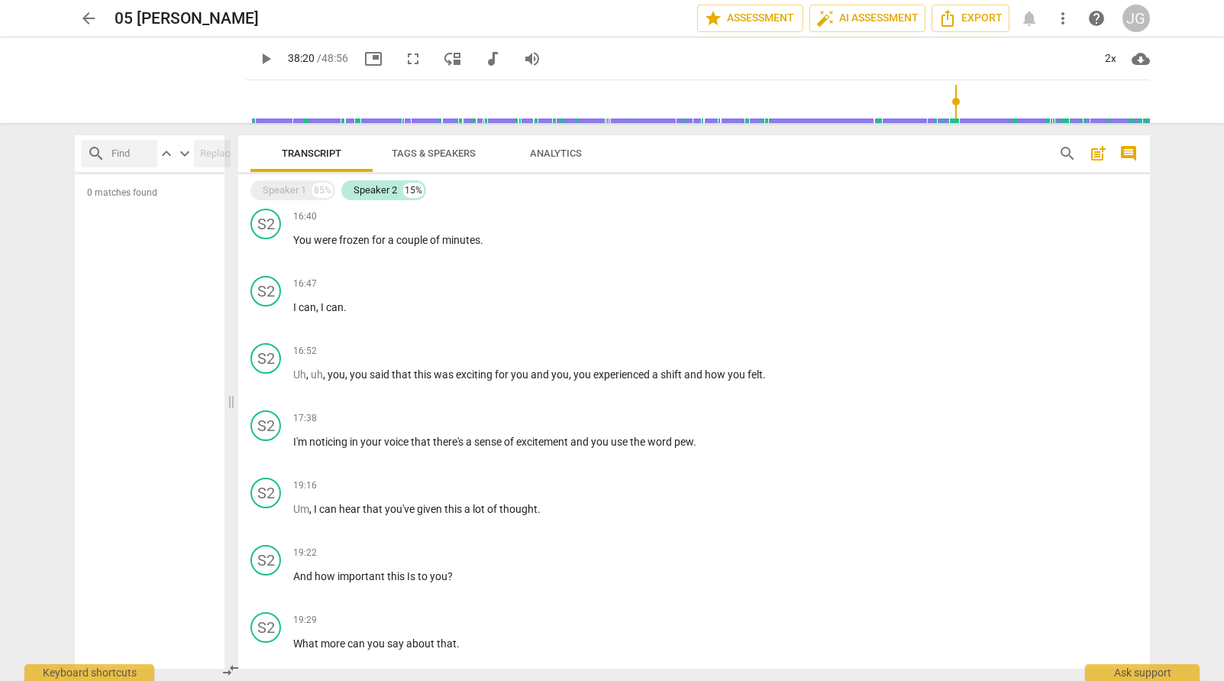
click at [125, 157] on input "text" at bounding box center [132, 153] width 40 height 24
type input "heard"
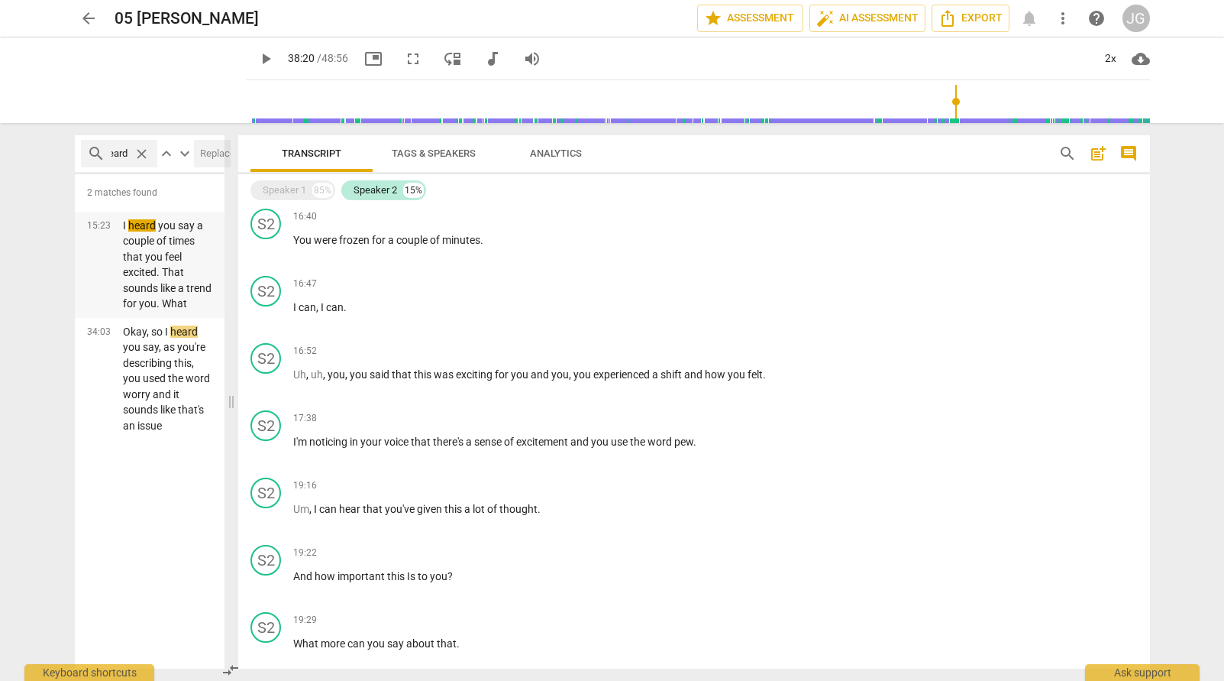
scroll to position [0, 0]
click at [163, 286] on p "I heard you say a couple of times that you feel excited. That sounds like a tre…" at bounding box center [168, 265] width 90 height 94
click at [257, 53] on span "pause" at bounding box center [266, 59] width 18 height 18
click at [173, 289] on p "I heard you say a couple of times that you feel excited. That sounds like a tre…" at bounding box center [168, 265] width 90 height 94
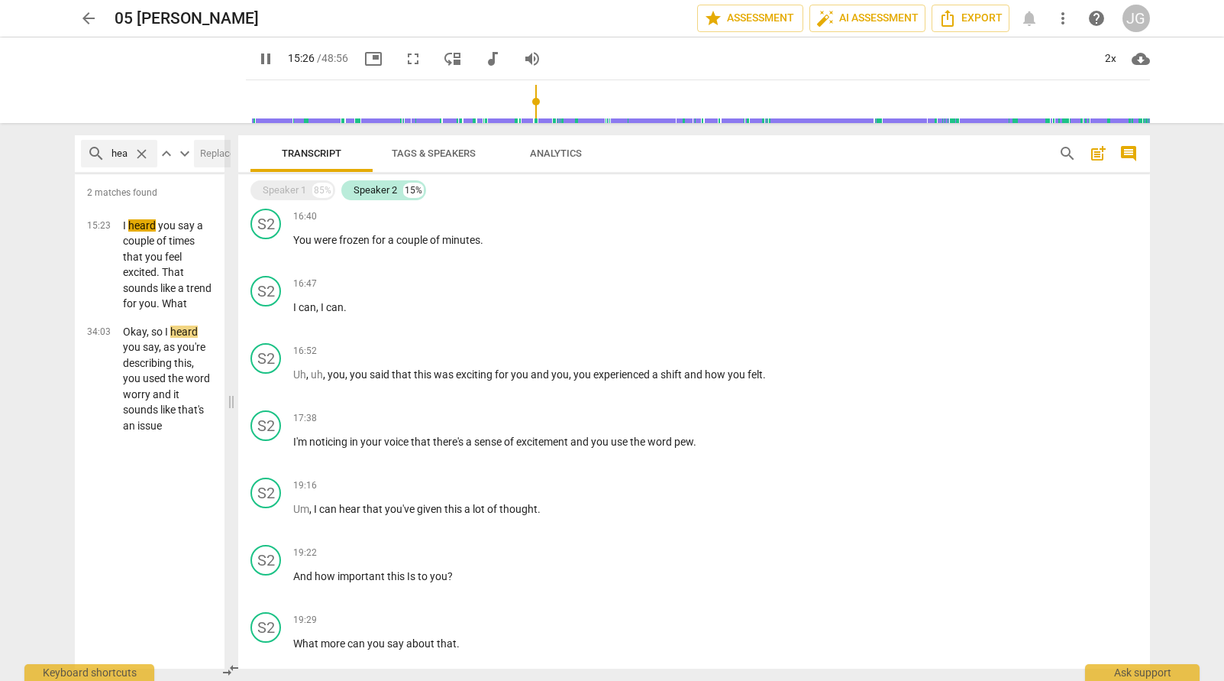
click at [257, 59] on span "pause" at bounding box center [266, 59] width 18 height 18
type input "927"
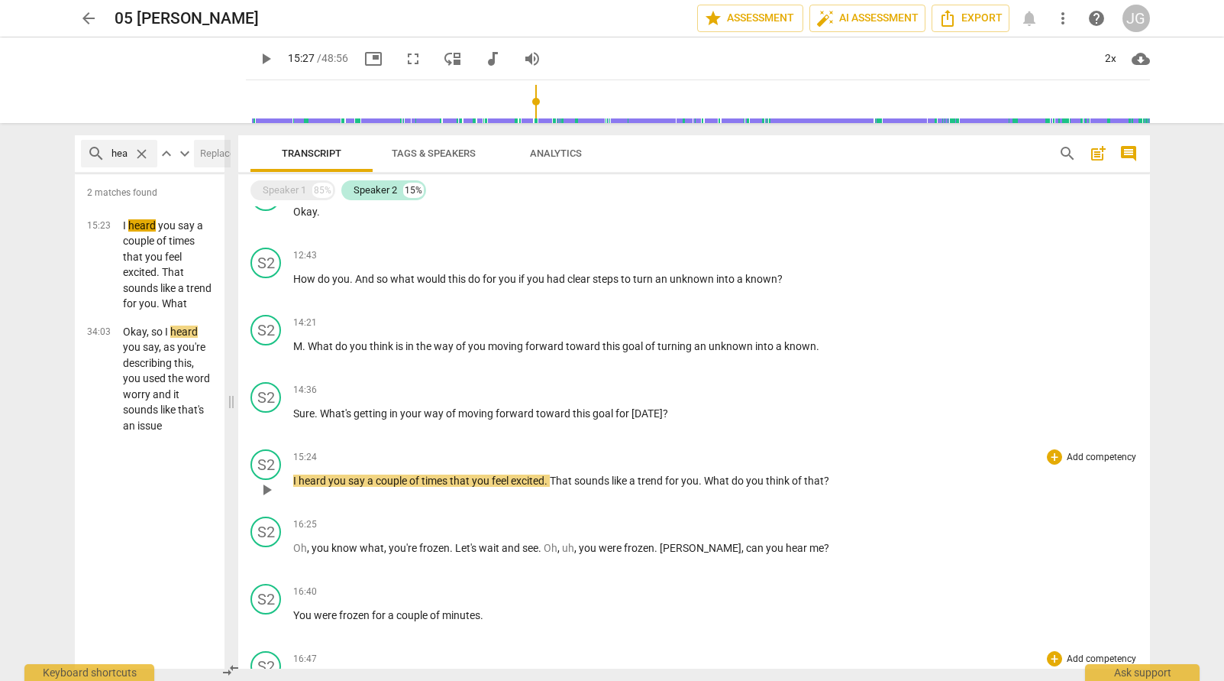
scroll to position [1178, 0]
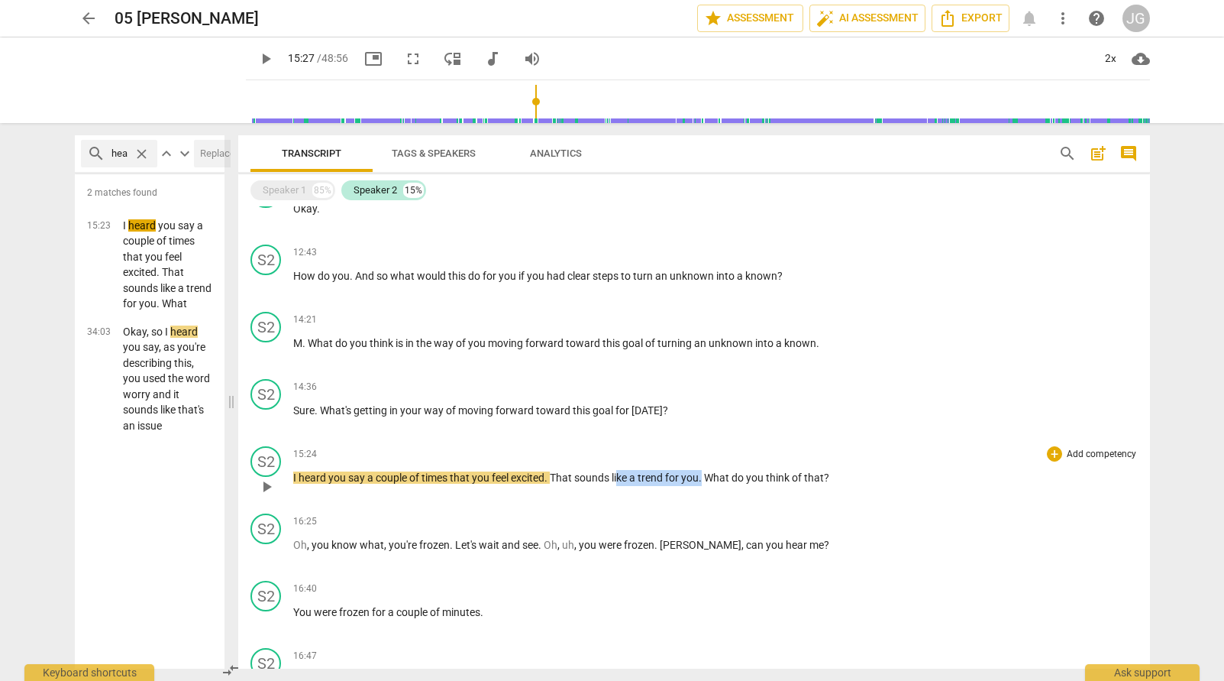
drag, startPoint x: 706, startPoint y: 479, endPoint x: 620, endPoint y: 479, distance: 85.5
click at [620, 479] on p "I heard you say a couple of times that you feel excited . That sounds like a tr…" at bounding box center [715, 478] width 845 height 16
click at [138, 154] on span "close" at bounding box center [142, 154] width 16 height 16
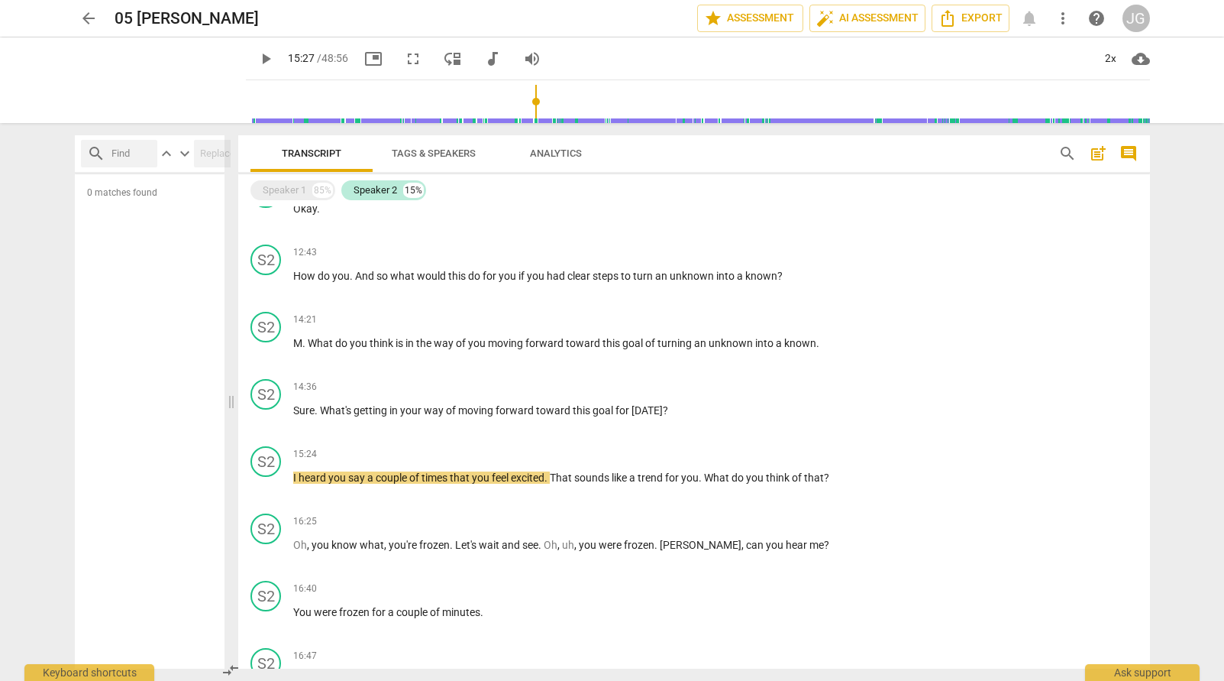
click at [123, 151] on input "text" at bounding box center [132, 153] width 40 height 24
type input "light"
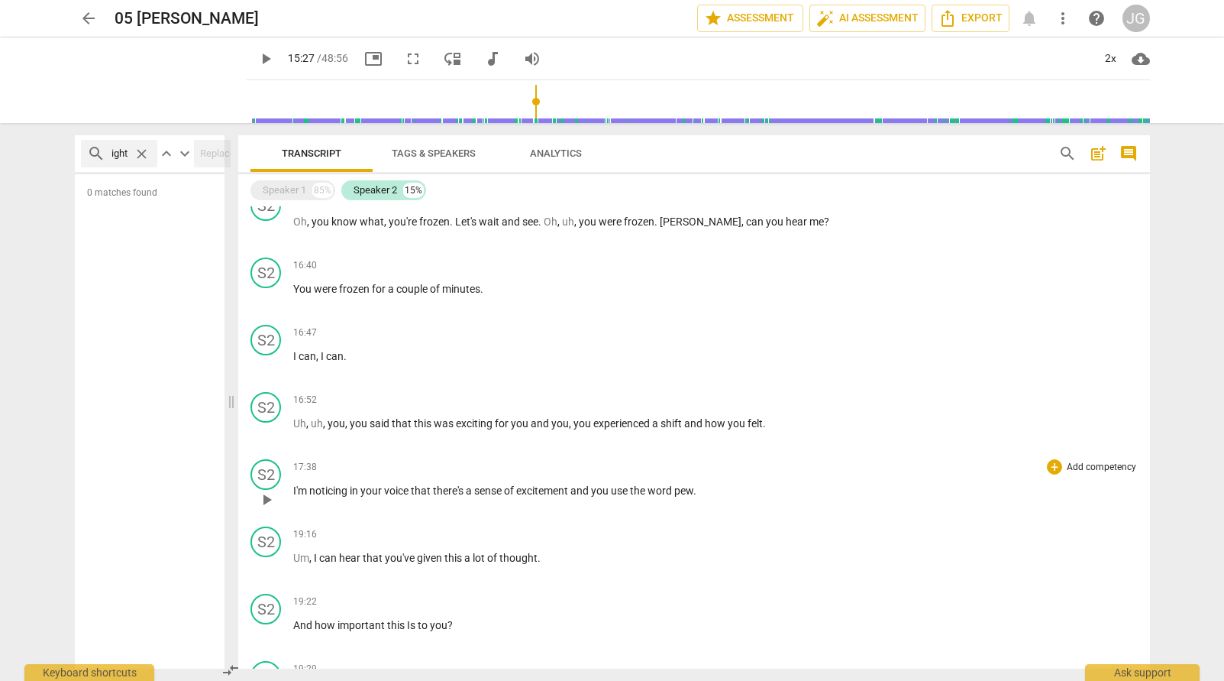
scroll to position [0, 0]
click at [469, 486] on span "a" at bounding box center [470, 490] width 8 height 12
click at [267, 503] on span "play_arrow" at bounding box center [266, 499] width 18 height 18
click at [267, 502] on span "pause" at bounding box center [266, 499] width 18 height 18
type input "1086"
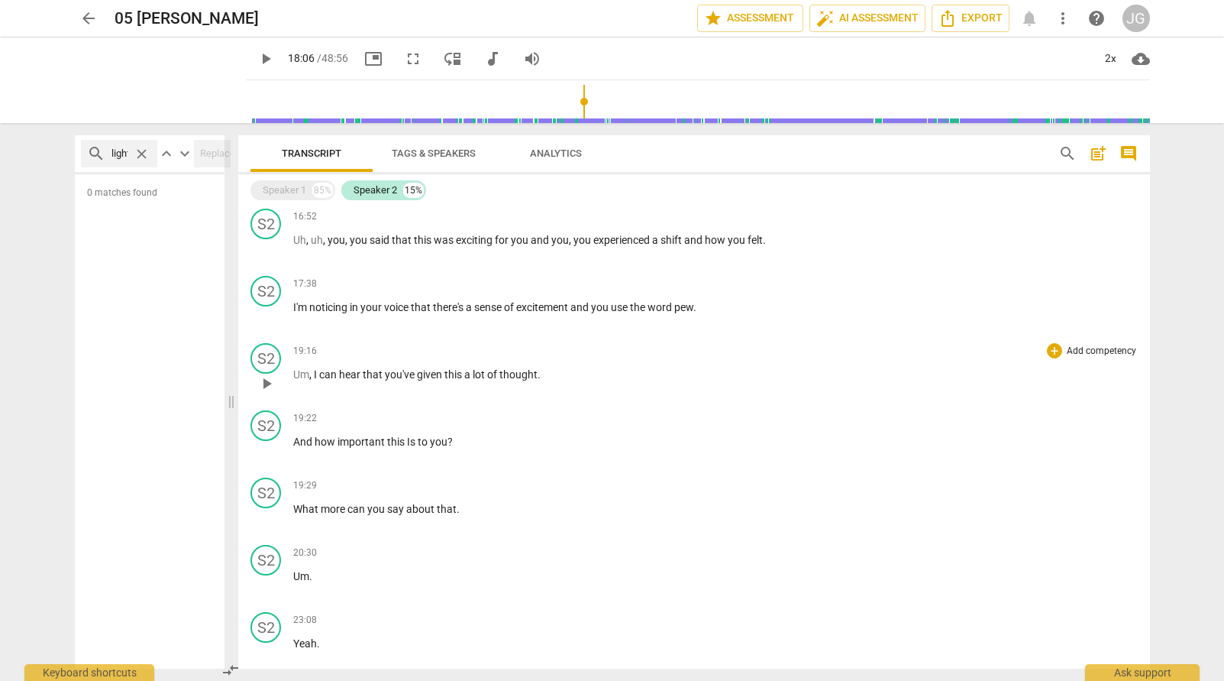
scroll to position [1690, 0]
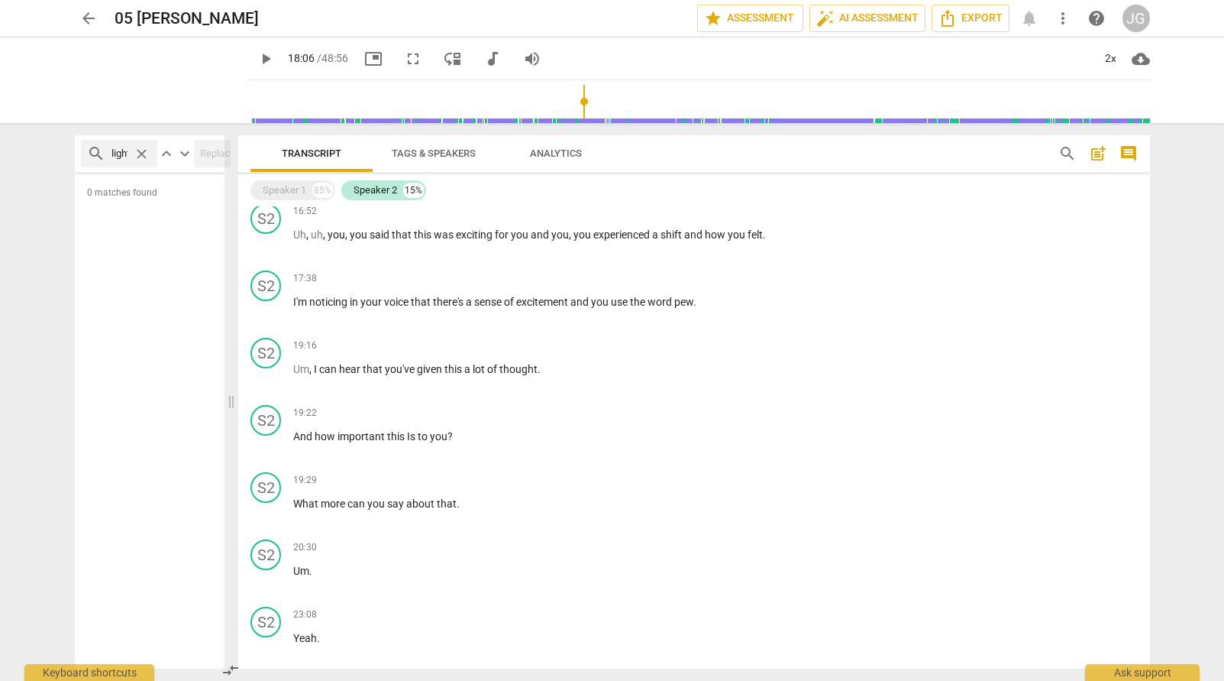
click at [144, 157] on span "close" at bounding box center [142, 154] width 16 height 16
click at [129, 154] on input "text" at bounding box center [132, 153] width 40 height 24
type input "heard"
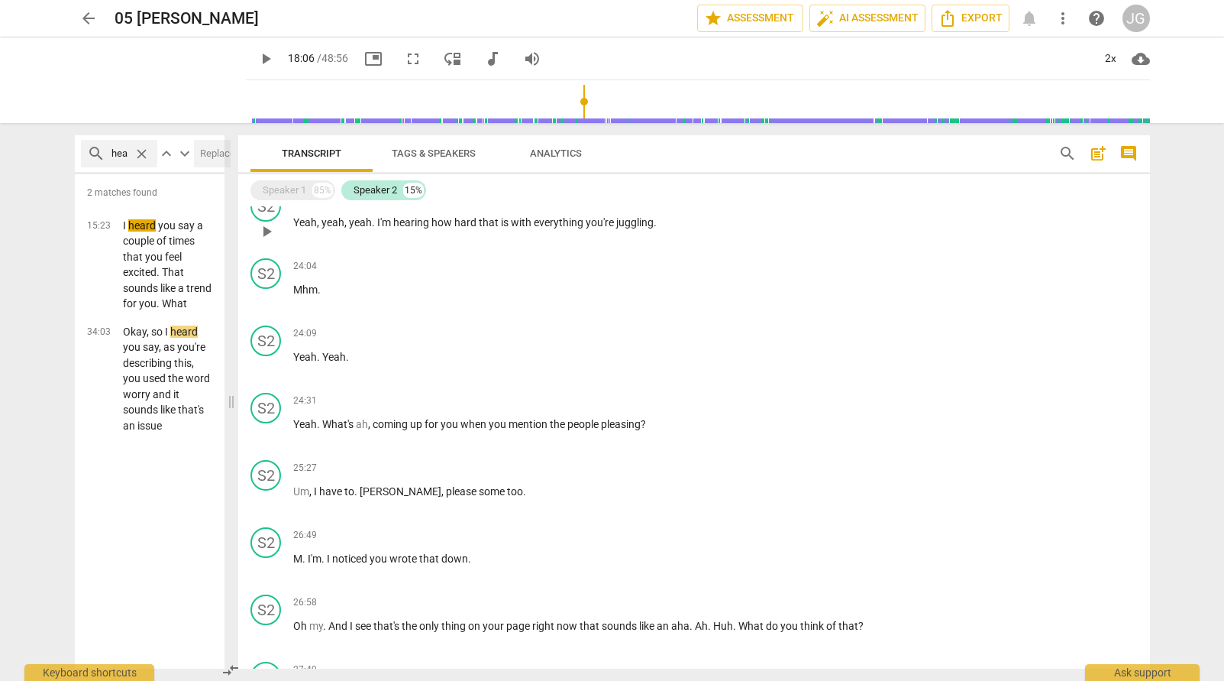
scroll to position [2241, 0]
drag, startPoint x: 379, startPoint y: 422, endPoint x: 687, endPoint y: 431, distance: 308.7
click at [690, 431] on div "24:31 + Add competency keyboard_arrow_right Yeah . What's ah , coming up for yo…" at bounding box center [715, 418] width 845 height 55
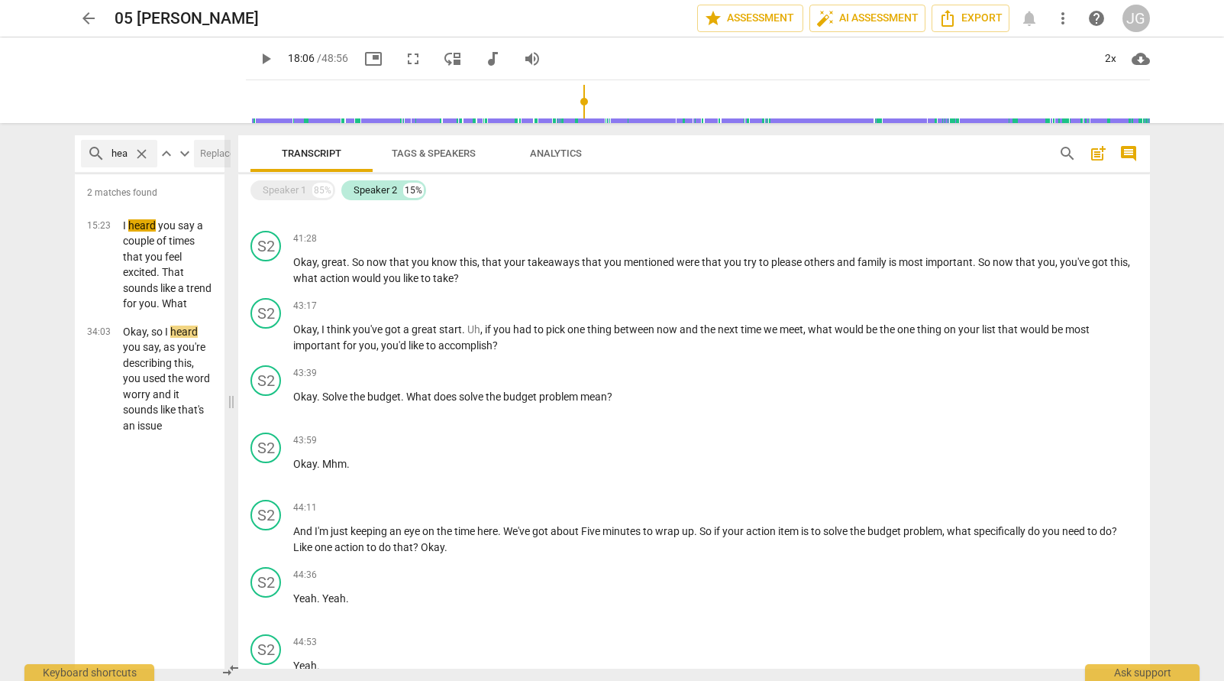
scroll to position [3879, 0]
drag, startPoint x: 408, startPoint y: 397, endPoint x: 589, endPoint y: 410, distance: 181.5
click at [589, 410] on div "43:39 + Add competency keyboard_arrow_right Okay . Solve the budget . What does…" at bounding box center [715, 393] width 845 height 55
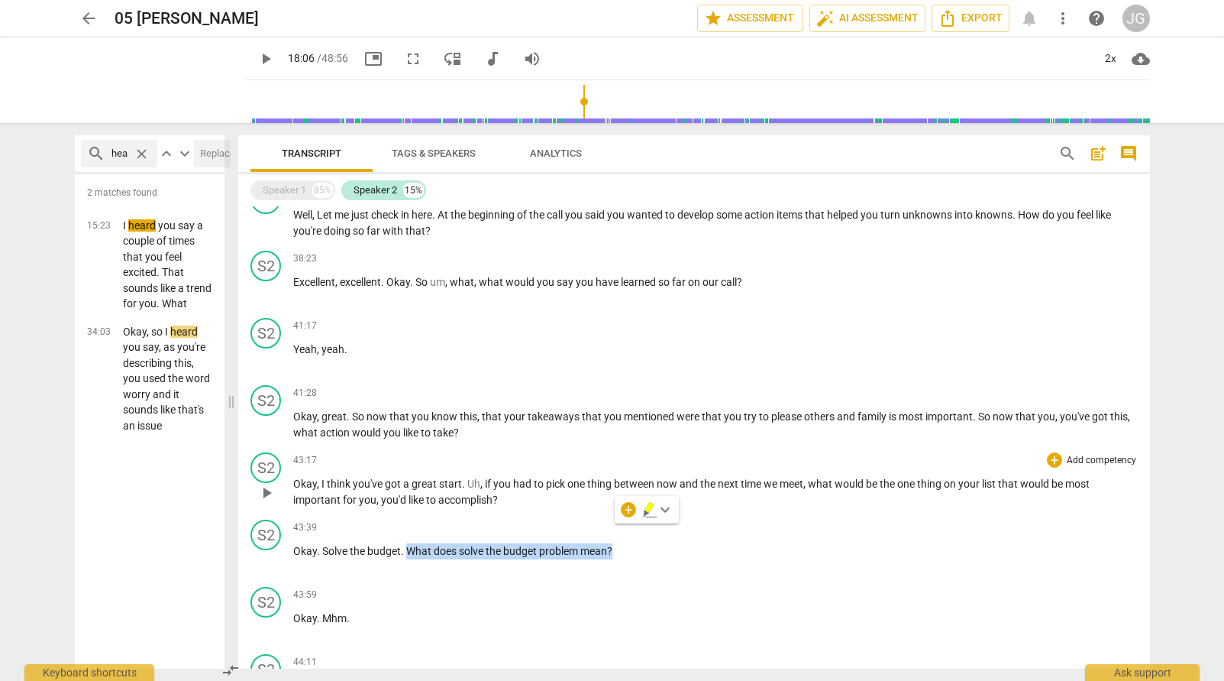
scroll to position [3716, 0]
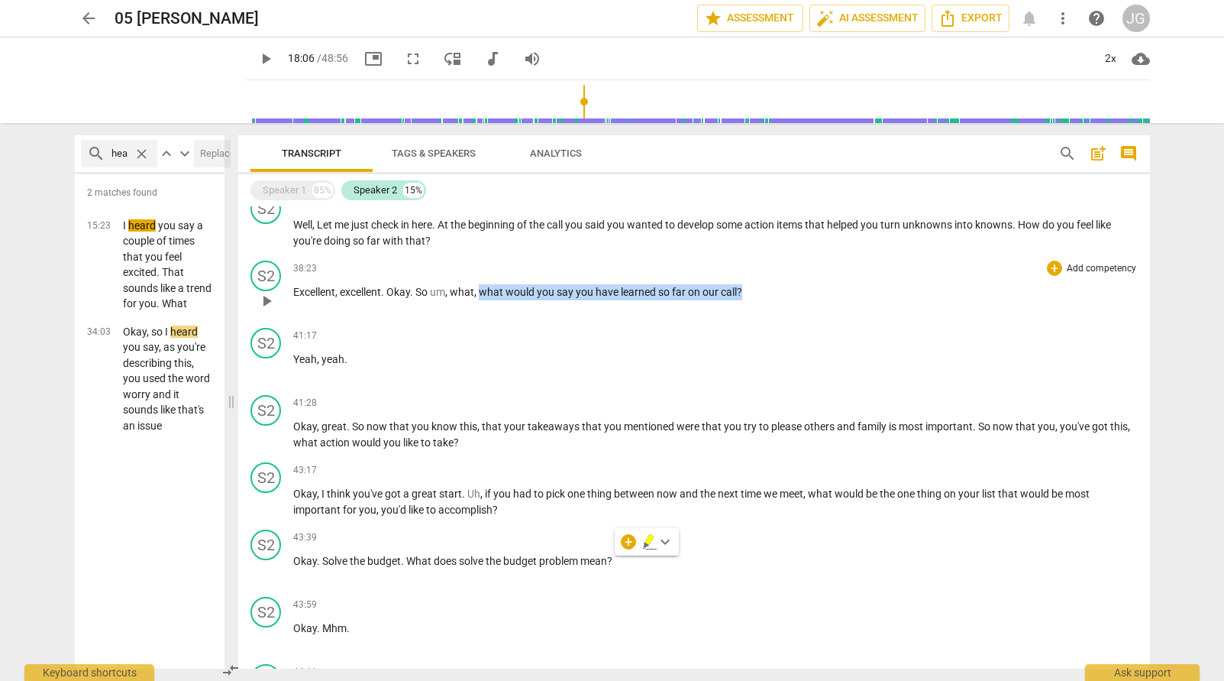
drag, startPoint x: 746, startPoint y: 289, endPoint x: 480, endPoint y: 288, distance: 265.8
click at [480, 288] on p "Excellent , excellent . Okay . So um , what , what would you say you have learn…" at bounding box center [715, 292] width 845 height 16
click at [134, 154] on span "close" at bounding box center [142, 154] width 16 height 16
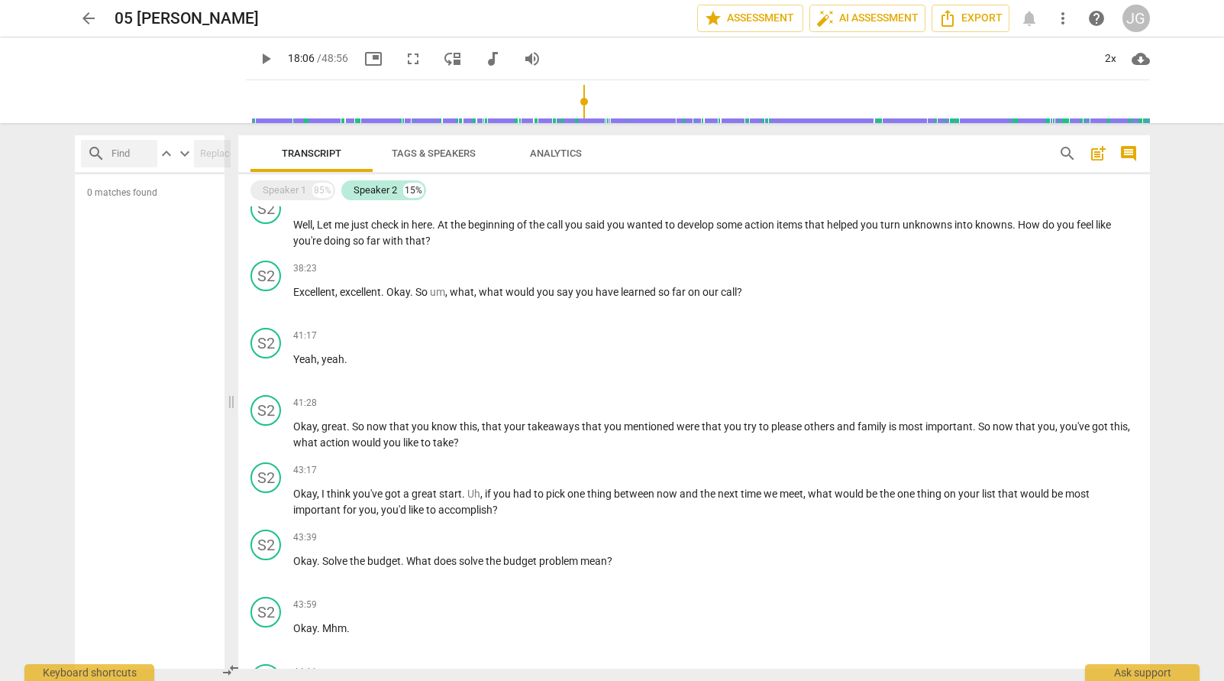
click at [125, 154] on input "text" at bounding box center [132, 153] width 40 height 24
type input "budget"
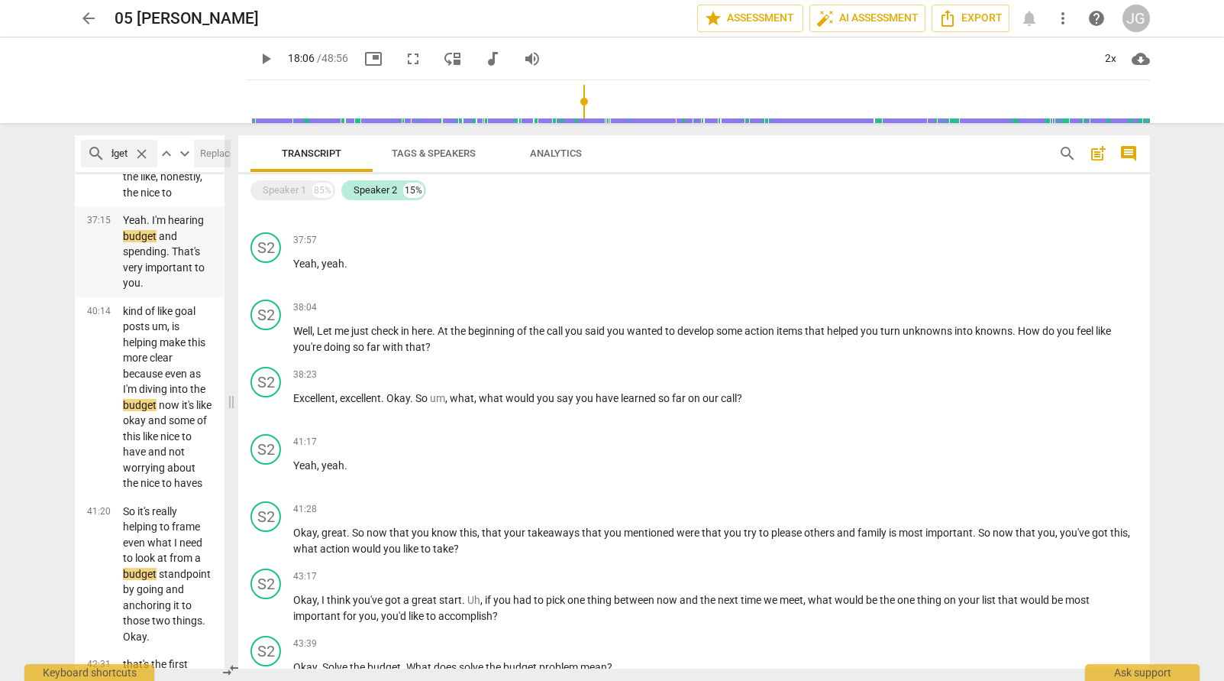
scroll to position [0, 0]
click at [165, 291] on p "Yeah. I'm hearing budget and spending. That's very important to you." at bounding box center [168, 251] width 90 height 79
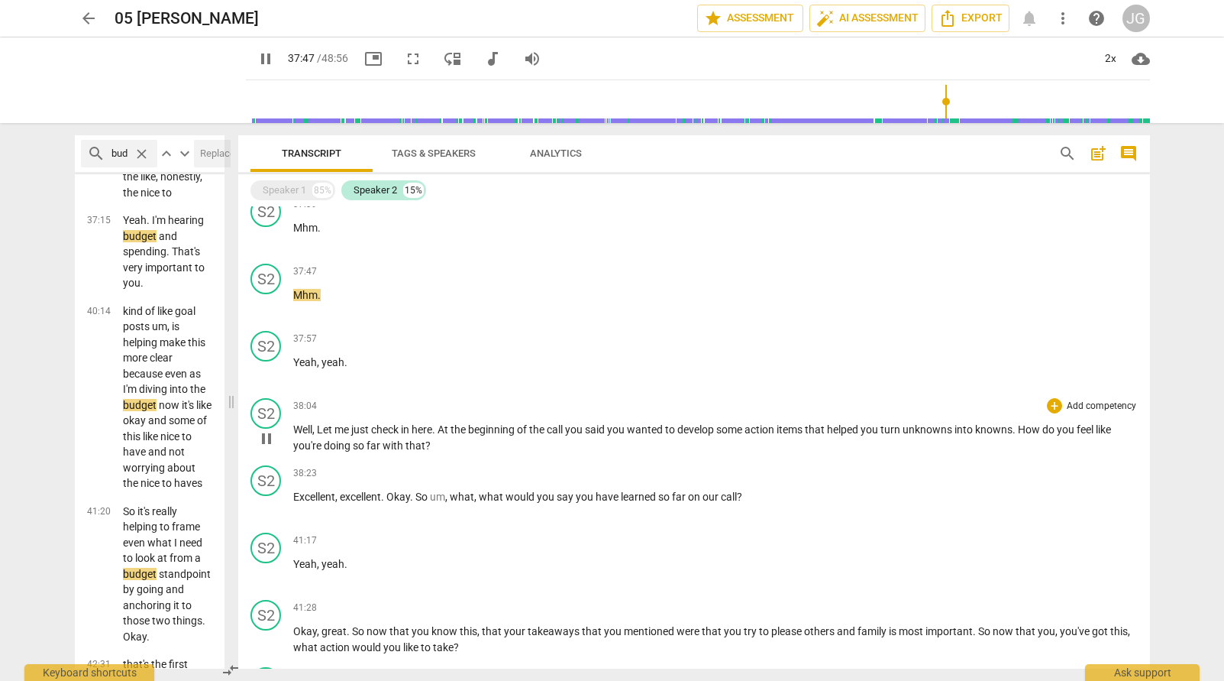
scroll to position [3518, 0]
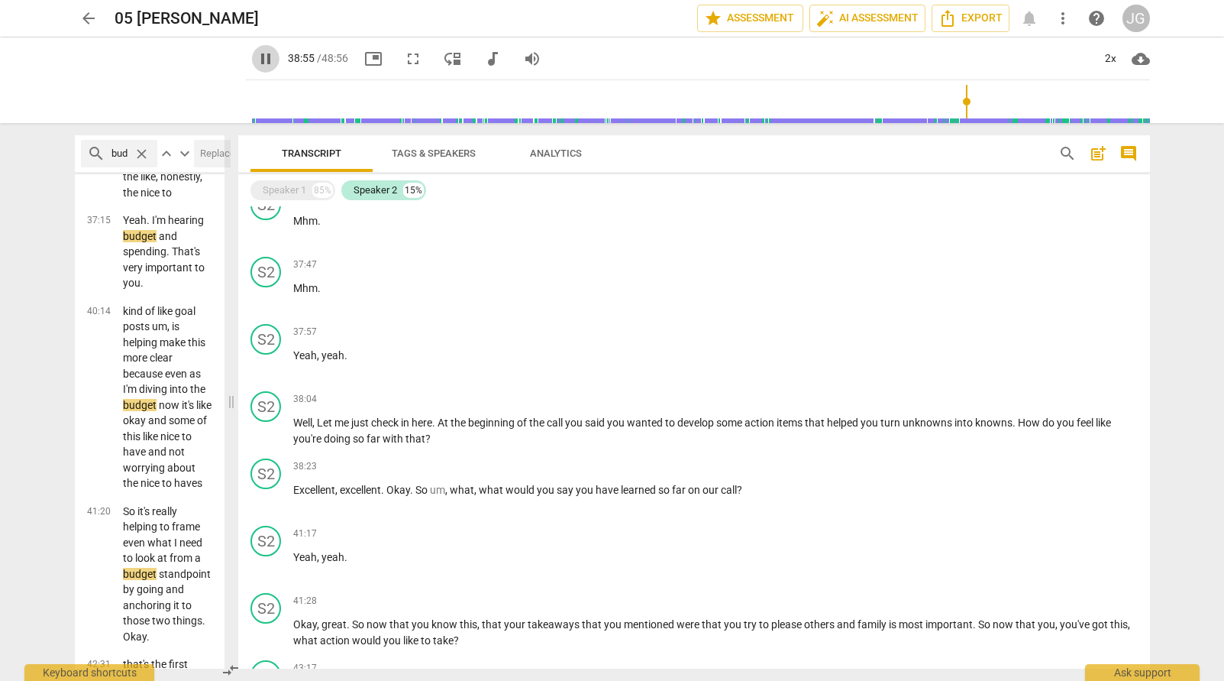
click at [257, 56] on span "pause" at bounding box center [266, 59] width 18 height 18
click at [257, 53] on span "play_arrow" at bounding box center [266, 59] width 18 height 18
click at [257, 61] on span "pause" at bounding box center [266, 59] width 18 height 18
type input "2402"
click at [138, 156] on span "close" at bounding box center [142, 154] width 16 height 16
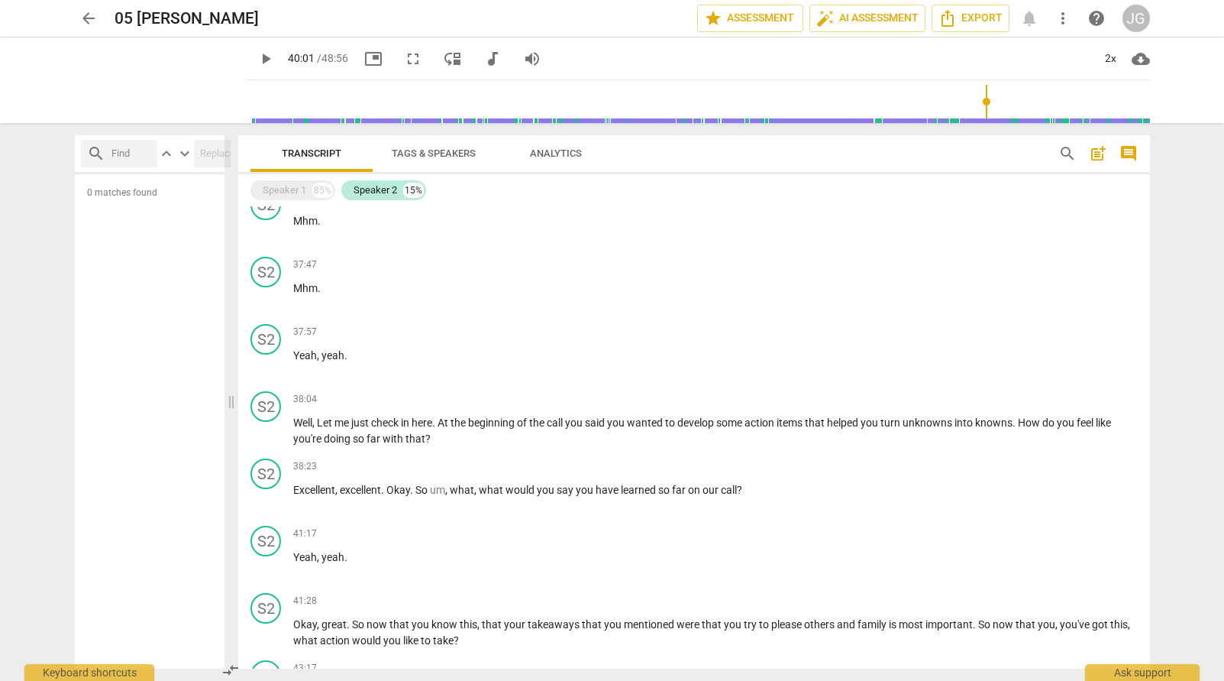
scroll to position [0, 0]
click at [128, 152] on input "text" at bounding box center [132, 153] width 40 height 24
type input "observation"
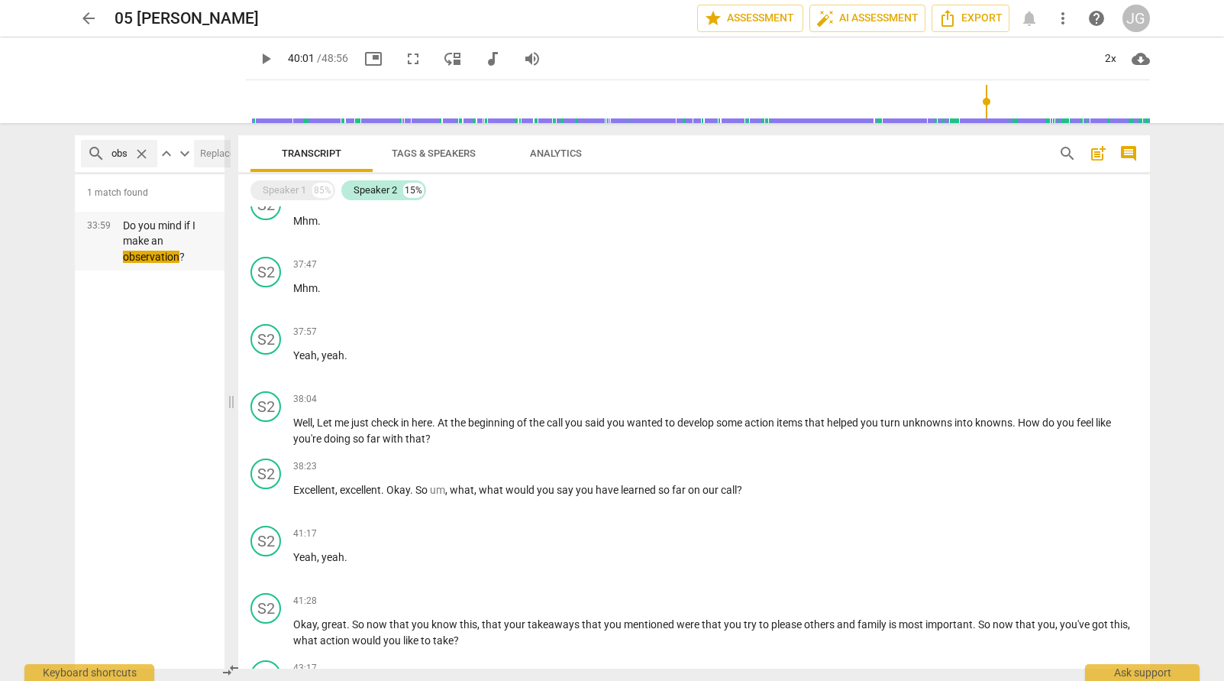
click at [150, 242] on p "Do you mind if I make an observation ?" at bounding box center [168, 241] width 90 height 47
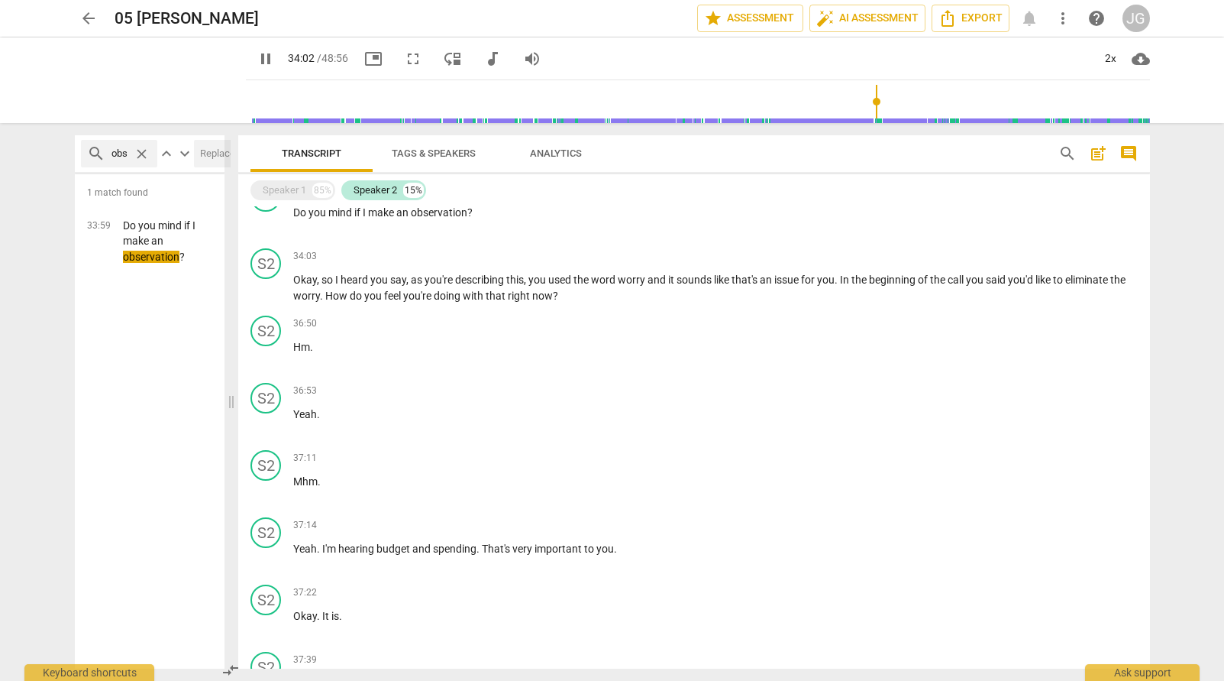
click at [257, 58] on span "pause" at bounding box center [266, 59] width 18 height 18
click at [257, 56] on span "play_arrow" at bounding box center [266, 59] width 18 height 18
click at [257, 62] on span "pause" at bounding box center [266, 59] width 18 height 18
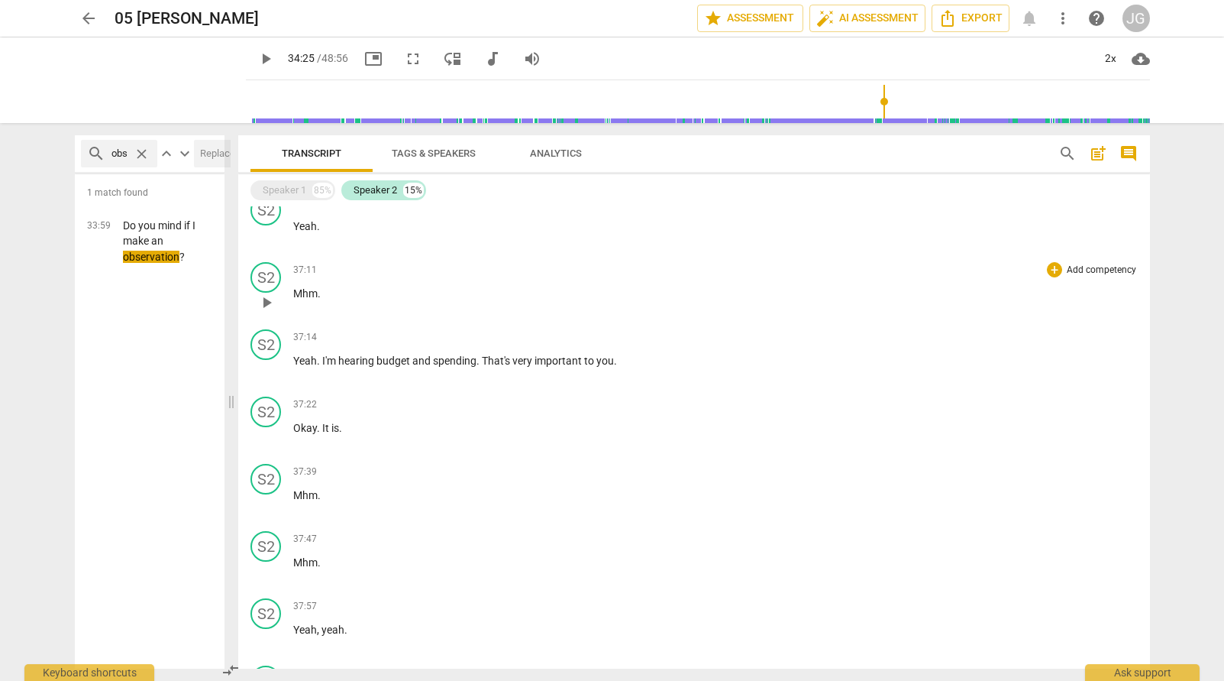
scroll to position [3253, 0]
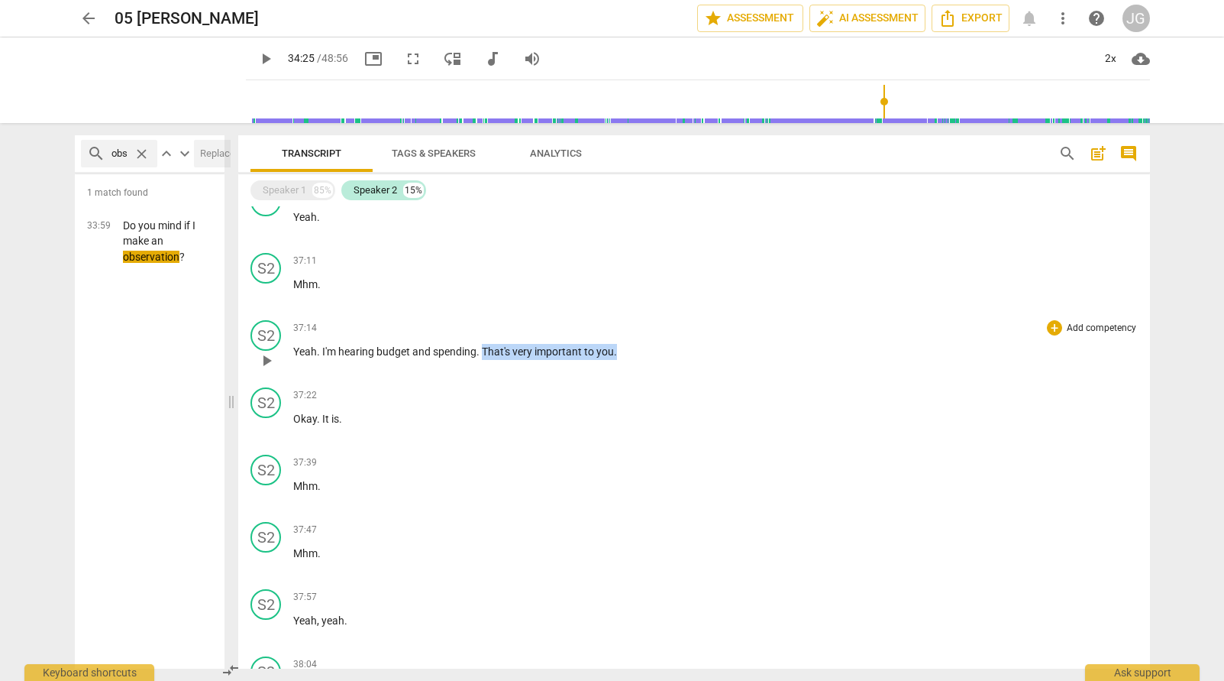
drag, startPoint x: 481, startPoint y: 349, endPoint x: 616, endPoint y: 361, distance: 135.7
click at [616, 361] on div "37:14 + Add competency keyboard_arrow_right Yeah . I'm hearing budget and spend…" at bounding box center [715, 347] width 845 height 55
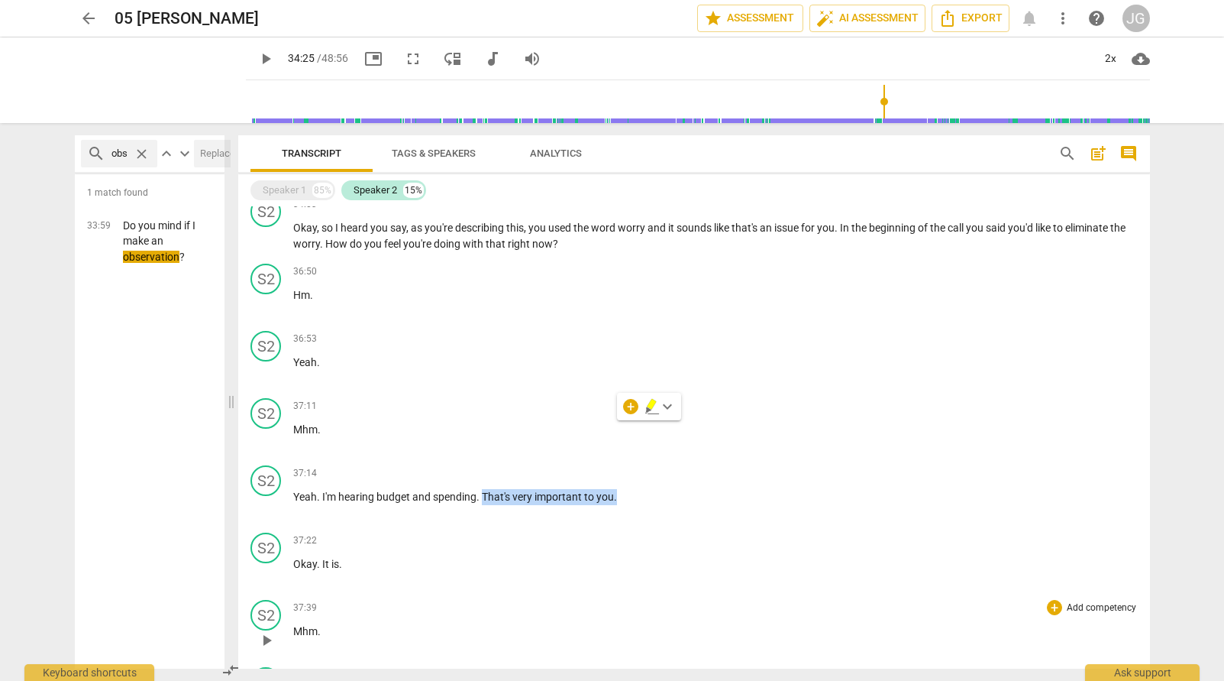
scroll to position [3099, 0]
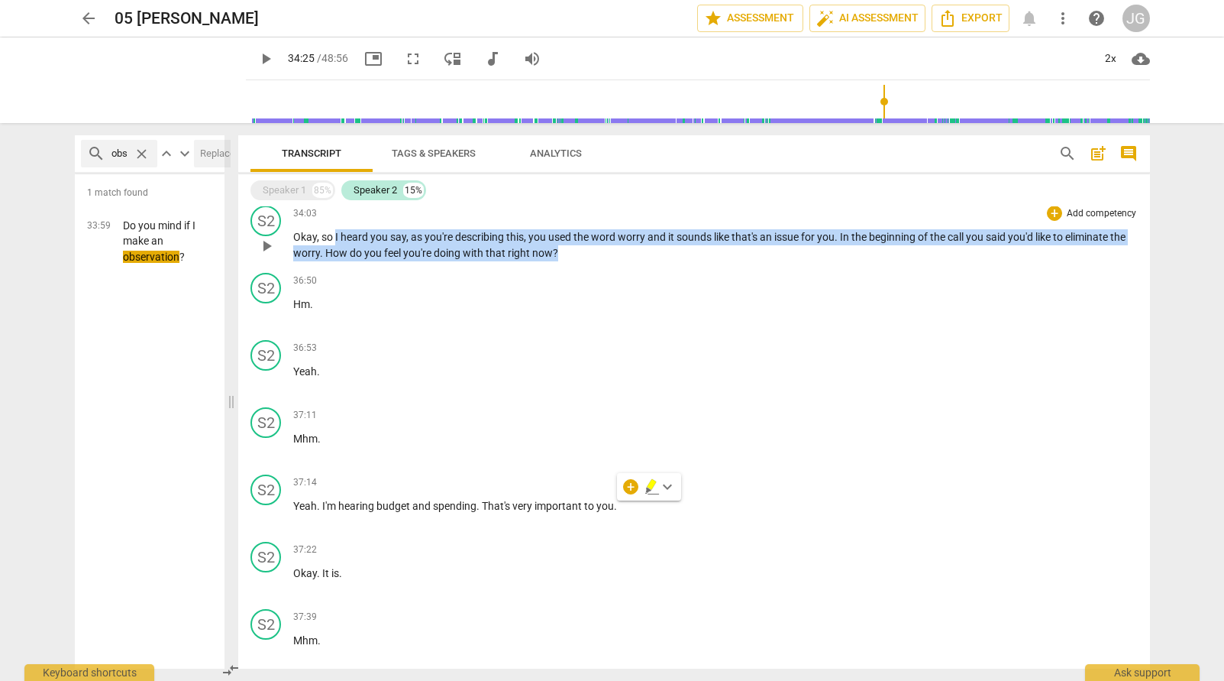
drag, startPoint x: 585, startPoint y: 255, endPoint x: 337, endPoint y: 238, distance: 248.9
click at [336, 237] on p "Okay , so I heard you say , as you're describing this , you used the word worry…" at bounding box center [715, 244] width 845 height 31
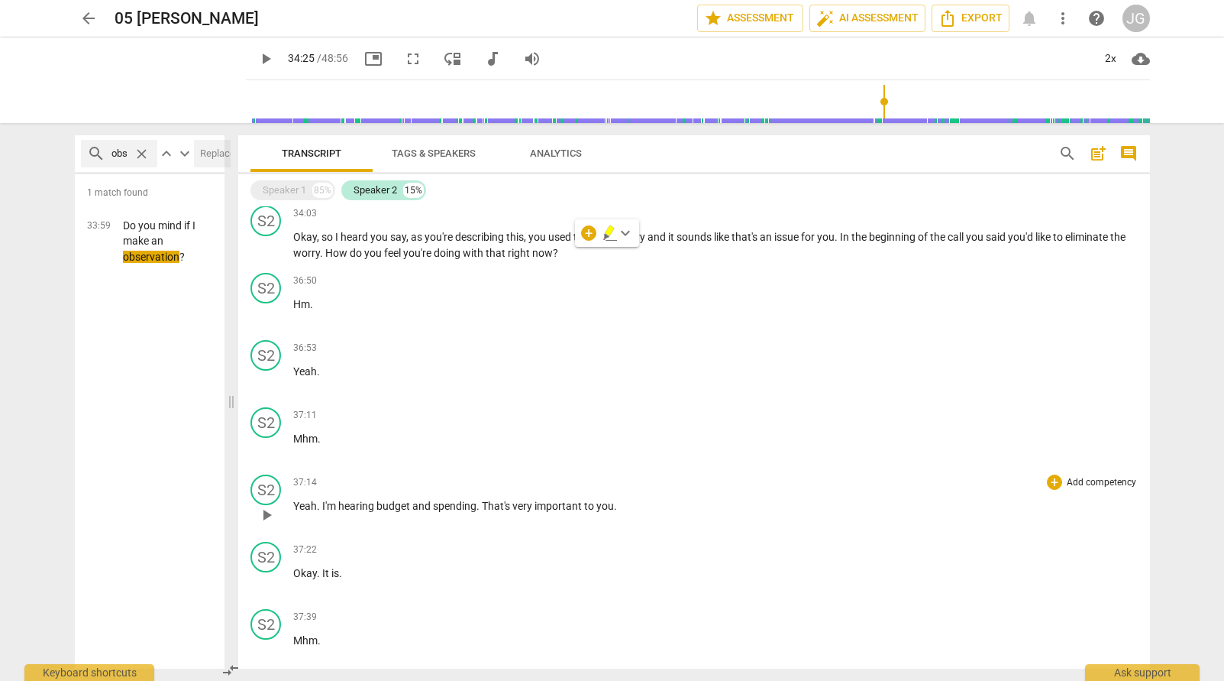
drag, startPoint x: 487, startPoint y: 504, endPoint x: 620, endPoint y: 503, distance: 133.7
drag, startPoint x: 620, startPoint y: 503, endPoint x: 479, endPoint y: 503, distance: 141.3
click at [479, 503] on p "Yeah . I'm hearing budget and spending . That's very important to you ." at bounding box center [715, 506] width 845 height 16
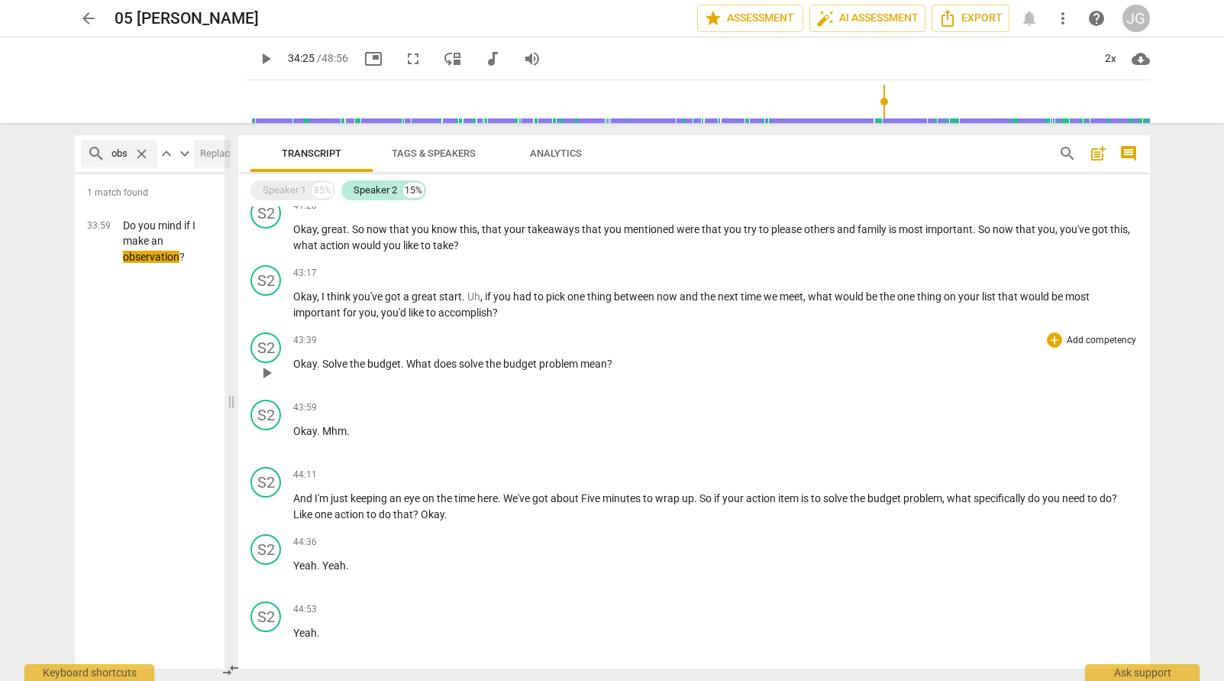
scroll to position [3914, 0]
click at [269, 305] on span "play_arrow" at bounding box center [266, 305] width 18 height 18
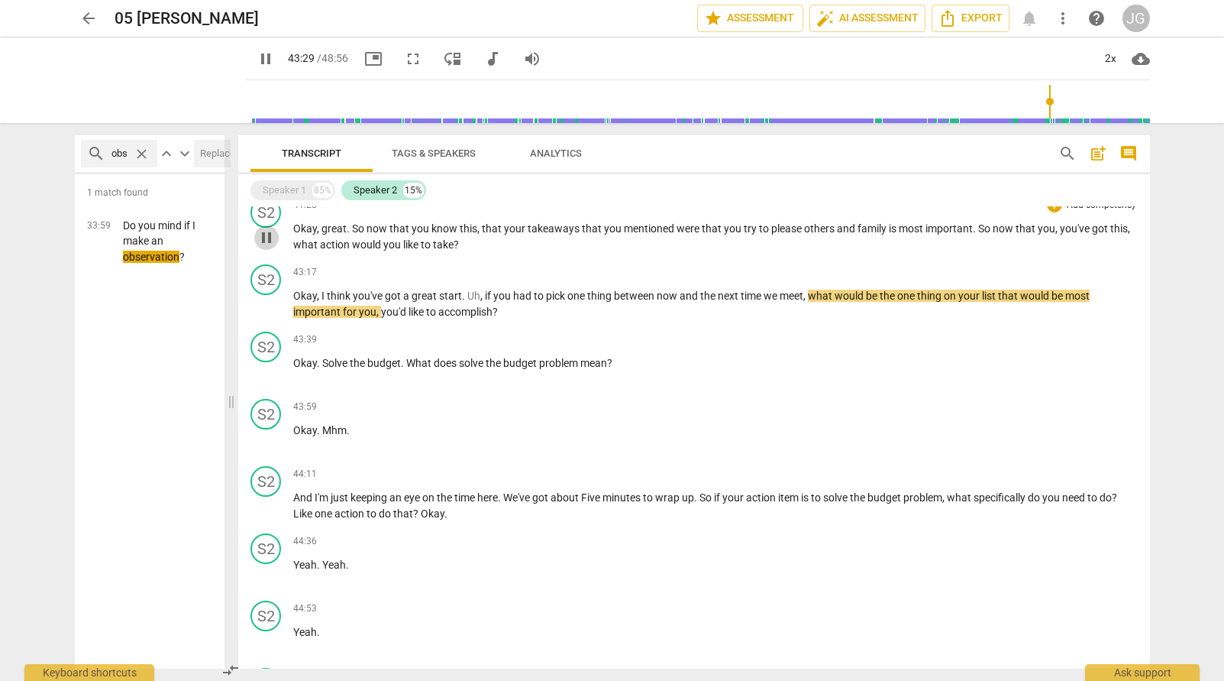
click at [263, 235] on span "pause" at bounding box center [266, 237] width 18 height 18
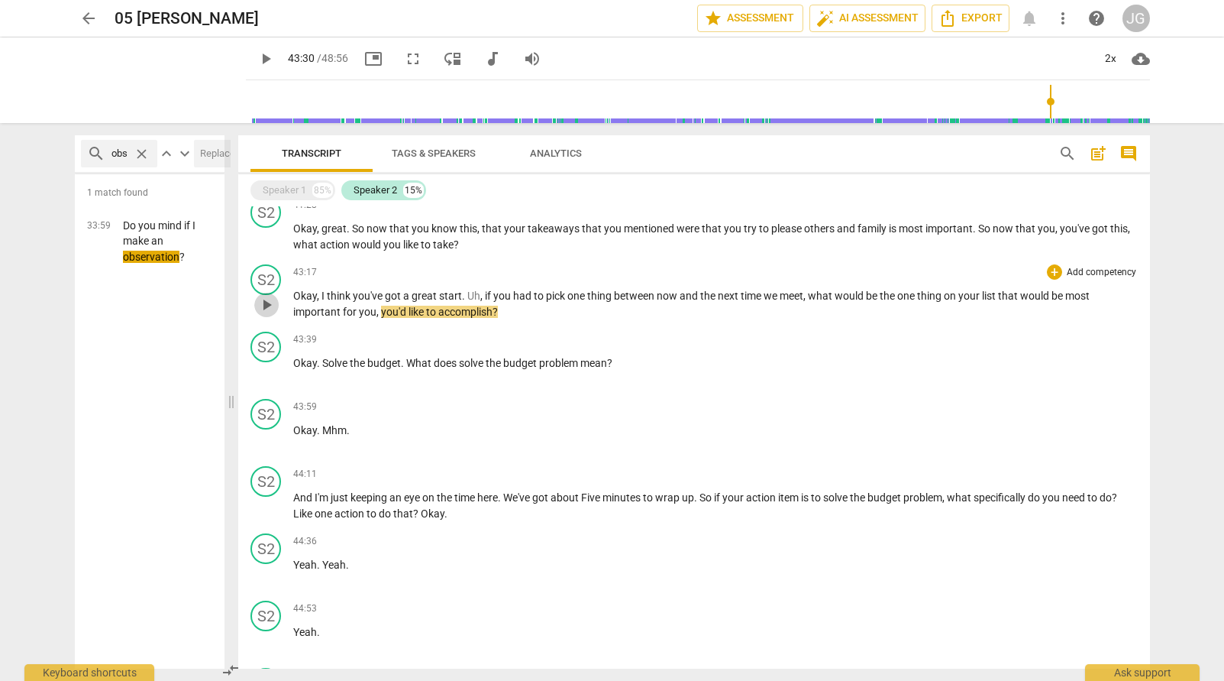
click at [263, 313] on span "play_arrow" at bounding box center [266, 305] width 18 height 18
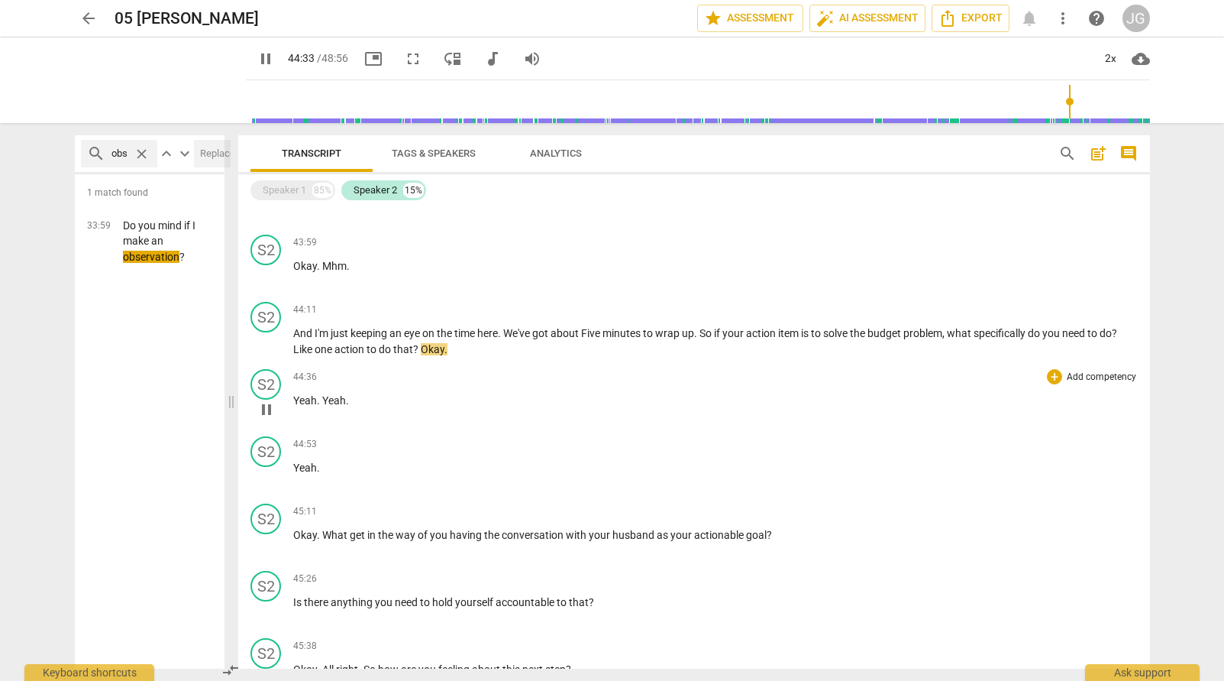
scroll to position [4117, 0]
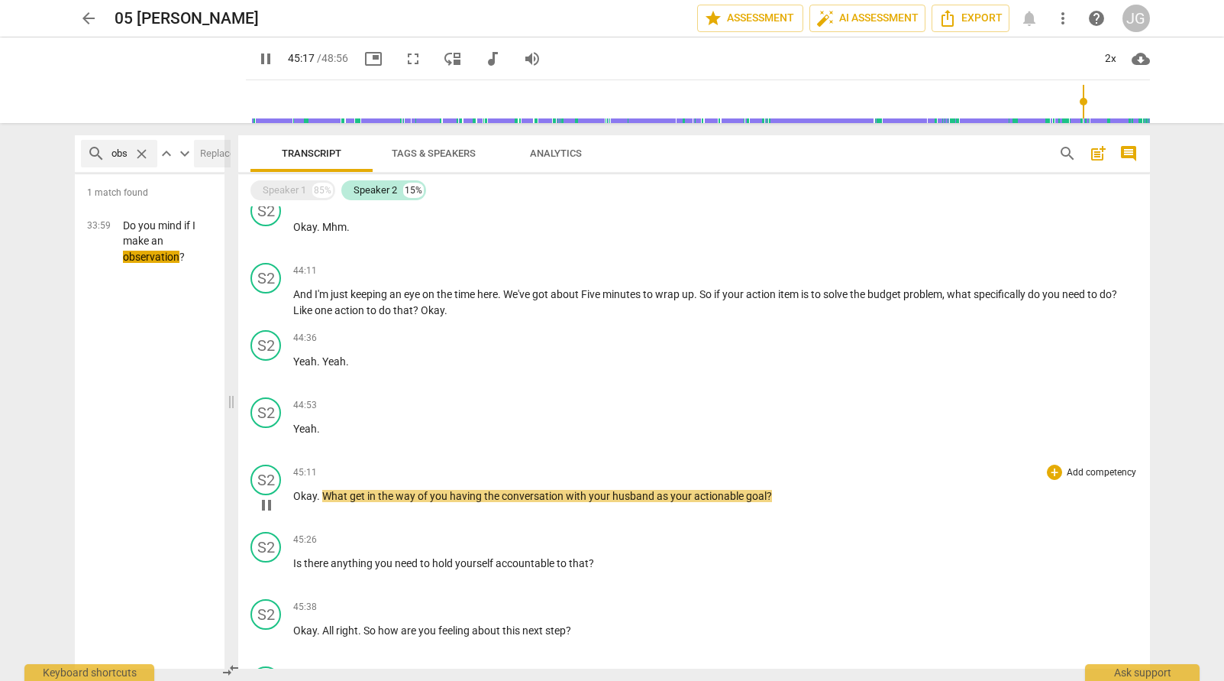
click at [266, 504] on span "pause" at bounding box center [266, 505] width 18 height 18
click at [257, 50] on span "play_arrow" at bounding box center [266, 59] width 18 height 18
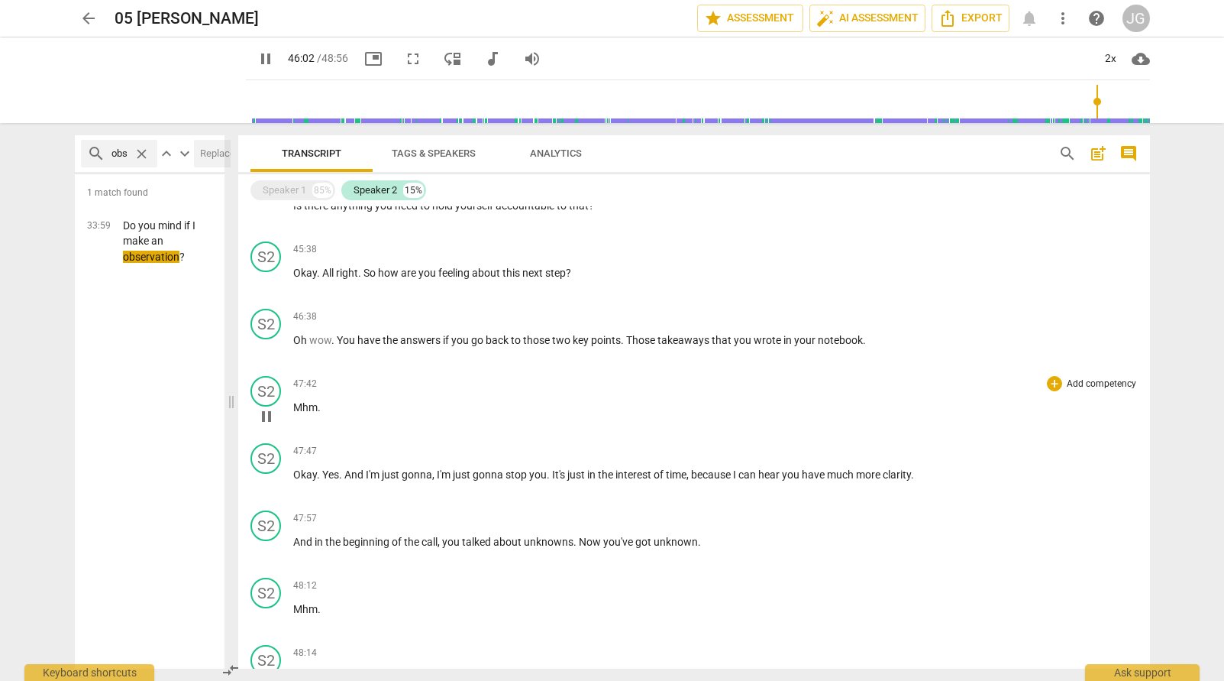
scroll to position [4475, 0]
click at [265, 551] on span "pause" at bounding box center [266, 550] width 18 height 18
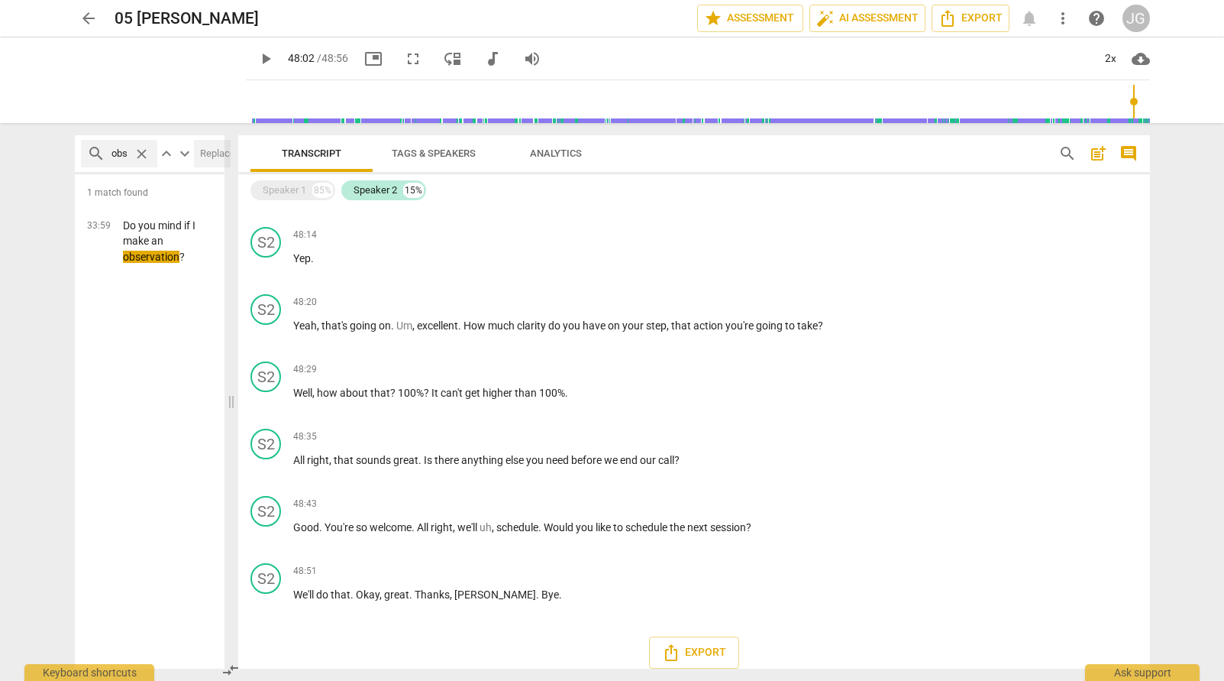
scroll to position [4904, 0]
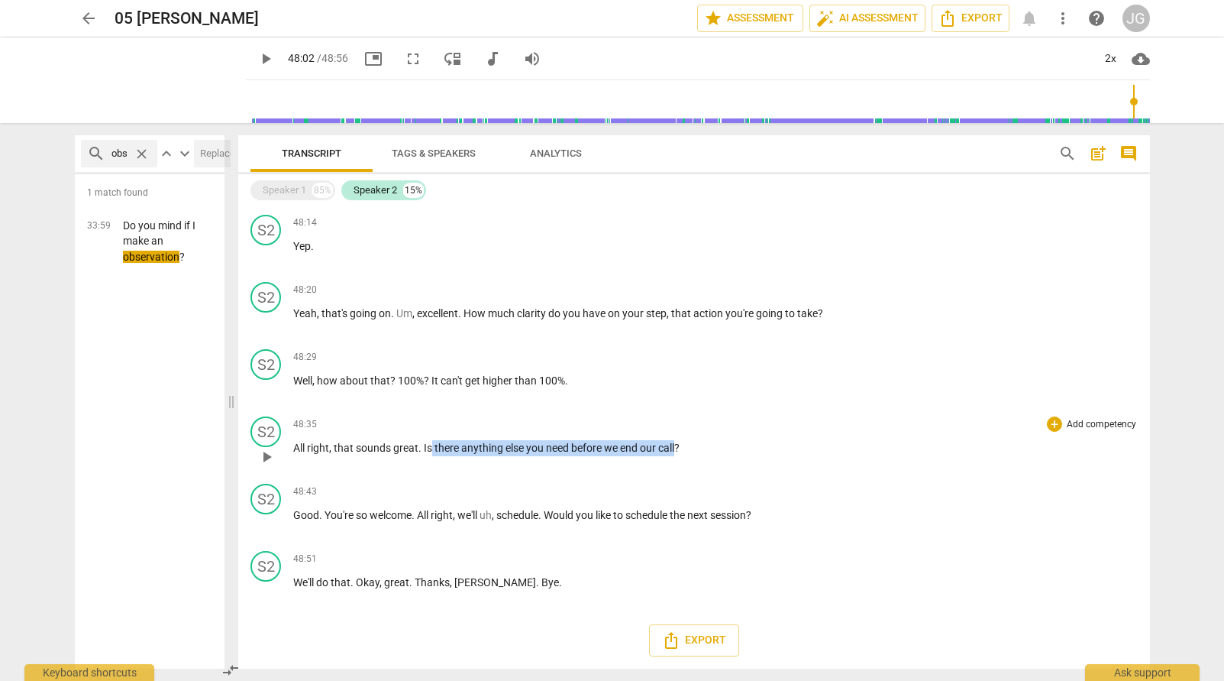
drag, startPoint x: 677, startPoint y: 450, endPoint x: 429, endPoint y: 453, distance: 247.5
click at [429, 453] on p "All right , that sounds great . Is there anything else you need before we end o…" at bounding box center [715, 448] width 845 height 16
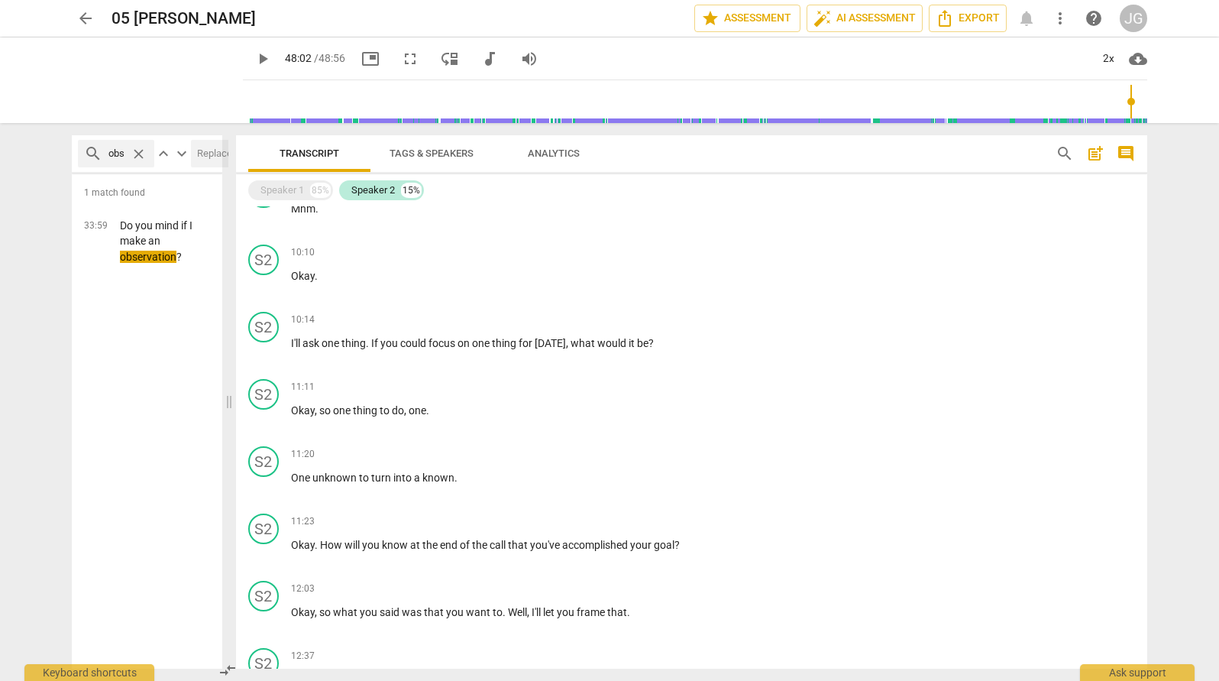
scroll to position [713, 0]
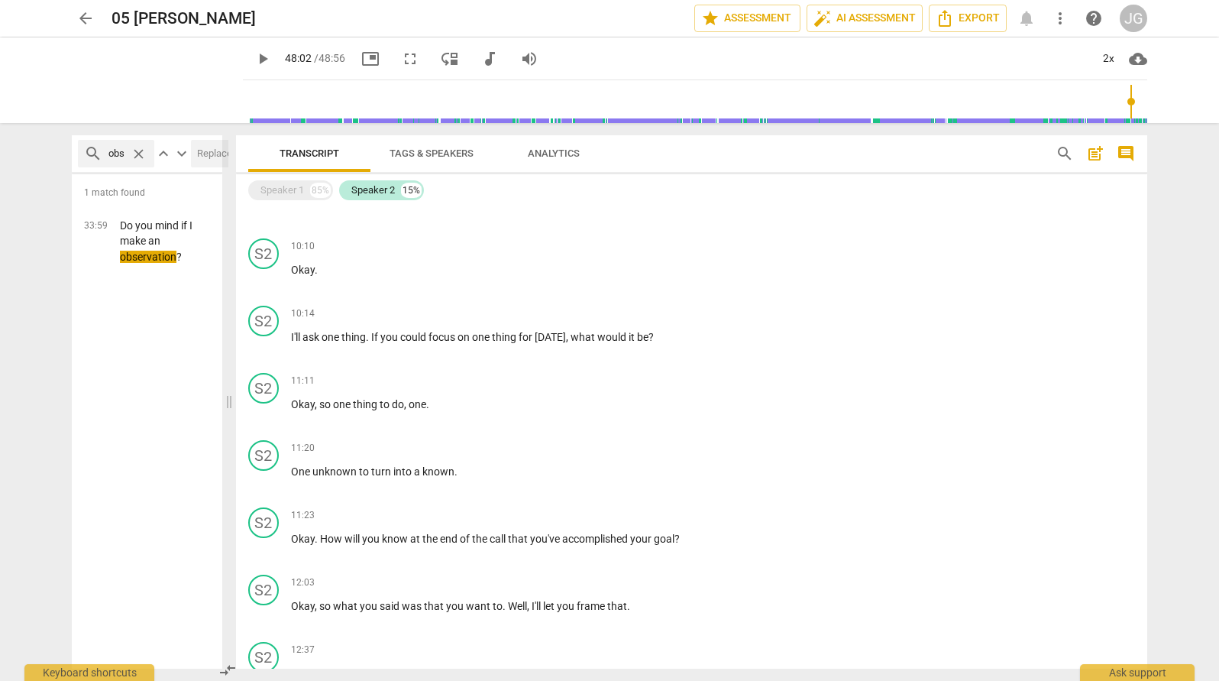
type input "2883"
